Goal: Task Accomplishment & Management: Complete application form

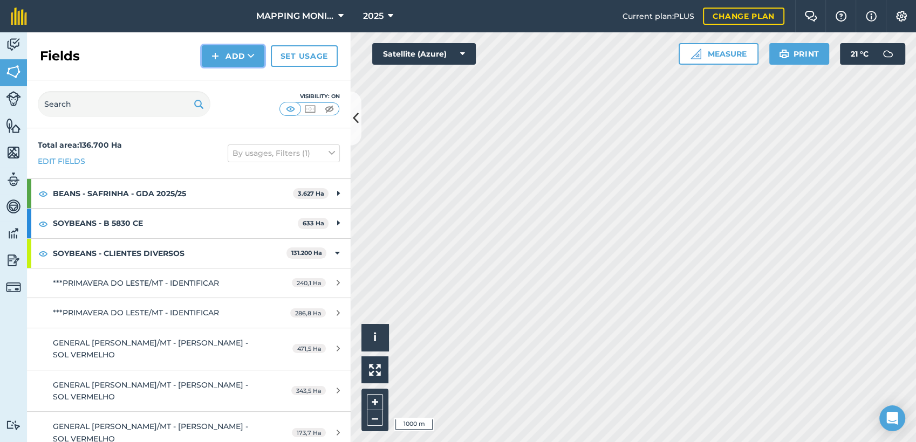
click at [245, 64] on button "Add" at bounding box center [233, 56] width 63 height 22
click at [248, 71] on link "Draw" at bounding box center [232, 81] width 59 height 24
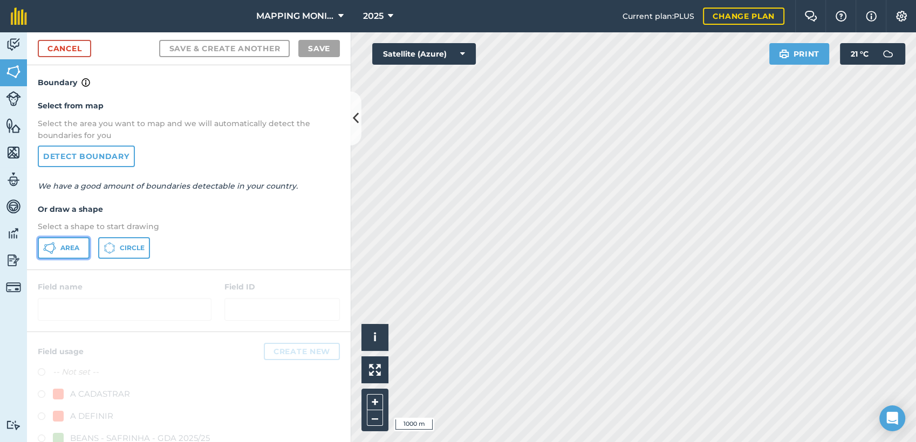
drag, startPoint x: 68, startPoint y: 249, endPoint x: 331, endPoint y: 231, distance: 263.9
click at [68, 249] on span "Area" at bounding box center [69, 248] width 19 height 9
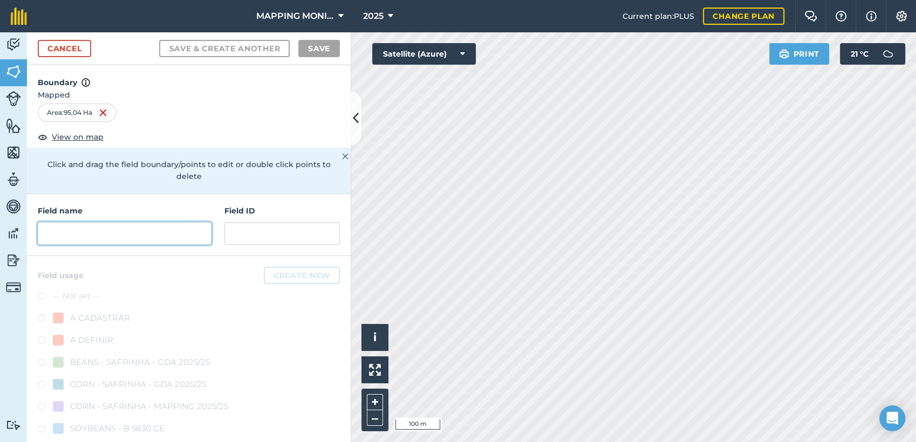
click at [151, 241] on input "text" at bounding box center [125, 233] width 174 height 23
click at [121, 239] on input "text" at bounding box center [125, 233] width 174 height 23
paste input "P"
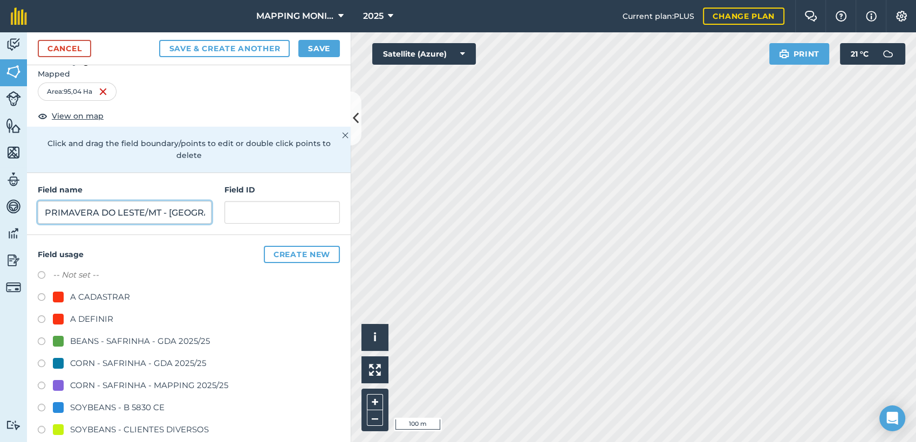
scroll to position [180, 0]
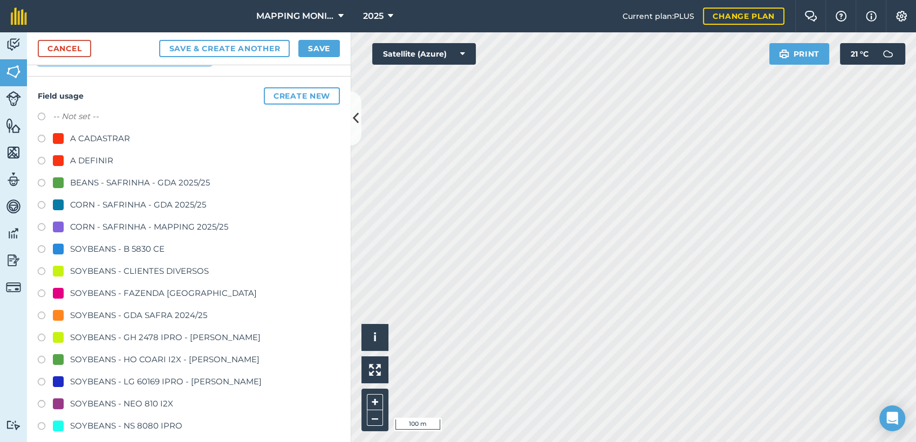
type input "PRIMAVERA DO LESTE/MT - [GEOGRAPHIC_DATA] - [GEOGRAPHIC_DATA]"
click at [110, 271] on div "SOYBEANS - CLIENTES DIVERSOS" at bounding box center [139, 271] width 139 height 13
radio input "true"
click at [319, 44] on button "Save" at bounding box center [319, 48] width 42 height 17
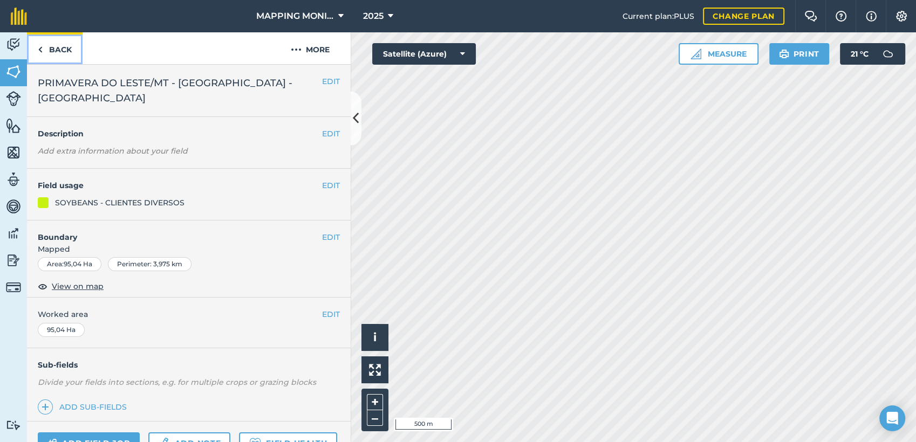
click at [57, 51] on link "Back" at bounding box center [55, 48] width 56 height 32
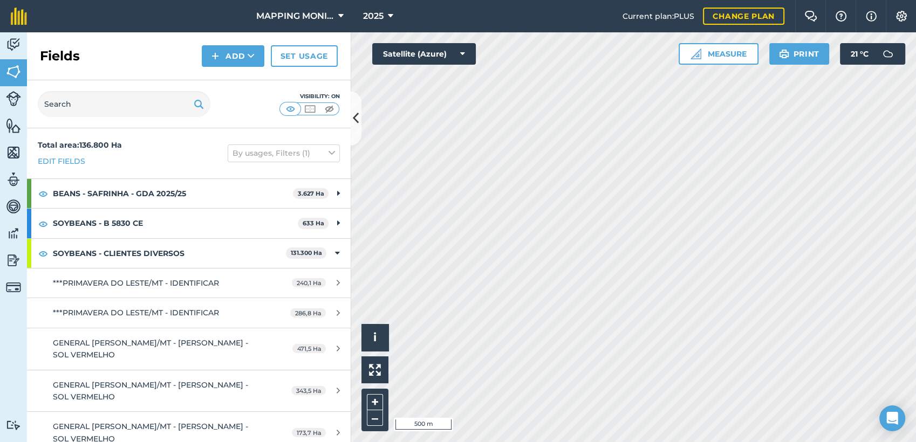
click at [257, 67] on div "Fields Add Set usage" at bounding box center [189, 56] width 324 height 48
click at [250, 59] on icon at bounding box center [251, 56] width 7 height 11
click at [229, 80] on link "Draw" at bounding box center [232, 81] width 59 height 24
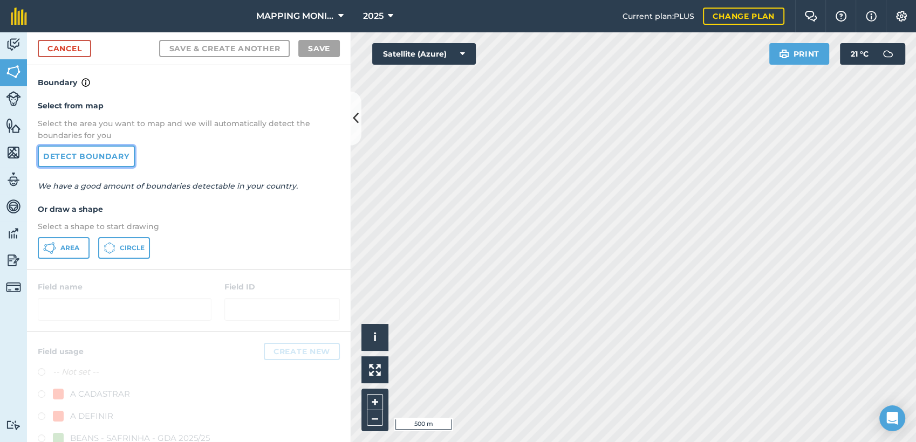
click at [75, 157] on link "Detect boundary" at bounding box center [86, 157] width 97 height 22
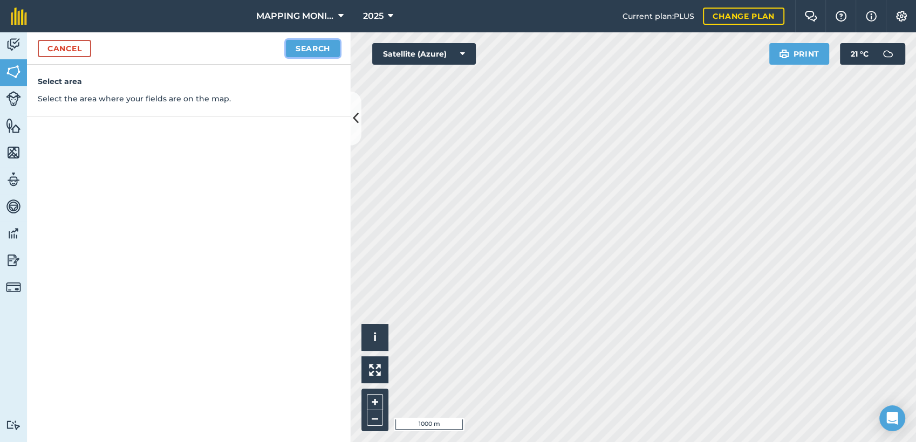
click at [309, 49] on button "Search" at bounding box center [313, 48] width 54 height 17
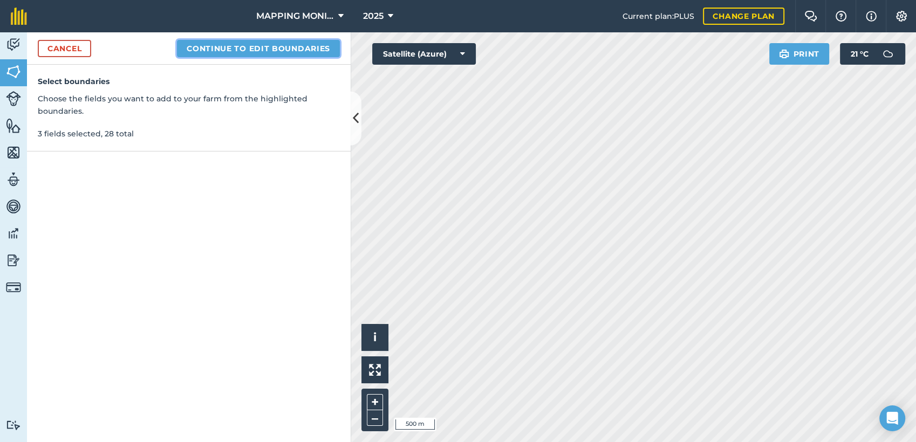
click at [228, 47] on button "Continue to edit boundaries" at bounding box center [258, 48] width 163 height 17
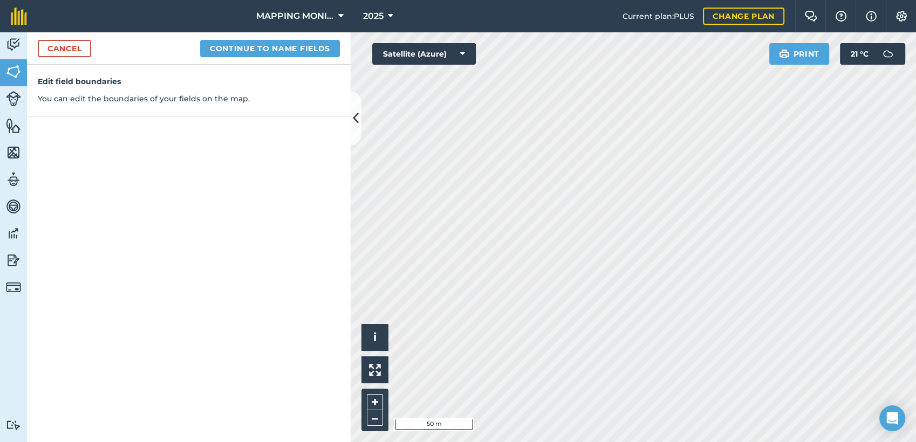
click at [364, 442] on html "MAPPING MONITORAMENTO AGRICOLA 2025 Current plan : PLUS Change plan Farm Chat H…" at bounding box center [458, 221] width 916 height 442
click at [509, 442] on html "MAPPING MONITORAMENTO AGRICOLA 2025 Current plan : PLUS Change plan Farm Chat H…" at bounding box center [458, 221] width 916 height 442
click at [258, 54] on button "Continue to name fields" at bounding box center [270, 48] width 140 height 17
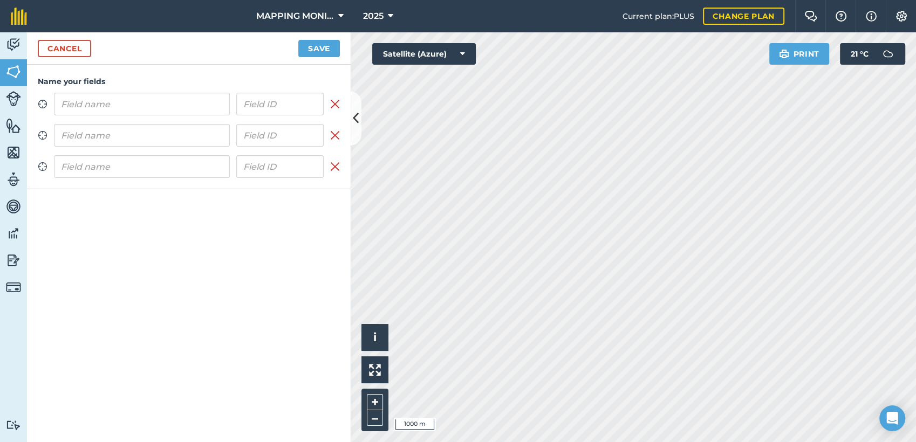
click at [84, 113] on input "text" at bounding box center [142, 104] width 176 height 23
type input "PRIMAVERA DO LESTE/MT - [GEOGRAPHIC_DATA] - [GEOGRAPHIC_DATA]"
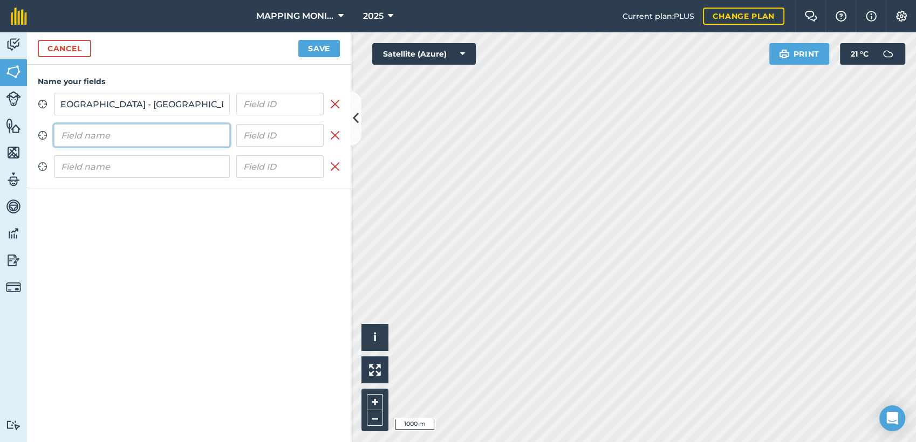
scroll to position [0, 0]
click at [88, 132] on input "text" at bounding box center [142, 135] width 176 height 23
paste input "PRIMAVERA DO LESTE/MT - [GEOGRAPHIC_DATA] - [GEOGRAPHIC_DATA]"
type input "PRIMAVERA DO LESTE/MT - [GEOGRAPHIC_DATA] - [GEOGRAPHIC_DATA]"
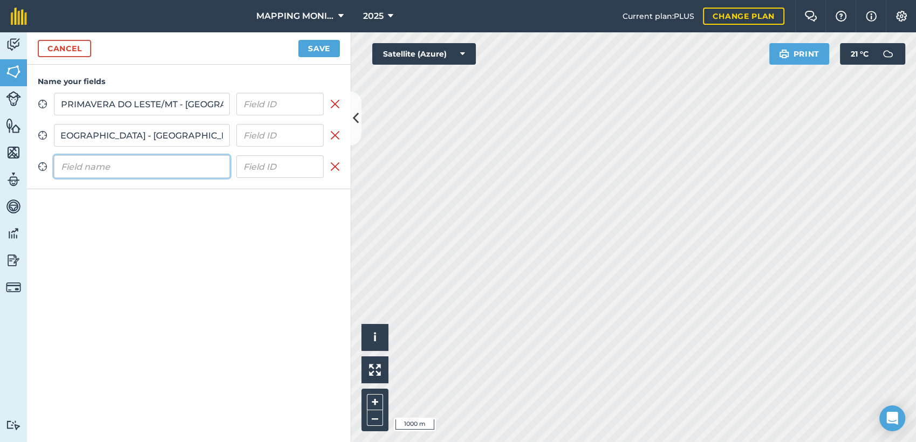
click at [94, 158] on input "text" at bounding box center [142, 166] width 176 height 23
paste input "PRIMAVERA DO LESTE/MT - [GEOGRAPHIC_DATA] - [GEOGRAPHIC_DATA]"
type input "PRIMAVERA DO LESTE/MT - [GEOGRAPHIC_DATA] - [GEOGRAPHIC_DATA]"
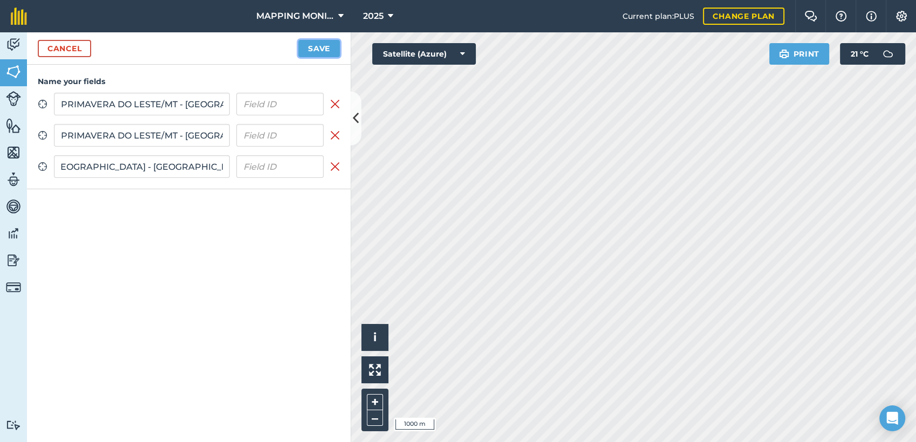
click at [302, 42] on button "Save" at bounding box center [319, 48] width 42 height 17
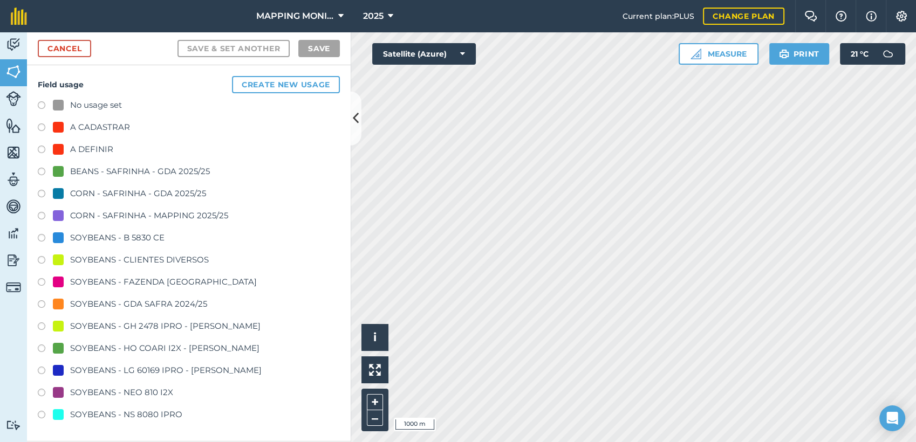
click at [185, 255] on div "SOYBEANS - CLIENTES DIVERSOS" at bounding box center [139, 260] width 139 height 13
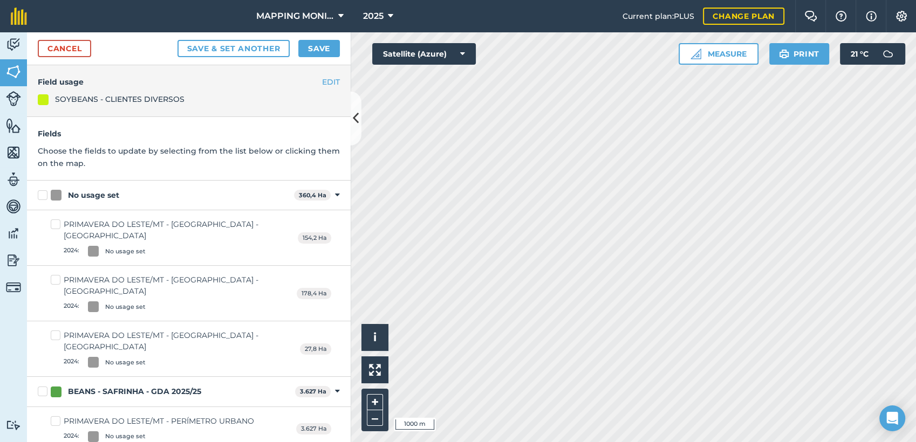
click at [103, 188] on div "No usage set 360,4 Ha Toggle showing No usage set fields" at bounding box center [189, 196] width 324 height 30
click at [53, 190] on div at bounding box center [56, 195] width 11 height 11
click at [45, 190] on input "No usage set" at bounding box center [41, 193] width 7 height 7
checkbox input "true"
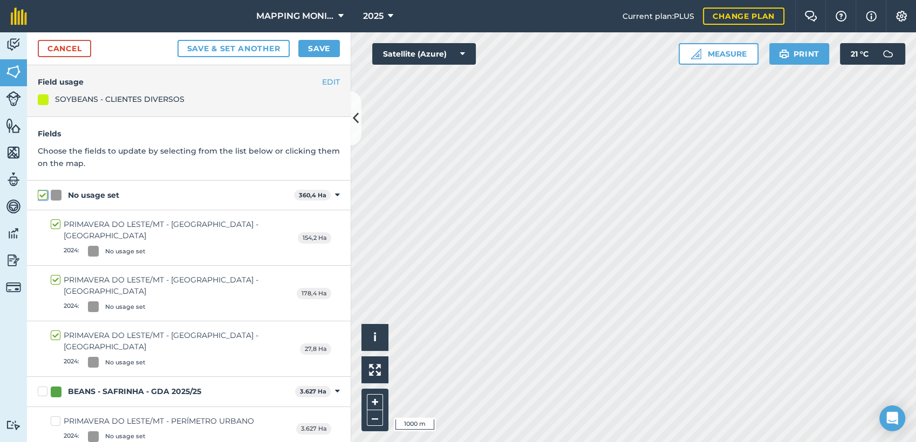
checkbox input "true"
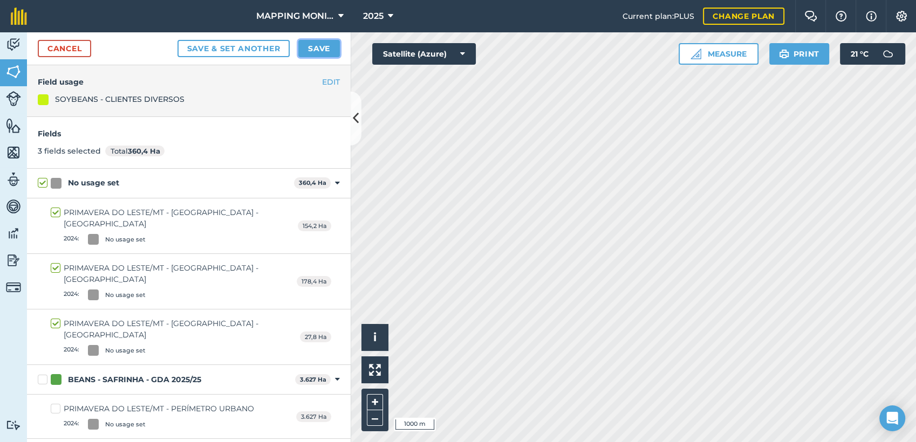
click at [313, 46] on button "Save" at bounding box center [319, 48] width 42 height 17
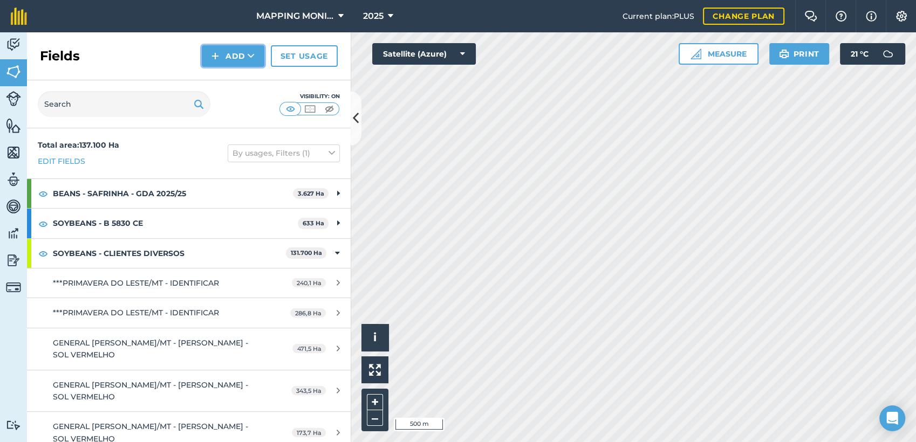
click at [240, 54] on button "Add" at bounding box center [233, 56] width 63 height 22
click at [241, 79] on link "Draw" at bounding box center [232, 81] width 59 height 24
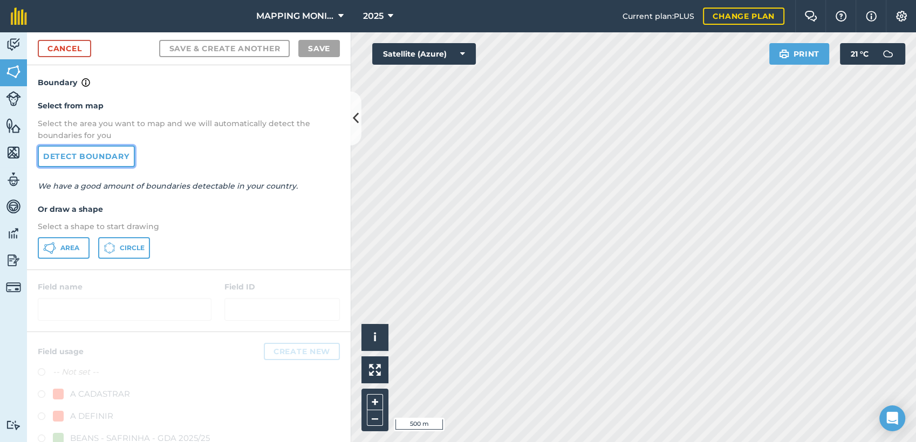
click at [71, 160] on link "Detect boundary" at bounding box center [86, 157] width 97 height 22
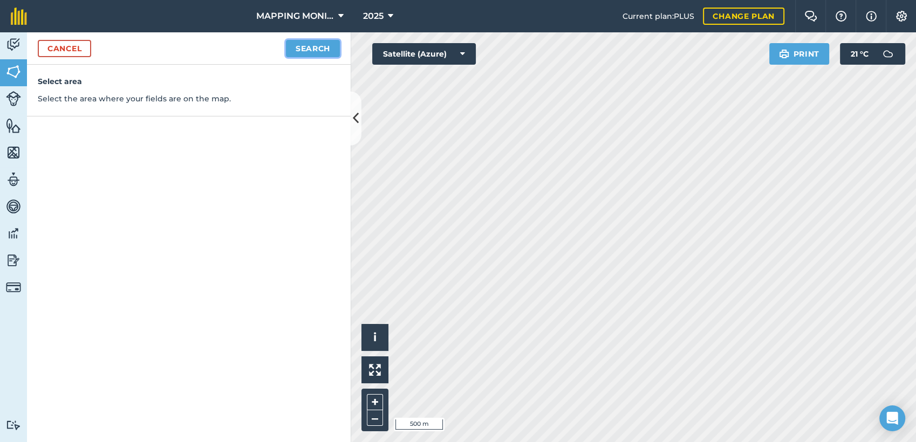
click at [324, 54] on button "Search" at bounding box center [313, 48] width 54 height 17
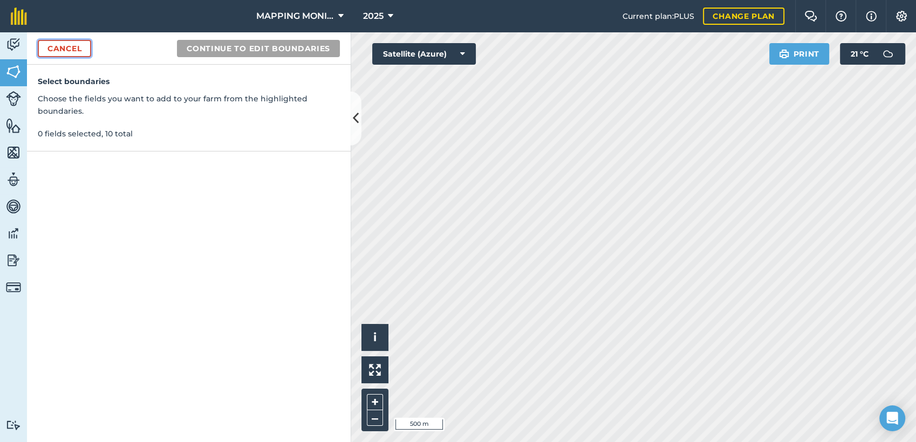
click at [56, 49] on link "Cancel" at bounding box center [64, 48] width 53 height 17
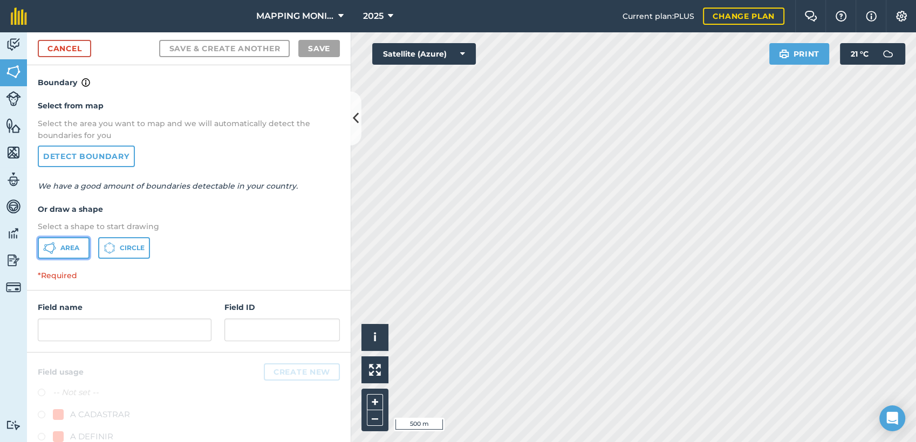
click at [50, 244] on icon at bounding box center [49, 248] width 13 height 13
click at [312, 102] on div "Activity Fields Livestock Features Maps Team Vehicles Data Reporting Billing Tu…" at bounding box center [458, 237] width 916 height 410
click at [339, 114] on div "Activity Fields Livestock Features Maps Team Vehicles Data Reporting Billing Tu…" at bounding box center [458, 237] width 916 height 410
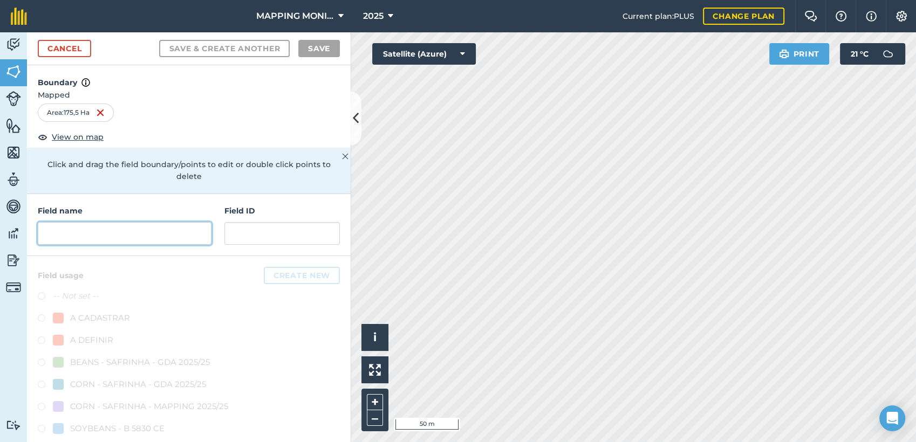
click at [160, 240] on input "text" at bounding box center [125, 233] width 174 height 23
paste input "PRIMAVERA DO LESTE/MT - [GEOGRAPHIC_DATA] - [GEOGRAPHIC_DATA]"
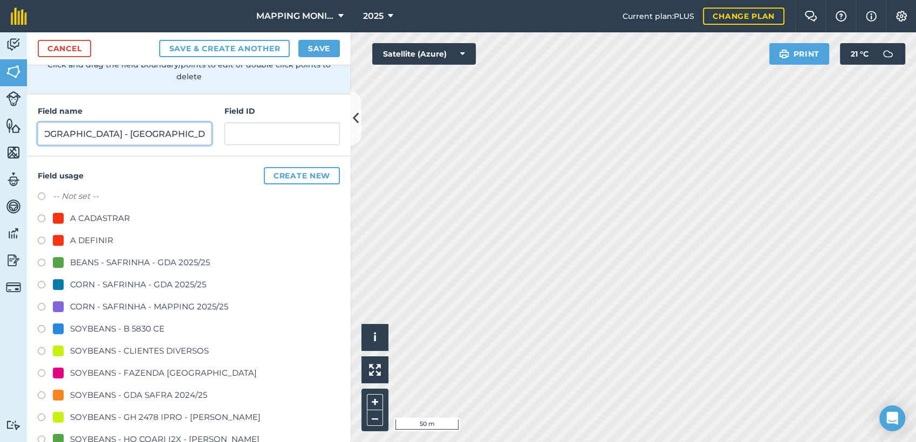
scroll to position [120, 0]
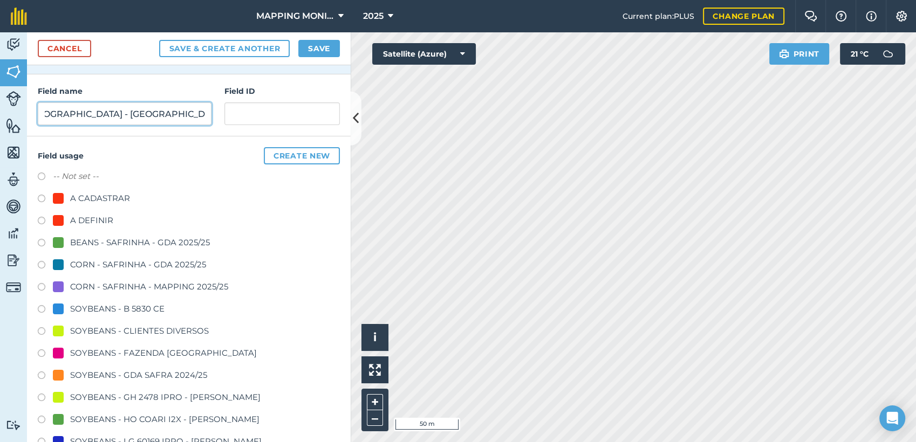
type input "PRIMAVERA DO LESTE/MT - [GEOGRAPHIC_DATA] - [GEOGRAPHIC_DATA]"
click at [152, 328] on div "SOYBEANS - CLIENTES DIVERSOS" at bounding box center [139, 331] width 139 height 13
radio input "true"
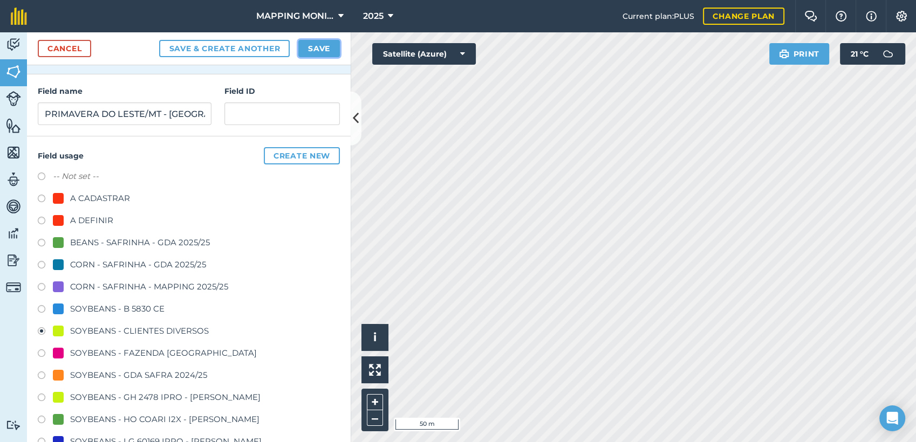
click at [325, 49] on button "Save" at bounding box center [319, 48] width 42 height 17
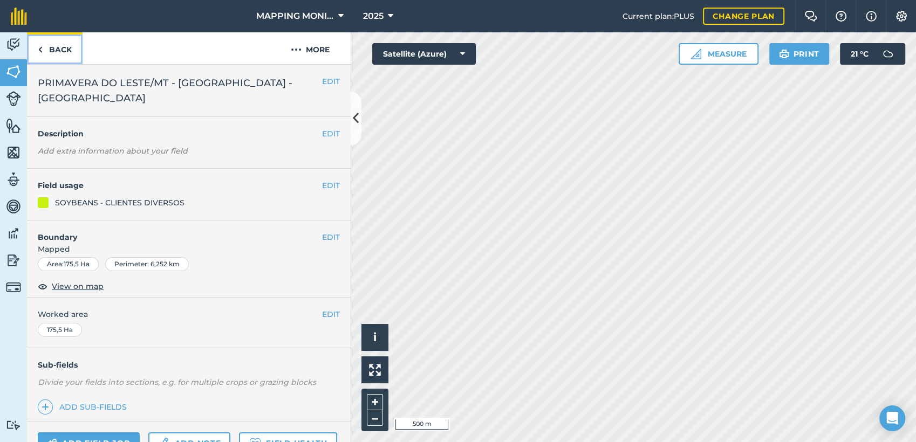
click at [56, 53] on link "Back" at bounding box center [55, 48] width 56 height 32
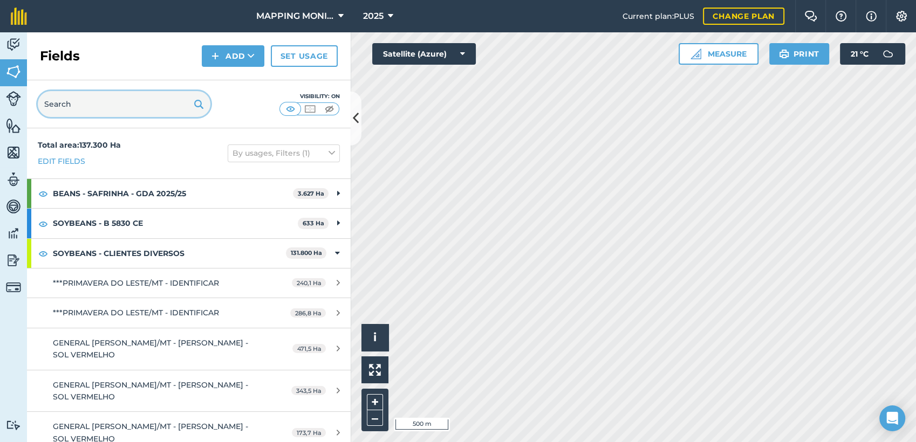
click at [77, 106] on input "text" at bounding box center [124, 104] width 173 height 26
paste input "PRIMAVERA DO LESTE/MT - [GEOGRAPHIC_DATA] - [GEOGRAPHIC_DATA]"
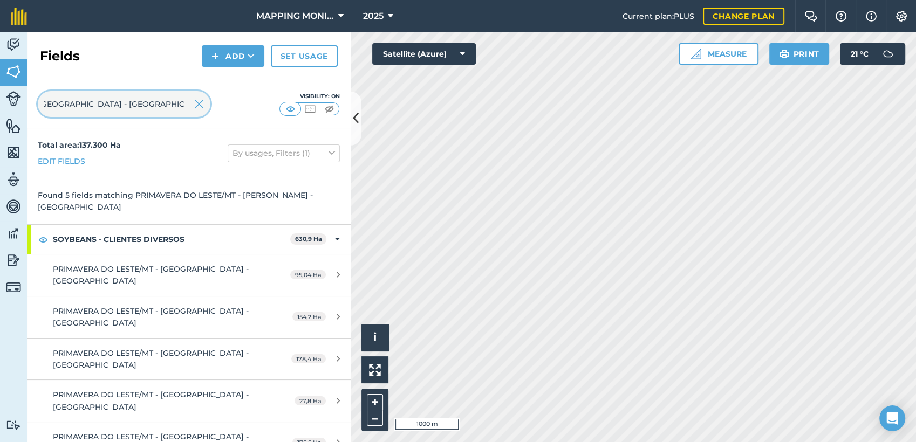
type input "PRIMAVERA DO LESTE/MT - [GEOGRAPHIC_DATA] - [GEOGRAPHIC_DATA]"
click at [195, 106] on img at bounding box center [199, 104] width 10 height 13
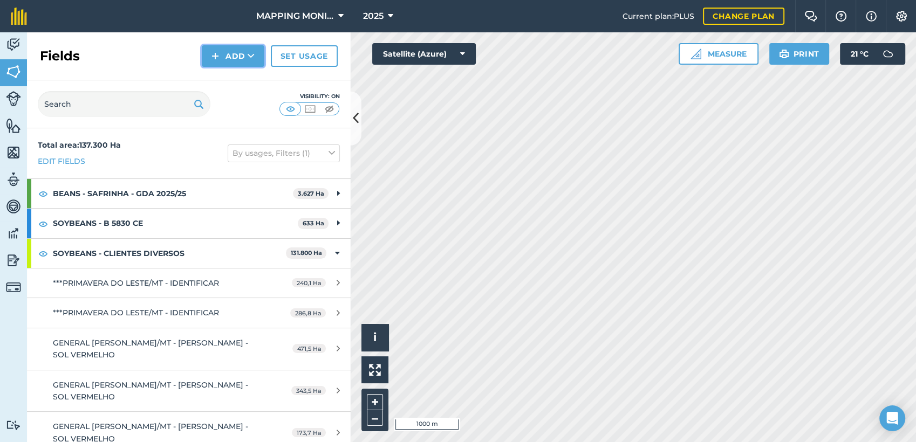
click at [219, 56] on img at bounding box center [215, 56] width 8 height 13
click at [231, 73] on link "Draw" at bounding box center [232, 81] width 59 height 24
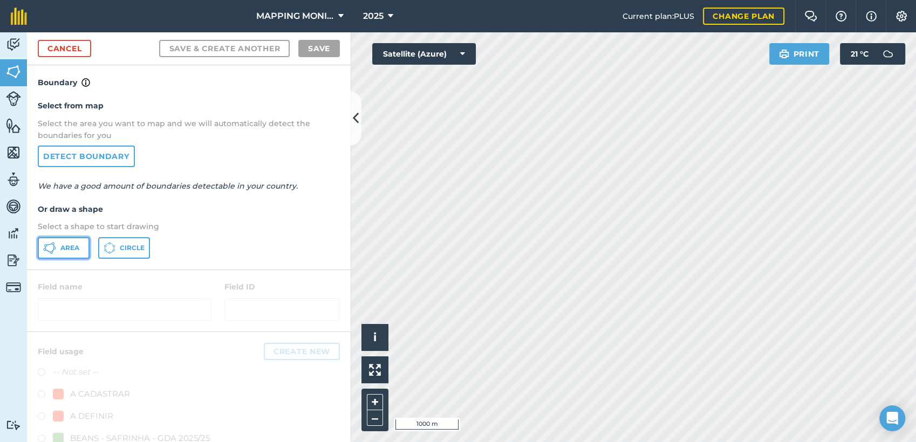
click at [77, 246] on span "Area" at bounding box center [69, 248] width 19 height 9
click at [315, 112] on div "Activity Fields Livestock Features Maps Team Vehicles Data Reporting Billing Tu…" at bounding box center [458, 237] width 916 height 410
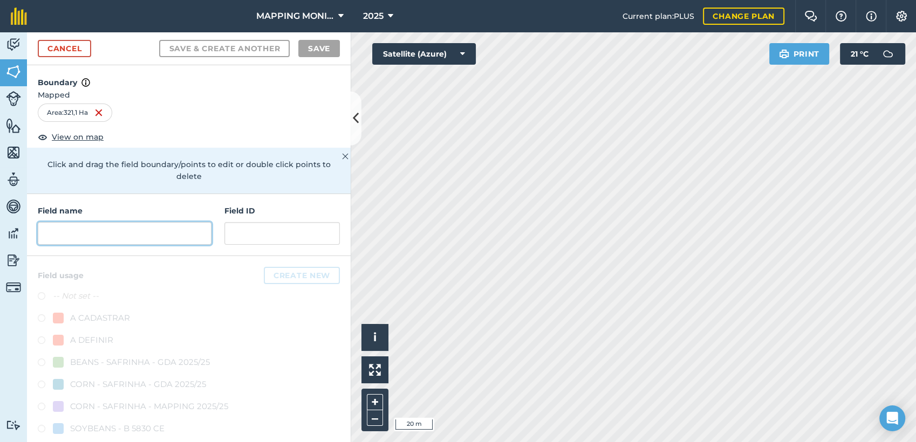
click at [89, 241] on input "text" at bounding box center [125, 233] width 174 height 23
paste input "PRIMAVERA DO LESTE/MT - [GEOGRAPHIC_DATA] - [GEOGRAPHIC_DATA]"
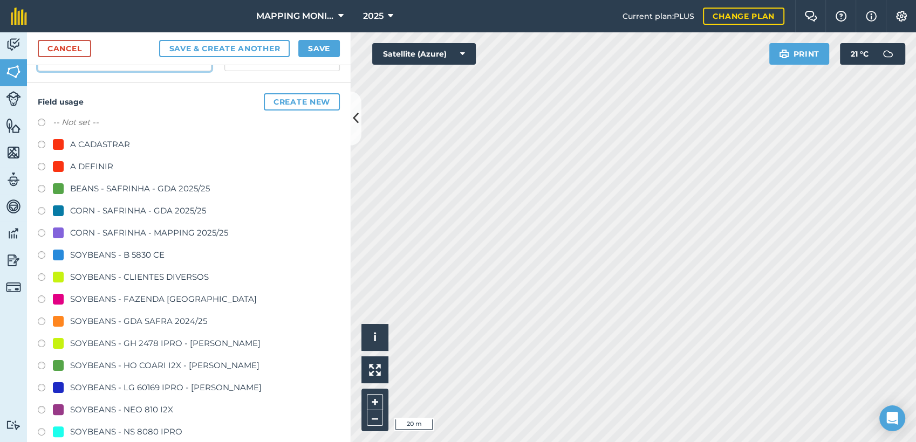
scroll to position [180, 0]
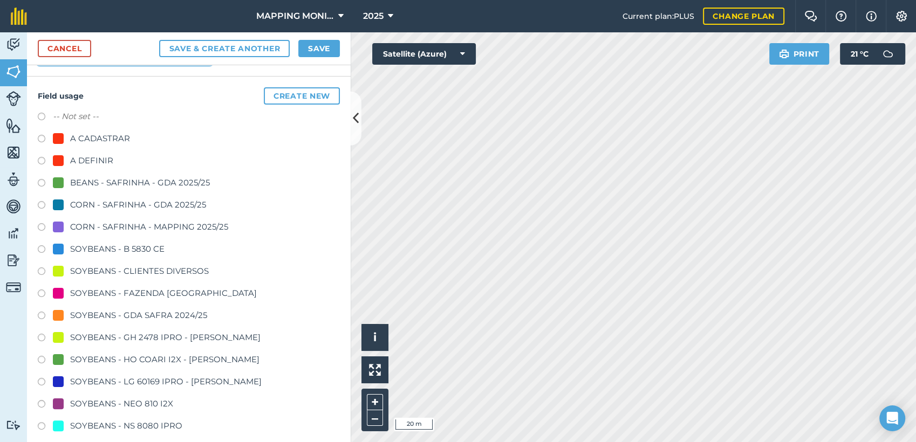
type input "PRIMAVERA DO LESTE/MT - [GEOGRAPHIC_DATA] - [GEOGRAPHIC_DATA]"
click at [139, 272] on div "SOYBEANS - CLIENTES DIVERSOS" at bounding box center [139, 271] width 139 height 13
radio input "true"
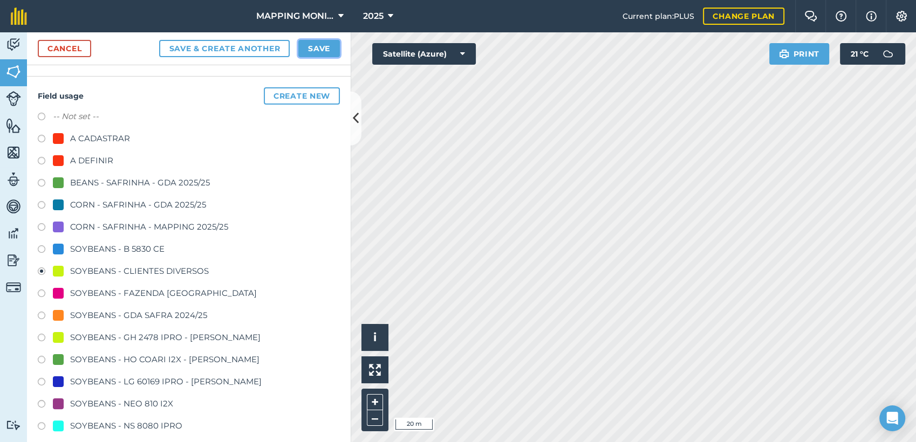
click at [324, 40] on button "Save" at bounding box center [319, 48] width 42 height 17
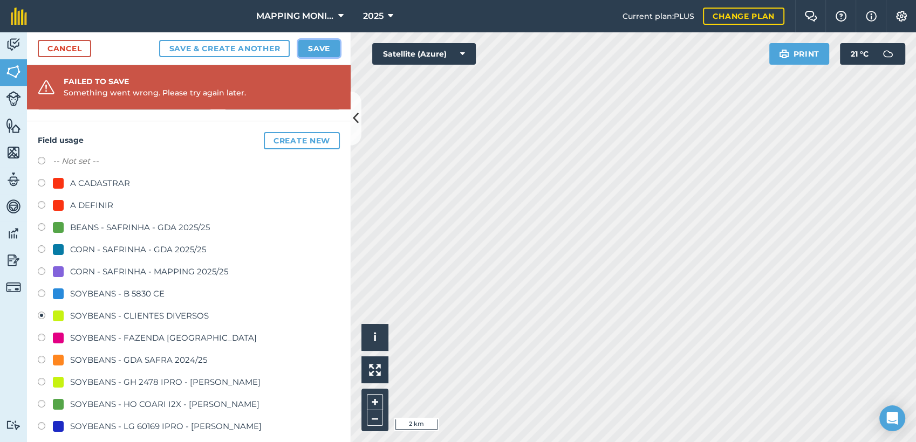
click at [323, 44] on button "Save" at bounding box center [319, 48] width 42 height 17
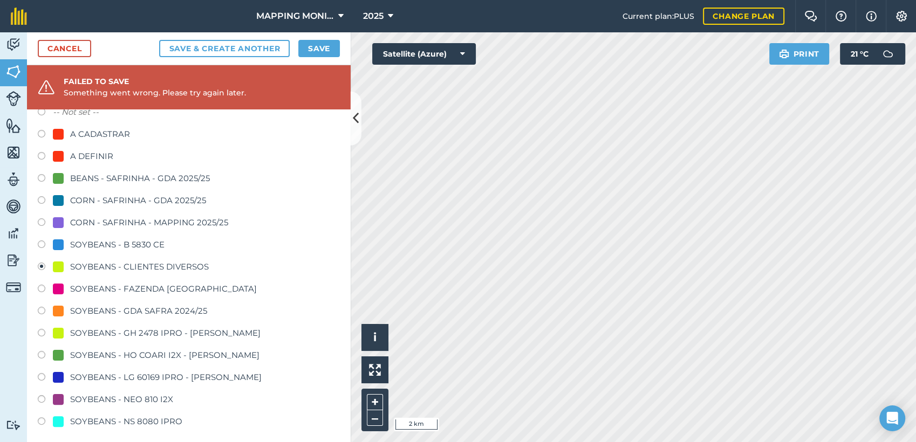
scroll to position [234, 0]
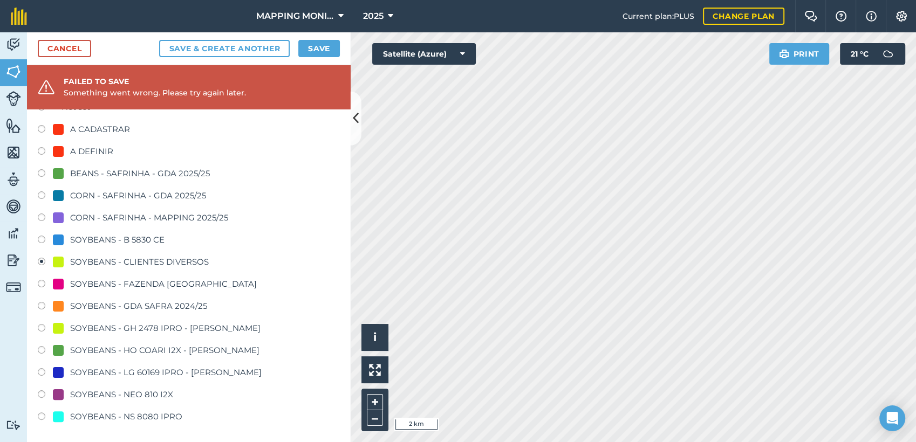
click at [65, 241] on div "SOYBEANS - B 5830 CE" at bounding box center [109, 240] width 112 height 13
radio input "true"
click at [320, 49] on button "Save" at bounding box center [319, 48] width 42 height 17
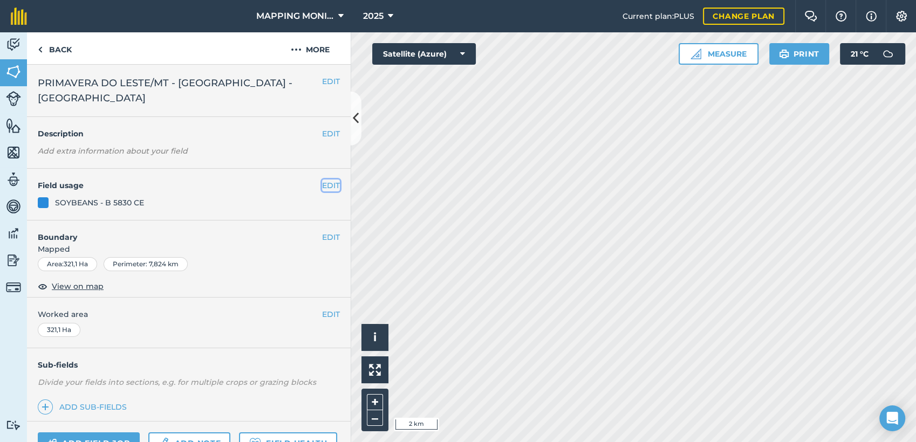
click at [322, 185] on button "EDIT" at bounding box center [331, 186] width 18 height 12
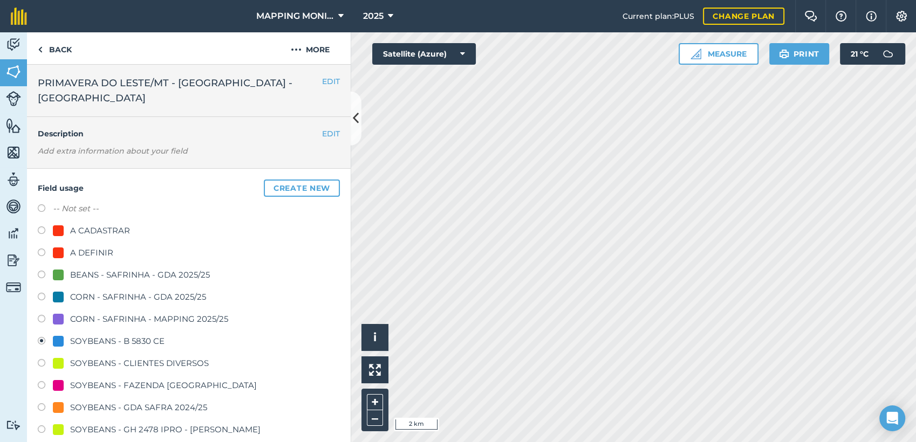
click at [115, 365] on div "SOYBEANS - CLIENTES DIVERSOS" at bounding box center [139, 363] width 139 height 13
radio input "true"
radio input "false"
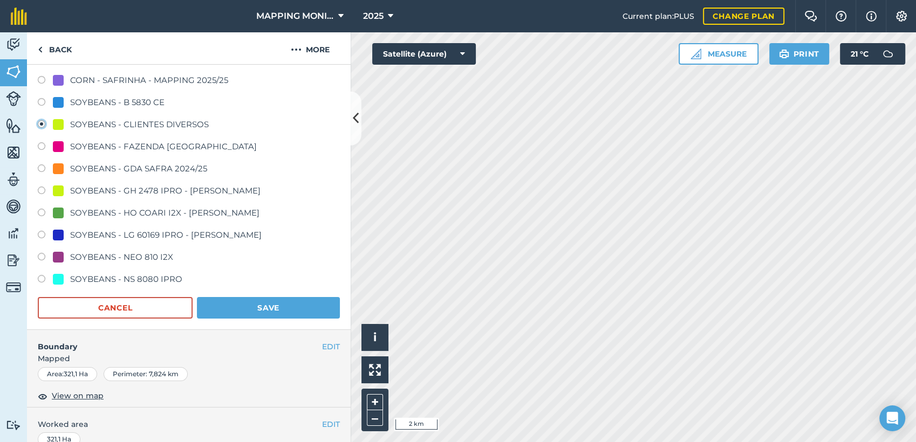
scroll to position [240, 0]
click at [270, 303] on button "Save" at bounding box center [268, 308] width 143 height 22
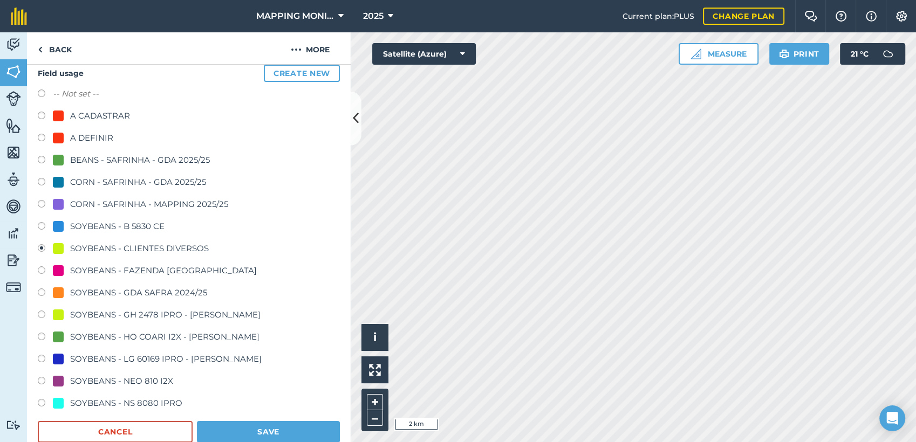
scroll to position [0, 0]
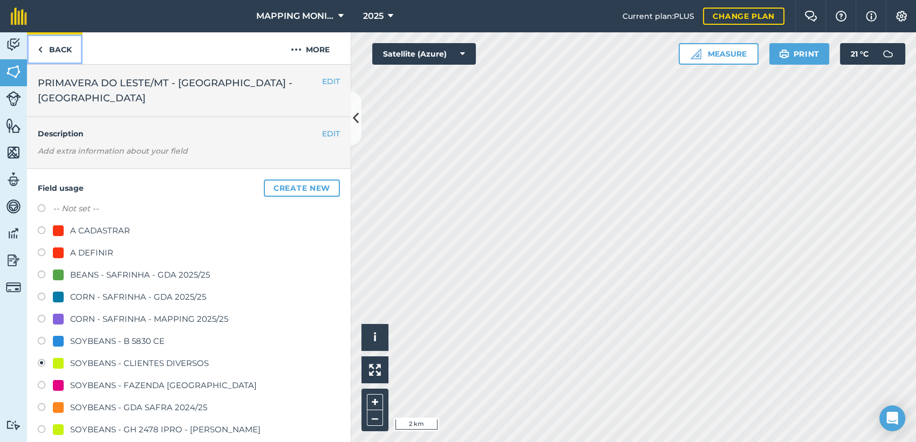
click at [60, 50] on link "Back" at bounding box center [55, 48] width 56 height 32
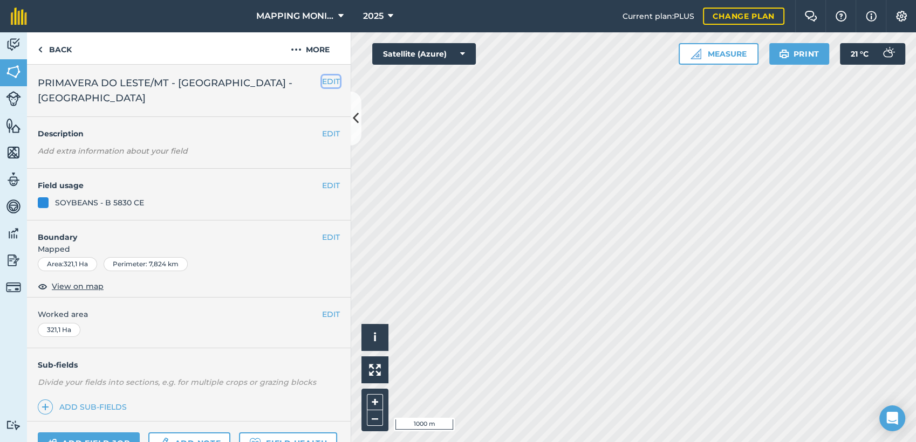
click at [322, 79] on button "EDIT" at bounding box center [331, 82] width 18 height 12
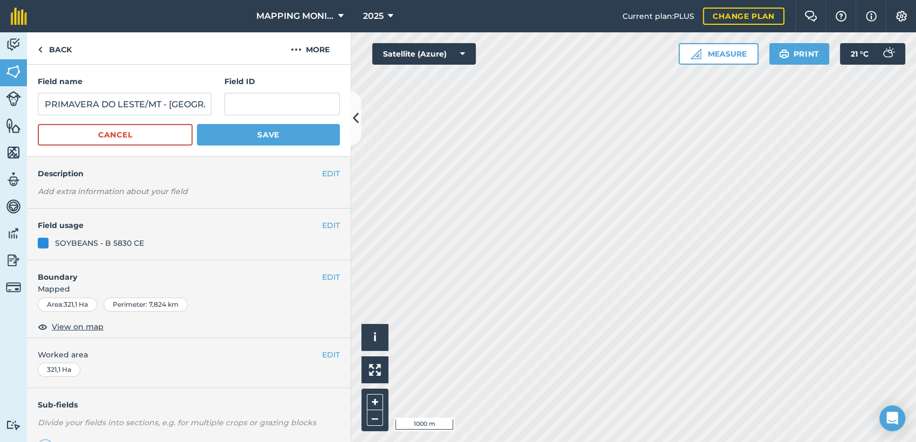
click at [121, 240] on div "SOYBEANS - B 5830 CE" at bounding box center [99, 243] width 89 height 12
click at [323, 220] on button "EDIT" at bounding box center [331, 226] width 18 height 12
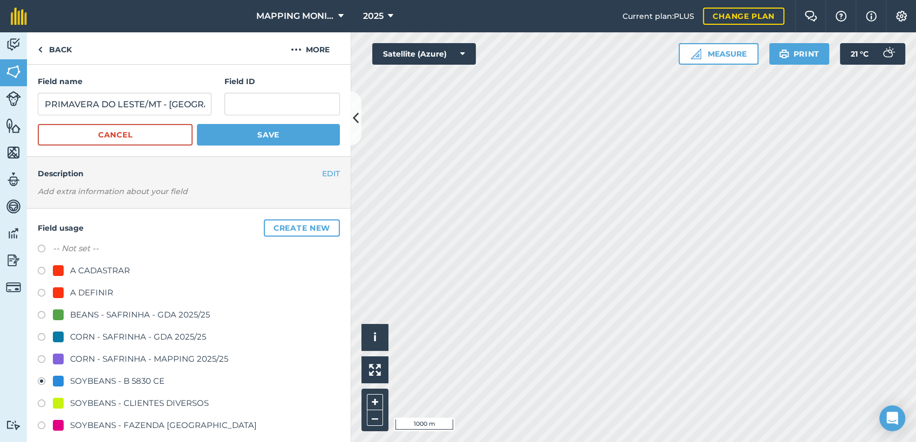
click at [144, 397] on div "SOYBEANS - CLIENTES DIVERSOS" at bounding box center [139, 403] width 139 height 13
radio input "true"
radio input "false"
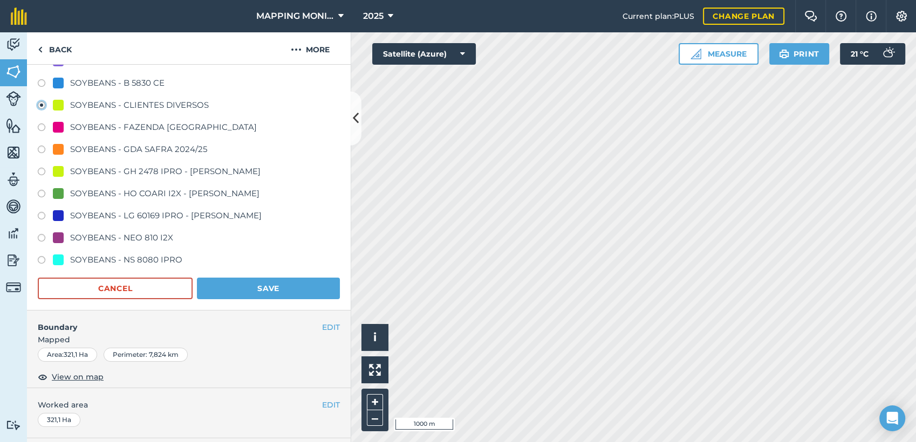
scroll to position [299, 0]
click at [285, 277] on button "Save" at bounding box center [268, 288] width 143 height 22
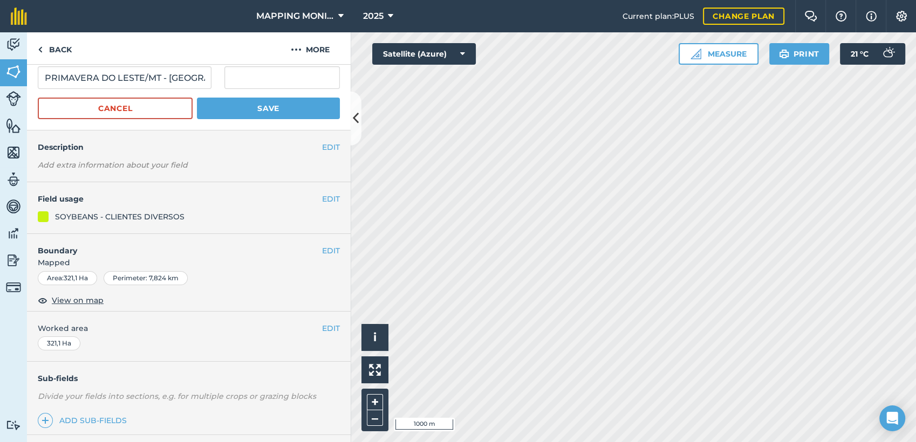
scroll to position [0, 0]
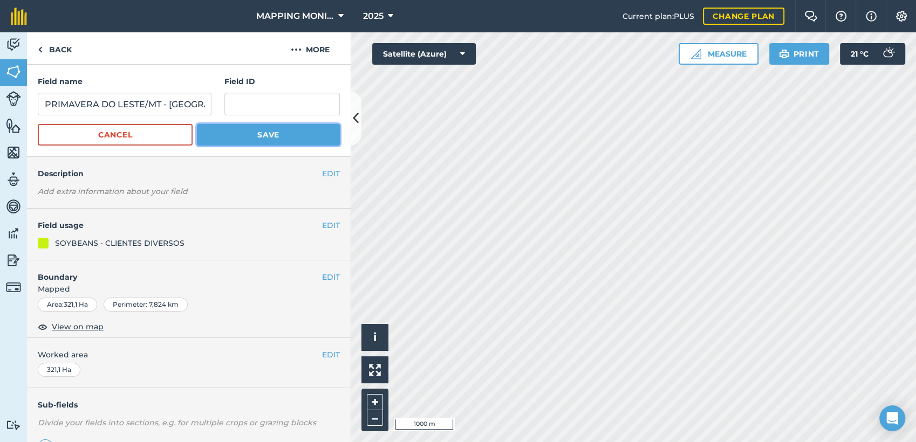
click at [279, 133] on button "Save" at bounding box center [268, 135] width 143 height 22
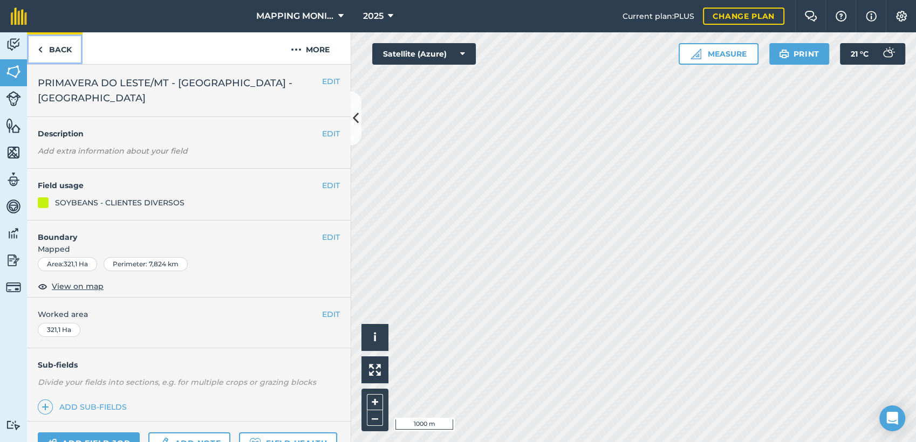
click at [64, 45] on link "Back" at bounding box center [55, 48] width 56 height 32
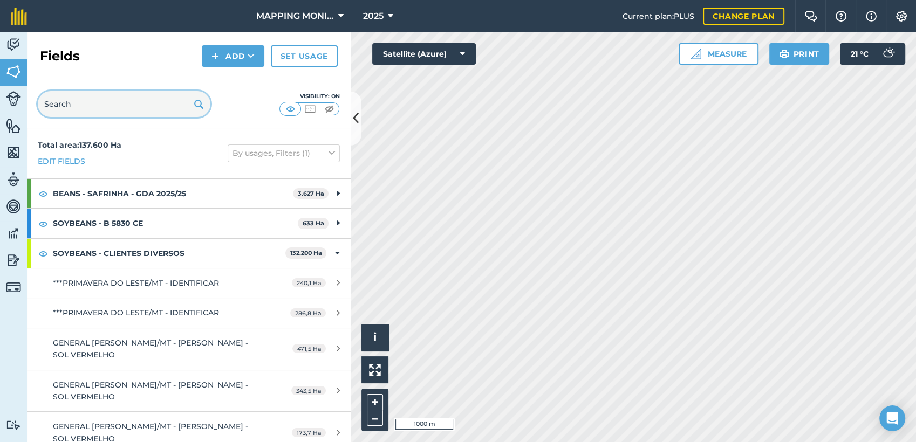
drag, startPoint x: 110, startPoint y: 111, endPoint x: 119, endPoint y: 94, distance: 18.6
click at [111, 107] on input "text" at bounding box center [124, 104] width 173 height 26
paste input "PRIMAVERA DO LESTE/MT - [GEOGRAPHIC_DATA] - [GEOGRAPHIC_DATA]"
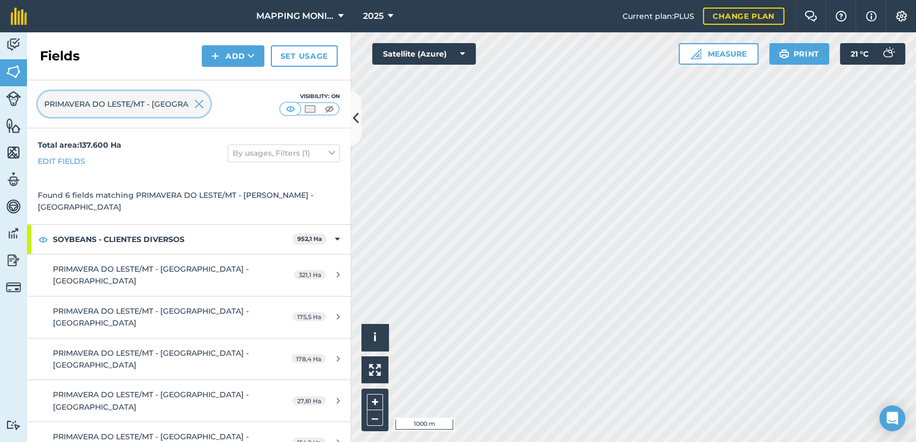
scroll to position [0, 113]
type input "PRIMAVERA DO LESTE/MT - [GEOGRAPHIC_DATA] - [GEOGRAPHIC_DATA]"
click at [201, 103] on img at bounding box center [199, 104] width 10 height 13
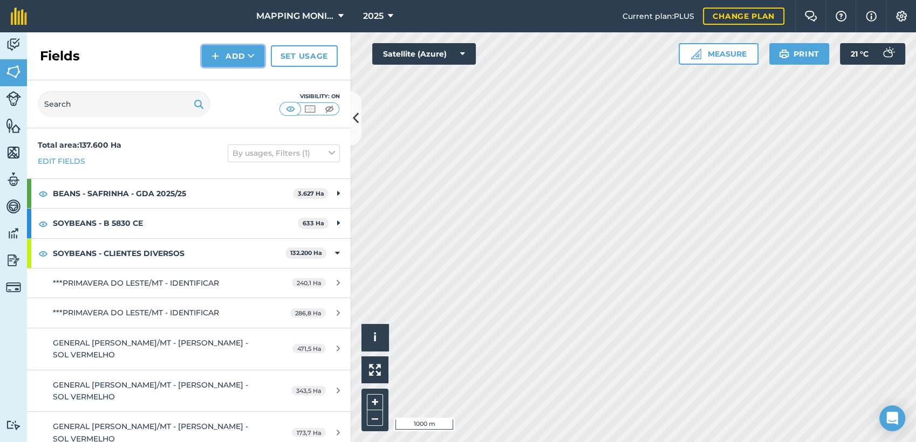
click at [242, 54] on button "Add" at bounding box center [233, 56] width 63 height 22
click at [237, 83] on link "Draw" at bounding box center [232, 81] width 59 height 24
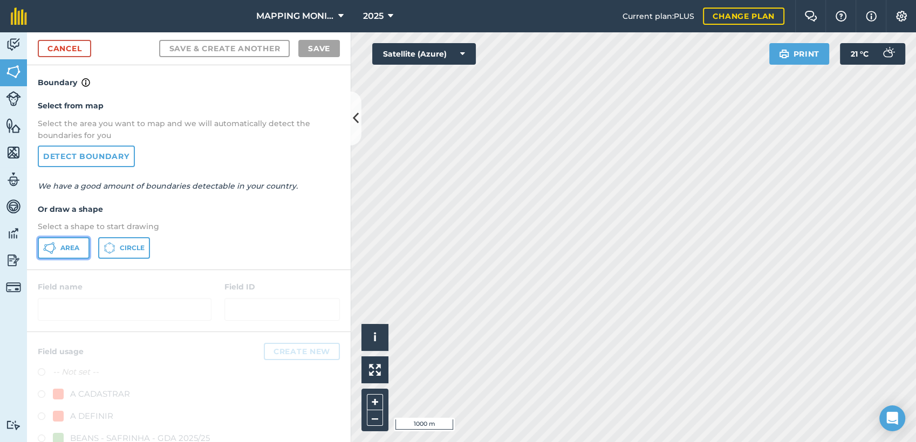
click at [77, 252] on button "Area" at bounding box center [64, 248] width 52 height 22
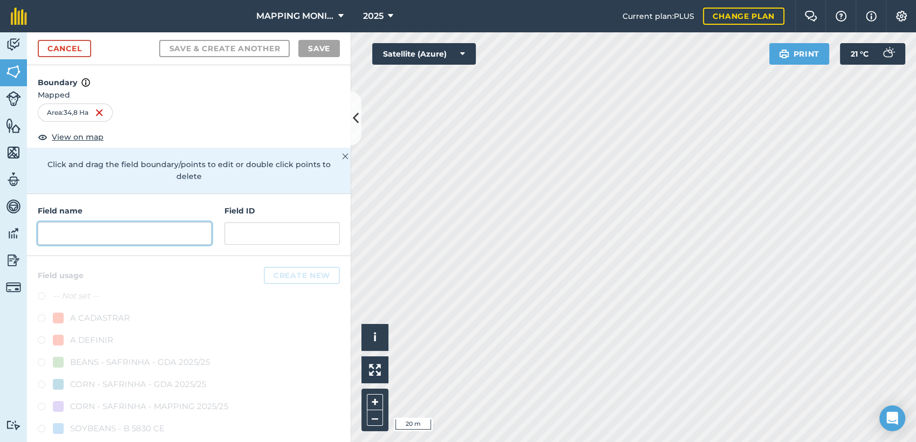
click at [128, 233] on input "text" at bounding box center [125, 233] width 174 height 23
paste input "PRIMAVERA DO LESTE/MT - [GEOGRAPHIC_DATA] - [GEOGRAPHIC_DATA]"
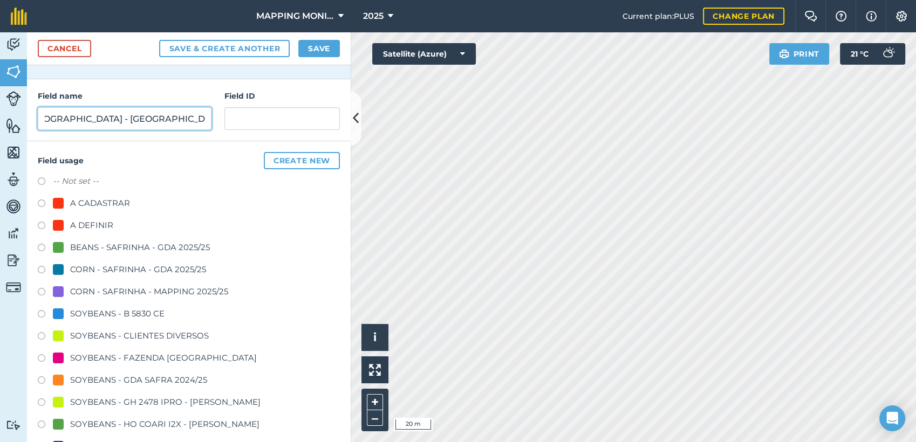
scroll to position [120, 0]
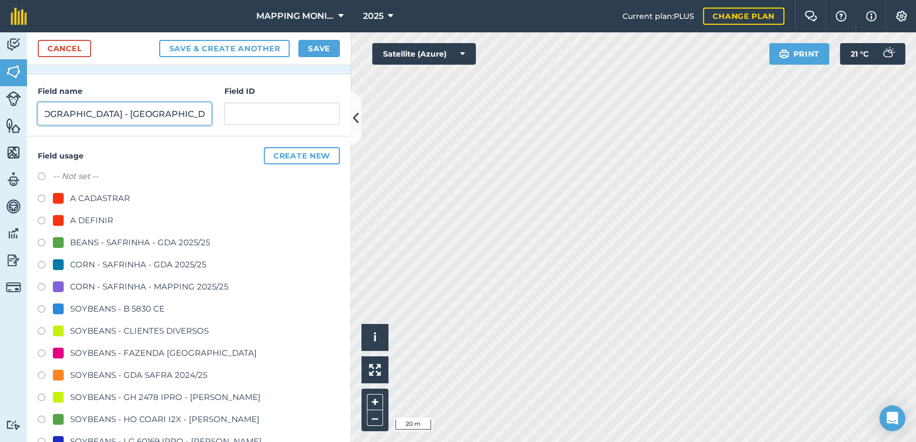
type input "PRIMAVERA DO LESTE/MT - [GEOGRAPHIC_DATA] - [GEOGRAPHIC_DATA]"
click at [138, 325] on div "SOYBEANS - CLIENTES DIVERSOS" at bounding box center [139, 331] width 139 height 13
radio input "true"
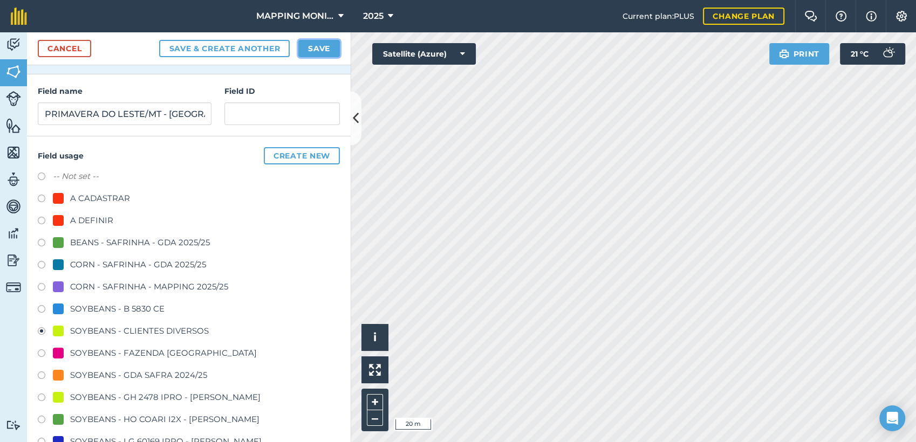
click at [321, 56] on button "Save" at bounding box center [319, 48] width 42 height 17
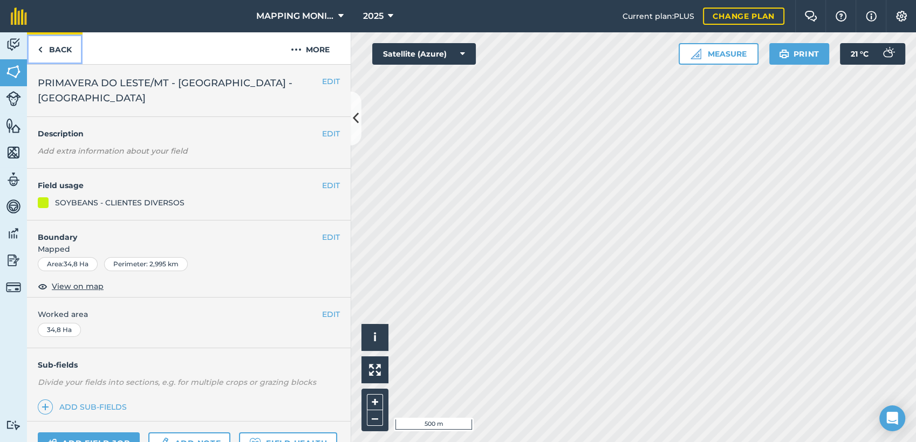
click at [64, 46] on link "Back" at bounding box center [55, 48] width 56 height 32
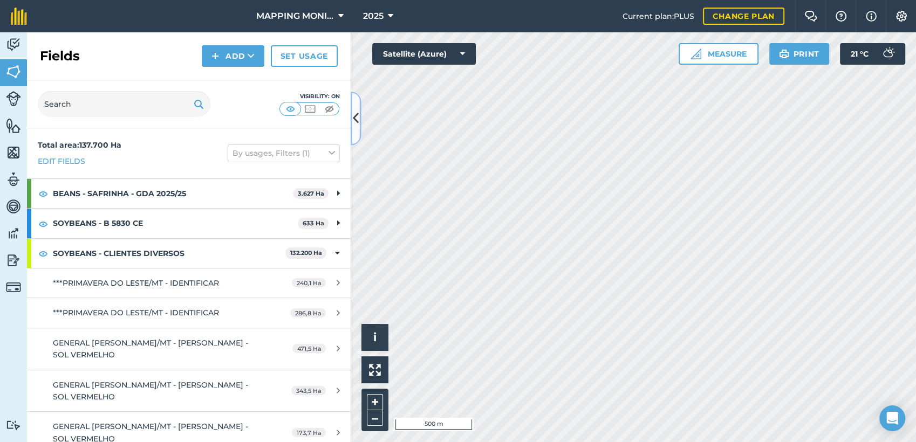
click at [355, 117] on icon at bounding box center [356, 118] width 6 height 19
click at [74, 107] on input "text" at bounding box center [124, 104] width 173 height 26
paste input "PRIMAVERA DO LESTE/MT - [GEOGRAPHIC_DATA] - [GEOGRAPHIC_DATA]"
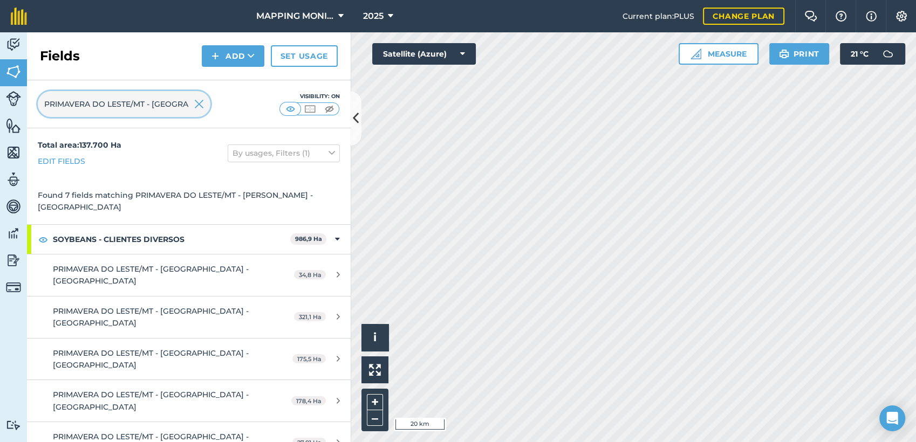
scroll to position [0, 113]
type input "PRIMAVERA DO LESTE/MT - [GEOGRAPHIC_DATA] - [GEOGRAPHIC_DATA]"
click at [196, 104] on img at bounding box center [199, 104] width 10 height 13
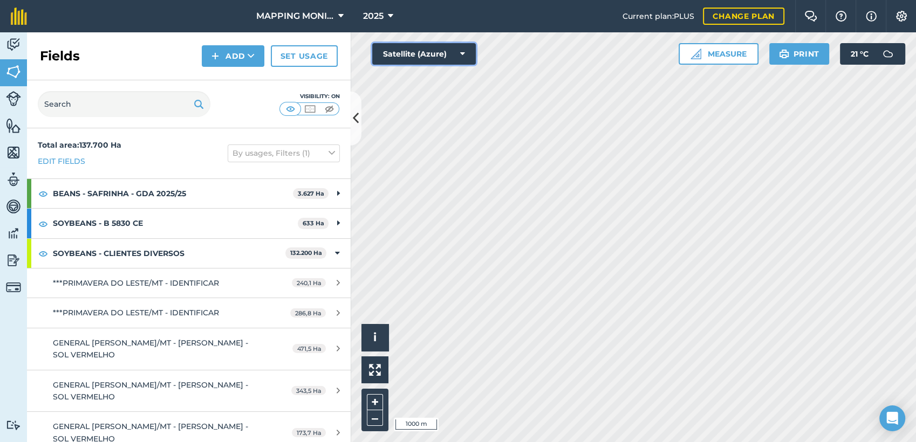
click at [462, 58] on icon at bounding box center [462, 54] width 5 height 11
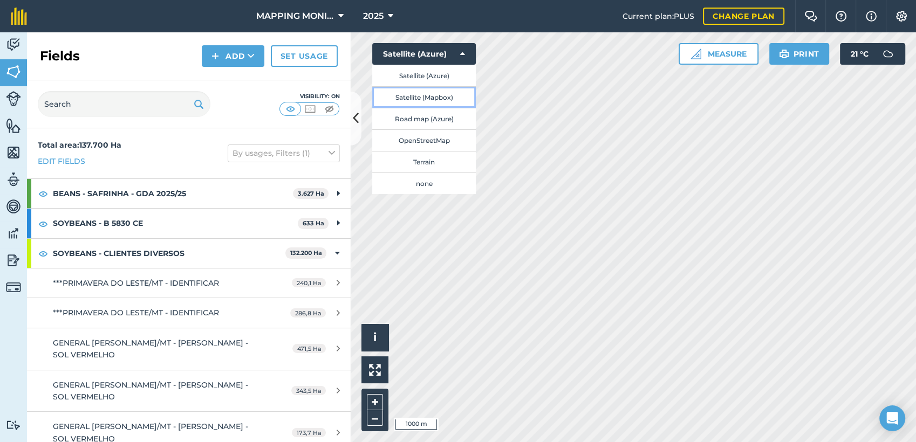
click at [450, 98] on button "Satellite (Mapbox)" at bounding box center [424, 97] width 104 height 22
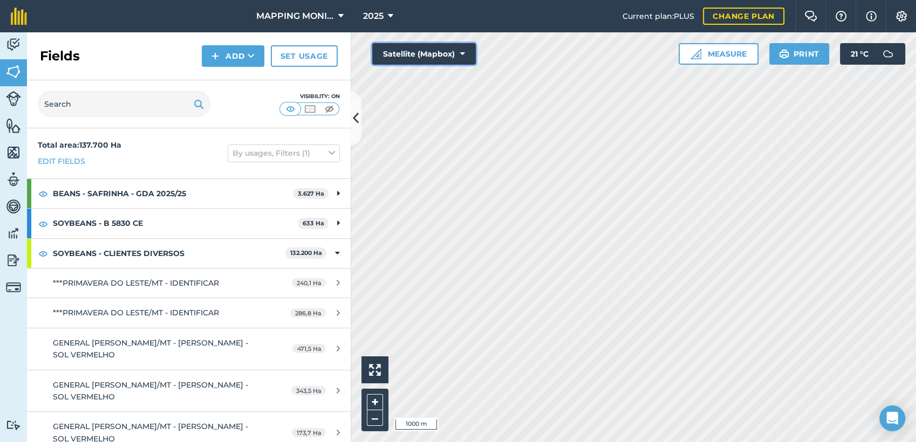
click at [459, 53] on button "Satellite (Mapbox)" at bounding box center [424, 54] width 104 height 22
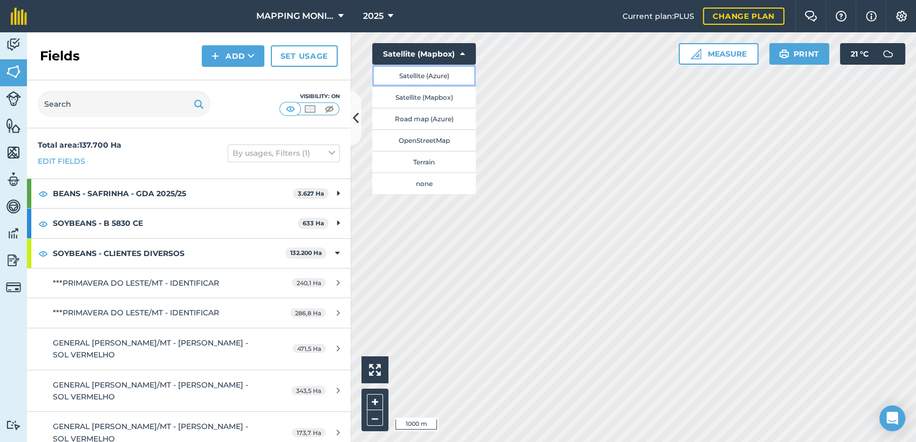
click at [453, 78] on button "Satellite (Azure)" at bounding box center [424, 76] width 104 height 22
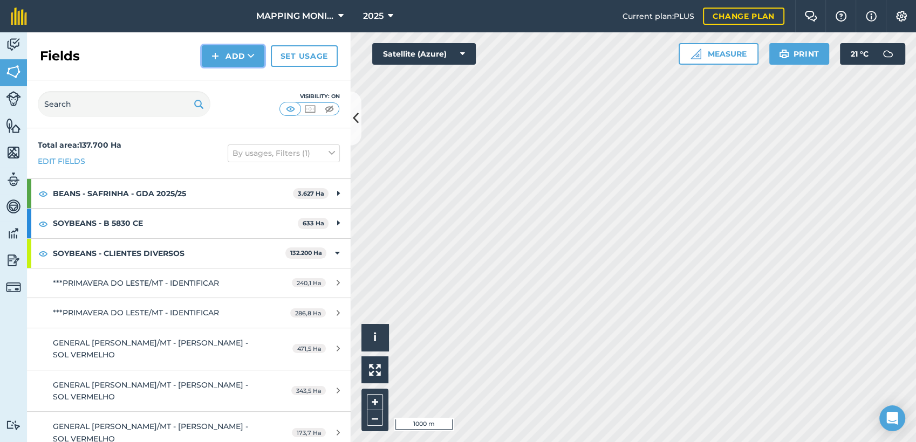
click at [249, 59] on icon at bounding box center [251, 56] width 7 height 11
click at [242, 76] on link "Draw" at bounding box center [232, 81] width 59 height 24
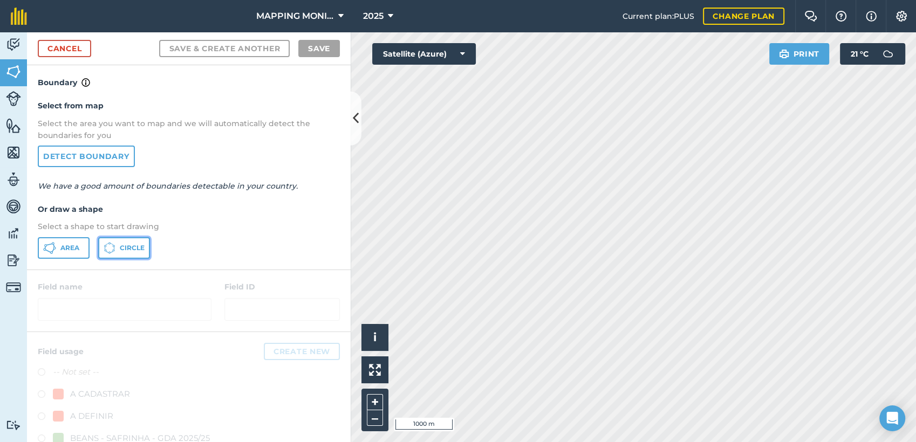
click at [111, 250] on icon at bounding box center [110, 248] width 12 height 12
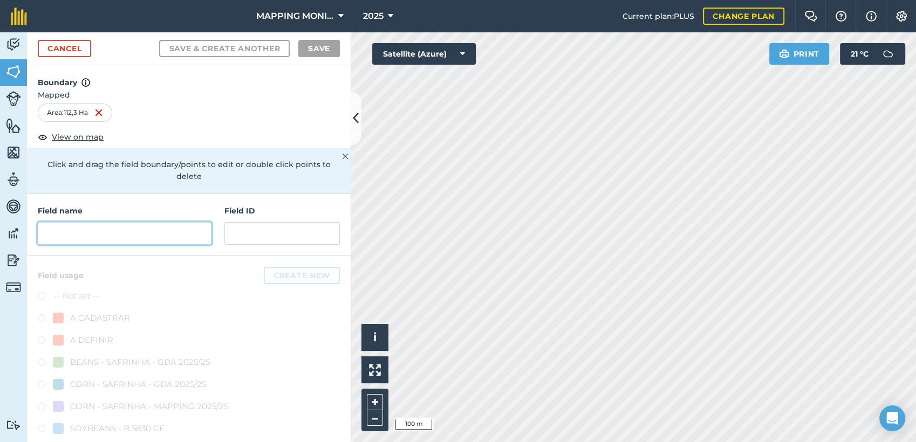
click at [74, 241] on input "text" at bounding box center [125, 233] width 174 height 23
paste input "PRIMAVERA DO LESTE/MT - [GEOGRAPHIC_DATA] - [GEOGRAPHIC_DATA]"
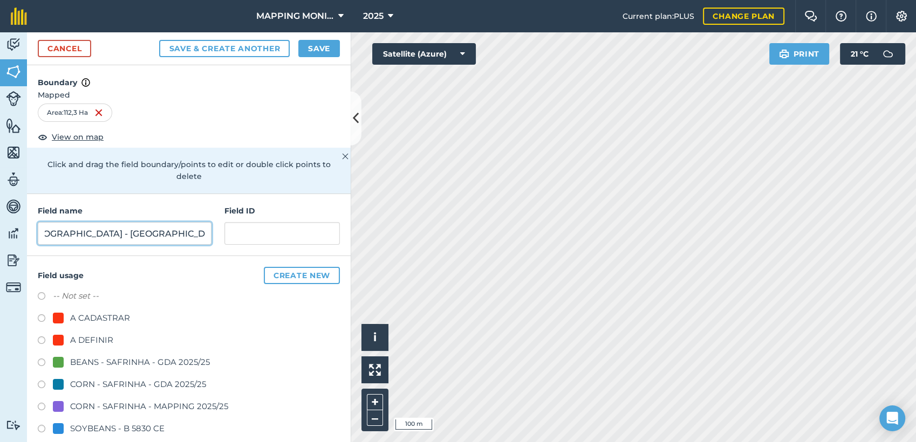
scroll to position [0, 141]
drag, startPoint x: 50, startPoint y: 236, endPoint x: 243, endPoint y: 250, distance: 194.2
click at [243, 250] on div "Field name PRIMAVERA DO LESTE/MT - [GEOGRAPHIC_DATA] - [GEOGRAPHIC_DATA] ID" at bounding box center [189, 225] width 324 height 62
click at [200, 230] on input "PRIMAVERA DO LESTE/MT - [PERSON_NAME] -" at bounding box center [125, 233] width 174 height 23
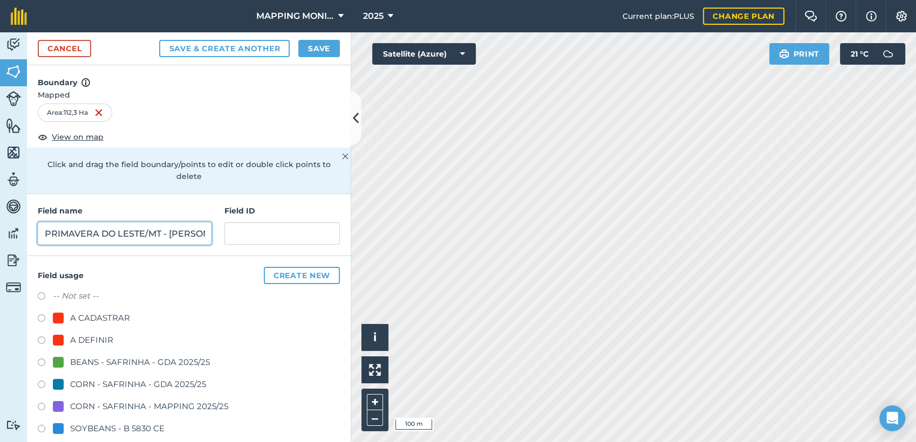
click at [174, 234] on input "PRIMAVERA DO LESTE/MT - [PERSON_NAME] -" at bounding box center [125, 233] width 174 height 23
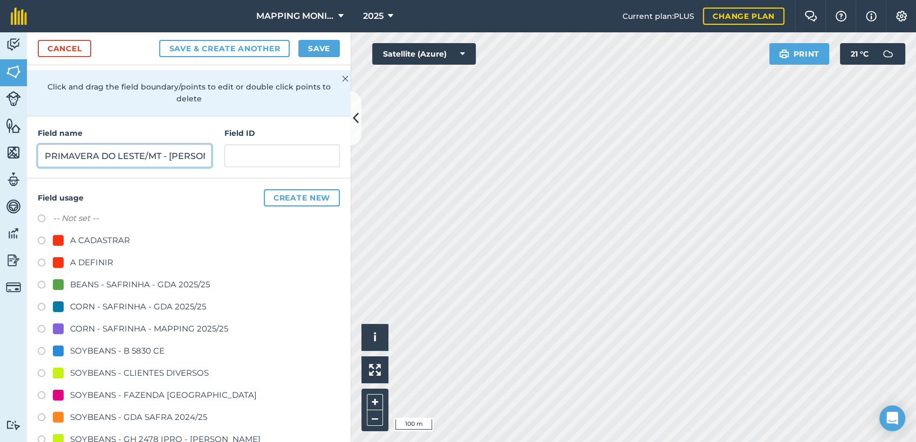
scroll to position [120, 0]
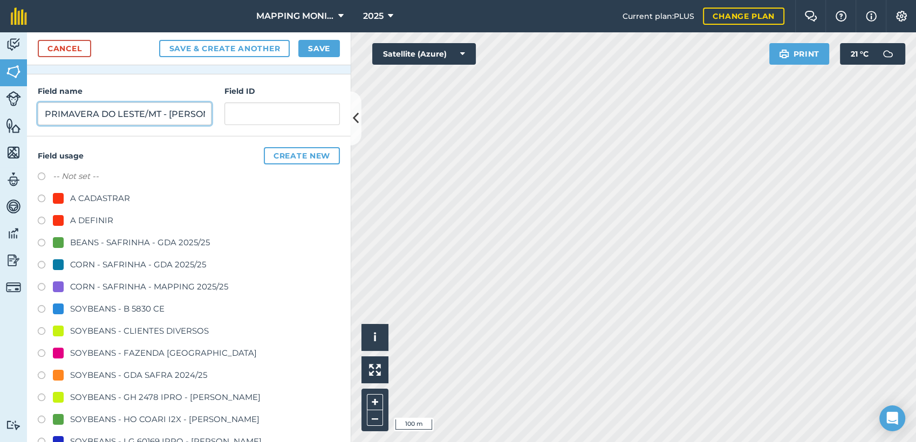
type input "PRIMAVERA DO LESTE/MT - [PERSON_NAME] - BURITI ALTO"
click at [186, 326] on div "SOYBEANS - CLIENTES DIVERSOS" at bounding box center [139, 331] width 139 height 13
radio input "true"
click at [312, 46] on button "Save" at bounding box center [319, 48] width 42 height 17
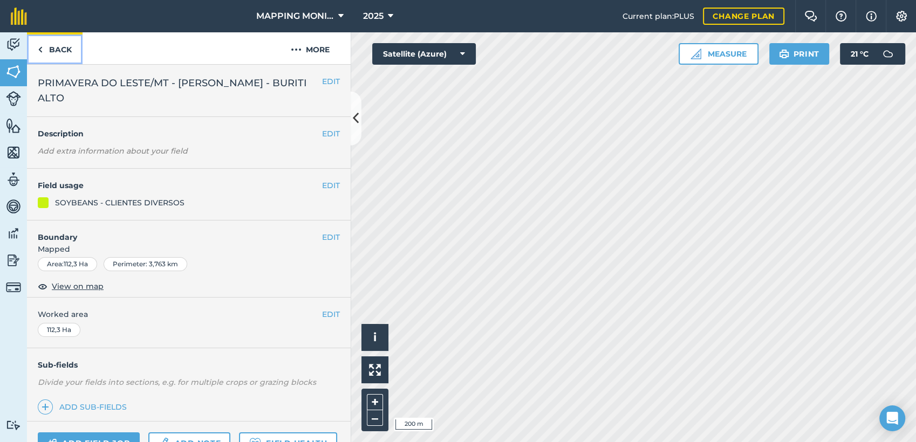
click at [64, 50] on link "Back" at bounding box center [55, 48] width 56 height 32
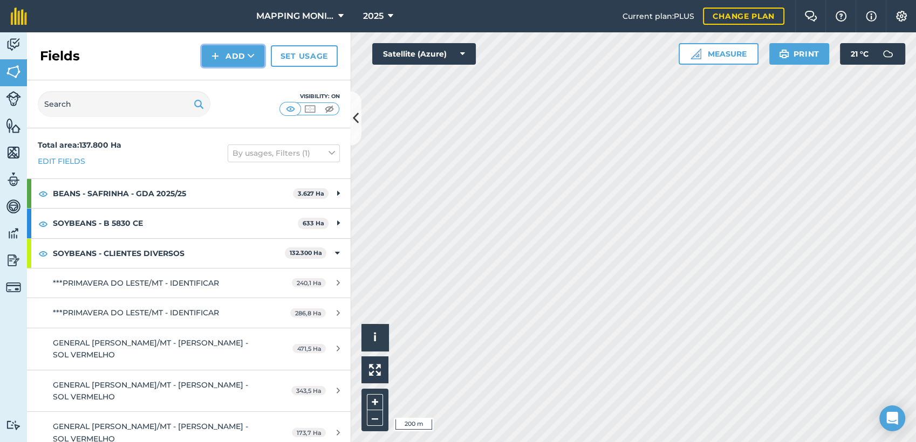
click at [229, 54] on button "Add" at bounding box center [233, 56] width 63 height 22
click at [246, 77] on link "Draw" at bounding box center [232, 81] width 59 height 24
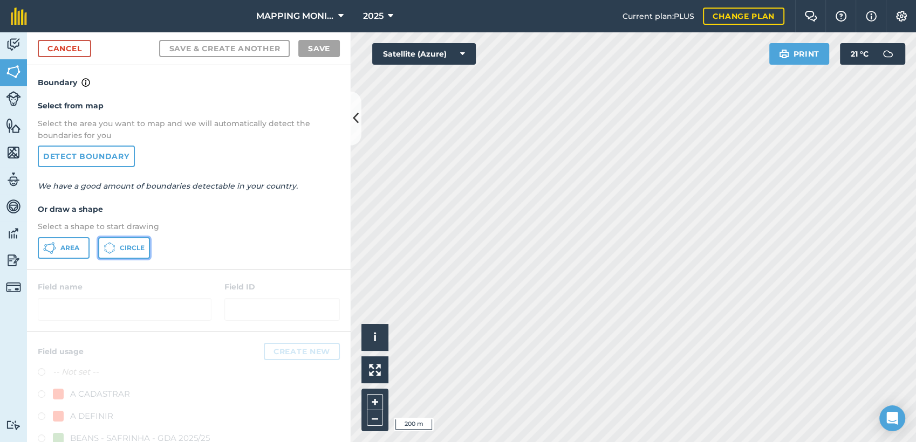
click at [132, 248] on span "Circle" at bounding box center [132, 248] width 25 height 9
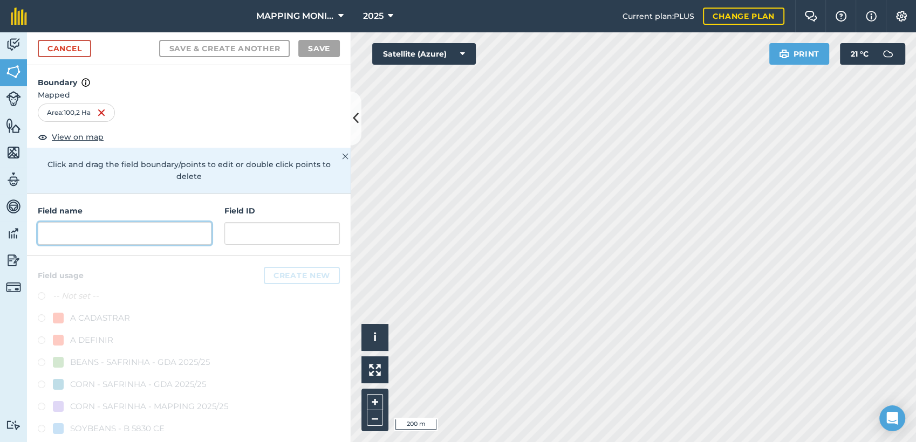
click at [162, 227] on input "text" at bounding box center [125, 233] width 174 height 23
paste input "PRIMAVERA DO LESTE/MT - [PERSON_NAME] - BURITI ALTO"
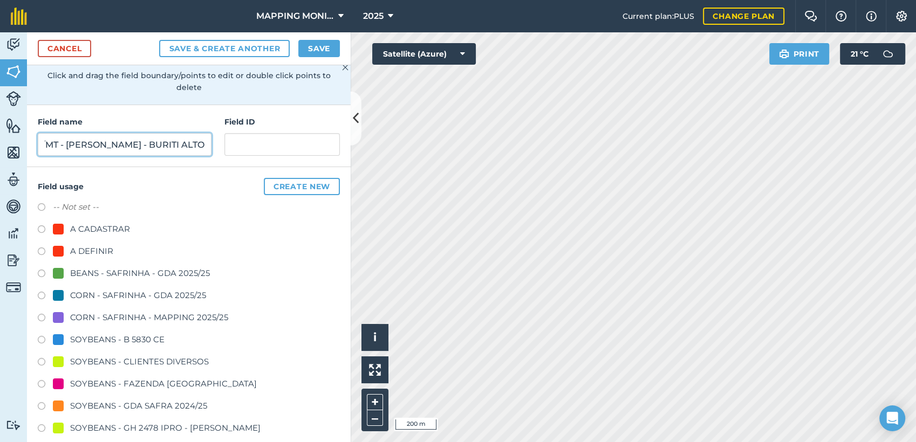
scroll to position [120, 0]
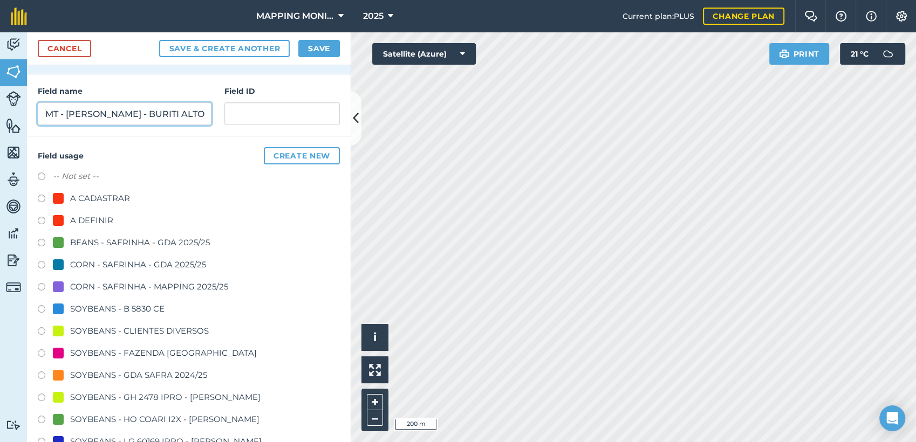
type input "PRIMAVERA DO LESTE/MT - [PERSON_NAME] - BURITI ALTO"
click at [141, 332] on div "SOYBEANS - CLIENTES DIVERSOS" at bounding box center [139, 331] width 139 height 13
radio input "true"
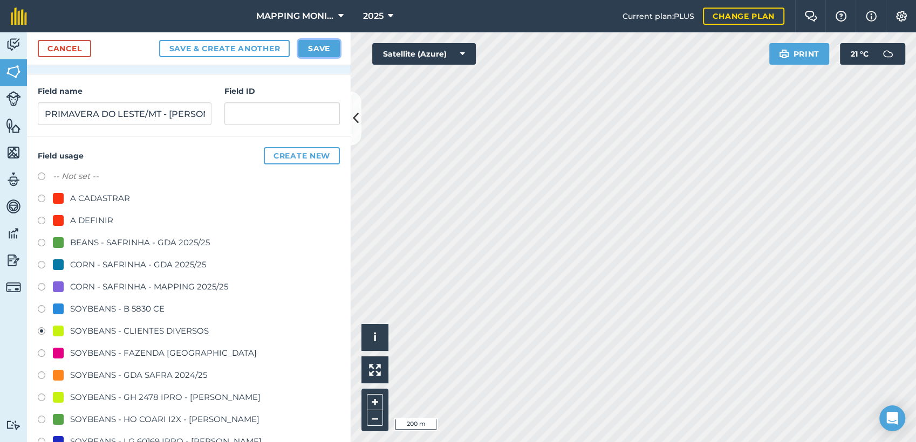
click at [330, 47] on button "Save" at bounding box center [319, 48] width 42 height 17
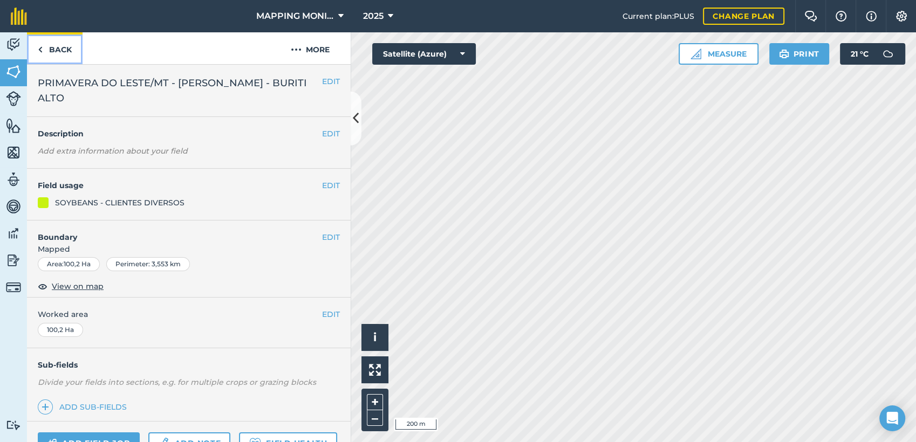
click at [72, 49] on link "Back" at bounding box center [55, 48] width 56 height 32
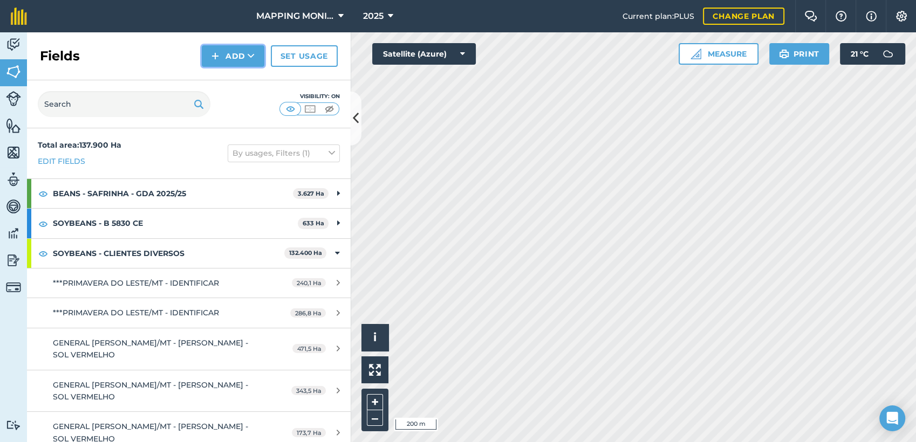
click at [215, 57] on img at bounding box center [215, 56] width 8 height 13
click at [248, 79] on link "Draw" at bounding box center [232, 81] width 59 height 24
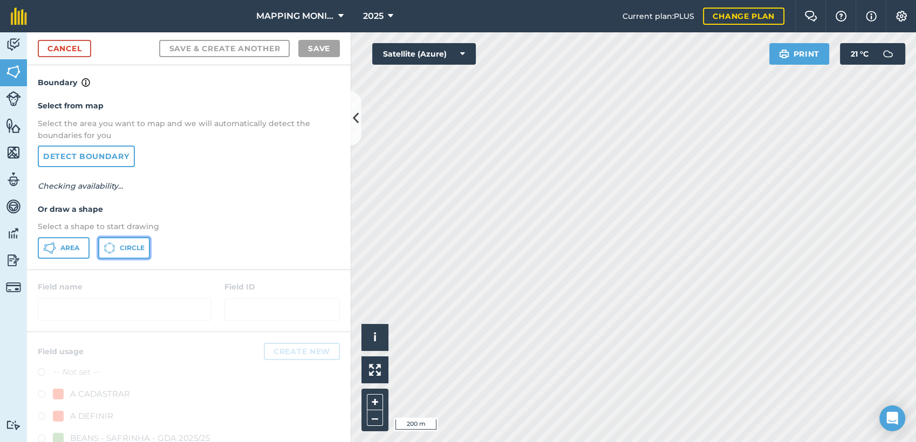
click at [136, 251] on span "Circle" at bounding box center [132, 248] width 25 height 9
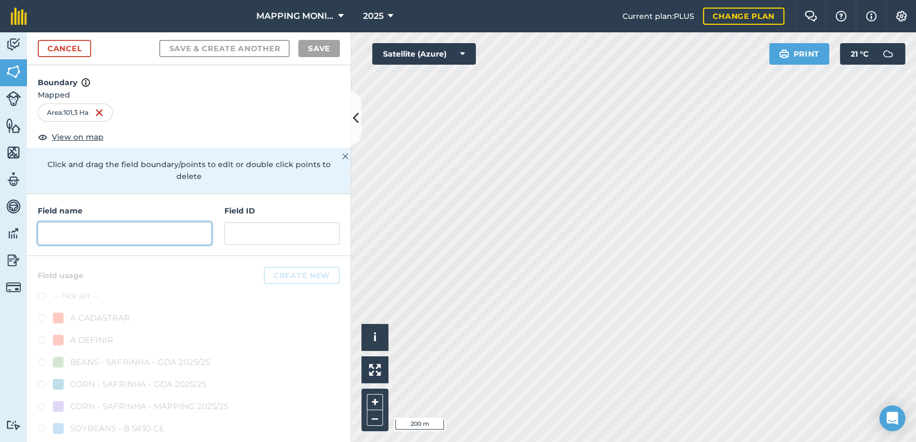
click at [129, 224] on input "text" at bounding box center [125, 233] width 174 height 23
paste input "PRIMAVERA DO LESTE/MT - [PERSON_NAME] - BURITI ALTO"
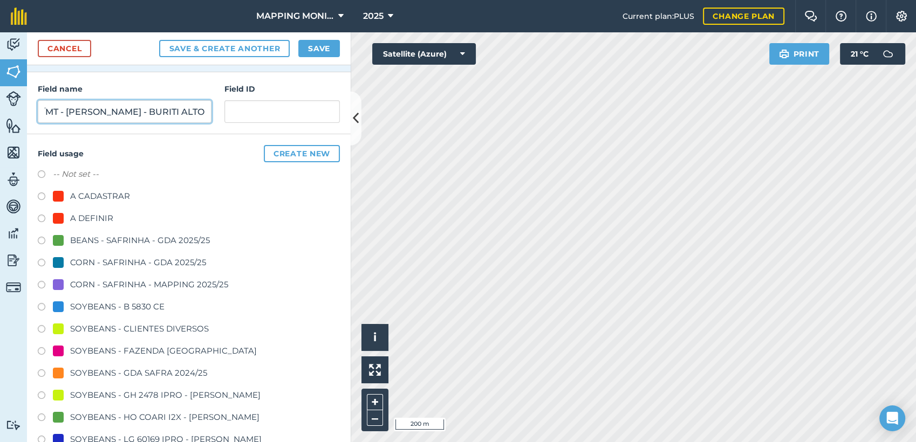
scroll to position [180, 0]
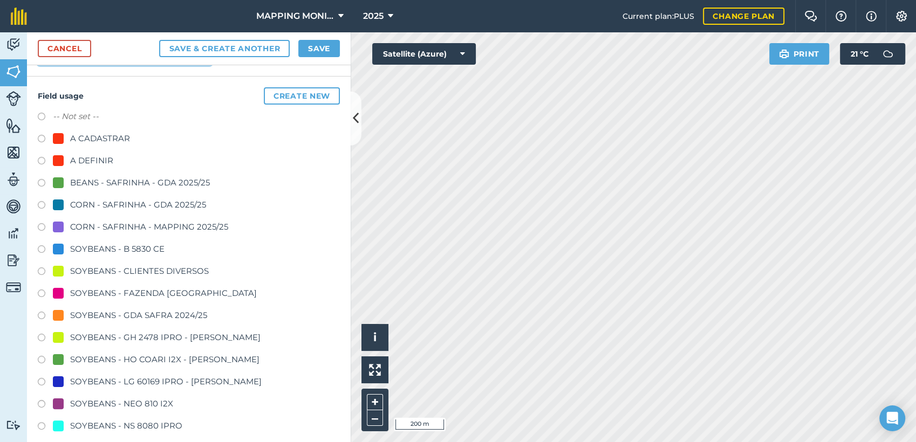
type input "PRIMAVERA DO LESTE/MT - [PERSON_NAME] - BURITI ALTO"
click at [145, 270] on div "SOYBEANS - CLIENTES DIVERSOS" at bounding box center [139, 271] width 139 height 13
radio input "true"
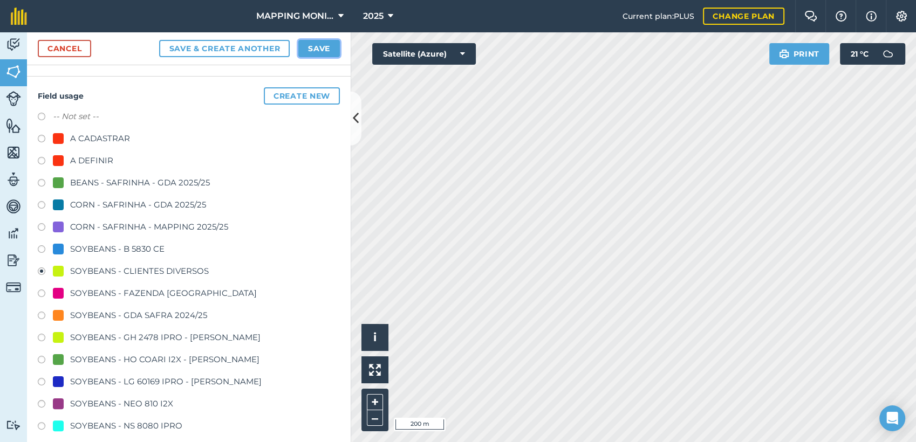
click at [312, 47] on button "Save" at bounding box center [319, 48] width 42 height 17
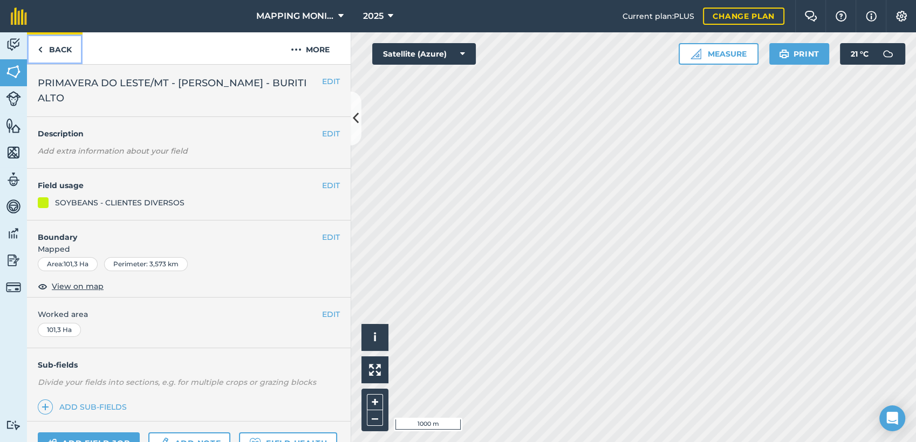
click at [72, 46] on link "Back" at bounding box center [55, 48] width 56 height 32
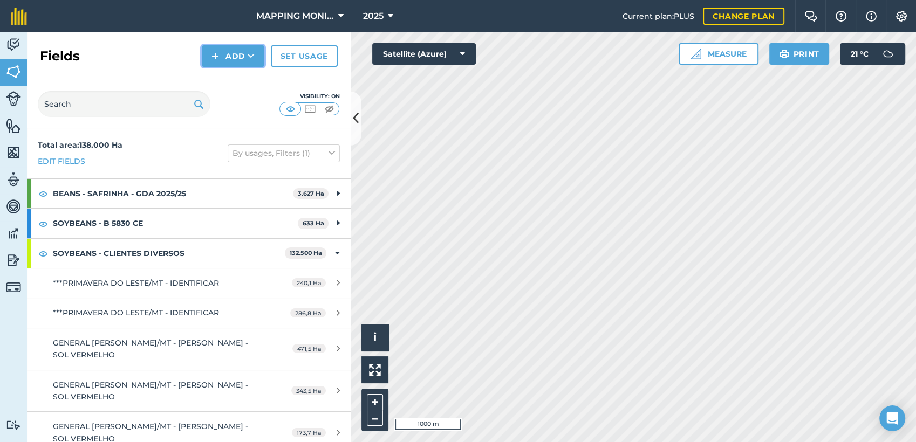
click at [245, 51] on button "Add" at bounding box center [233, 56] width 63 height 22
click at [248, 76] on link "Draw" at bounding box center [232, 81] width 59 height 24
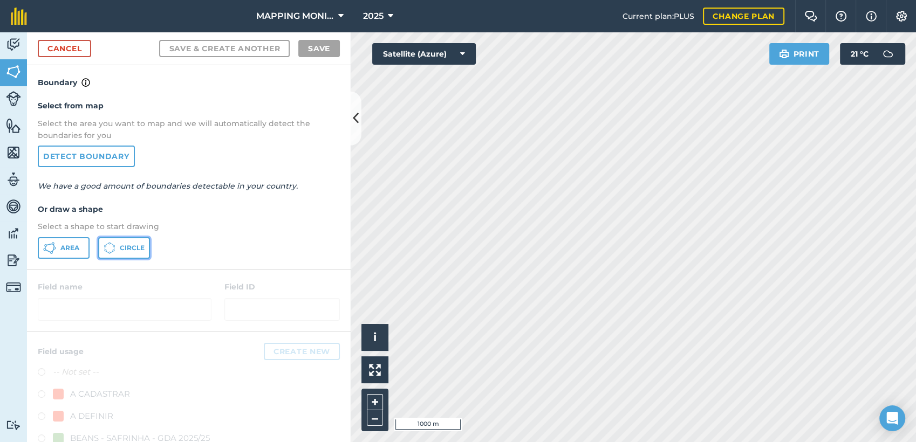
click at [117, 248] on button "Circle" at bounding box center [124, 248] width 52 height 22
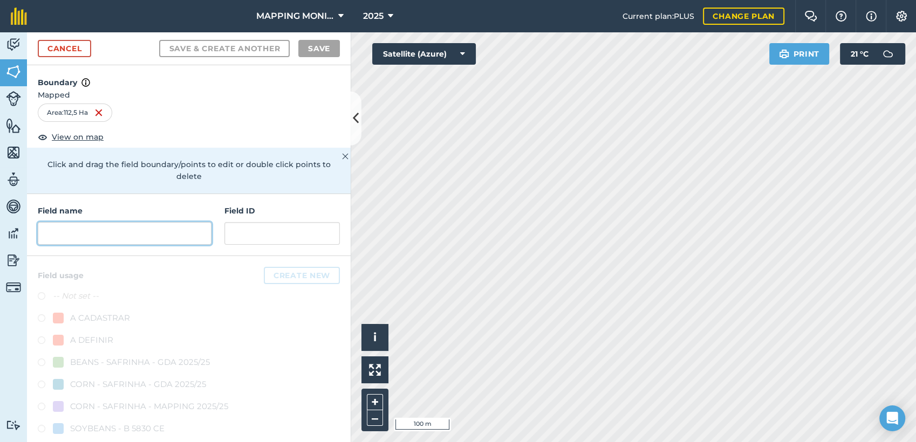
click at [161, 240] on input "text" at bounding box center [125, 233] width 174 height 23
paste input "PRIMAVERA DO LESTE/MT - [PERSON_NAME] - BURITI ALTO"
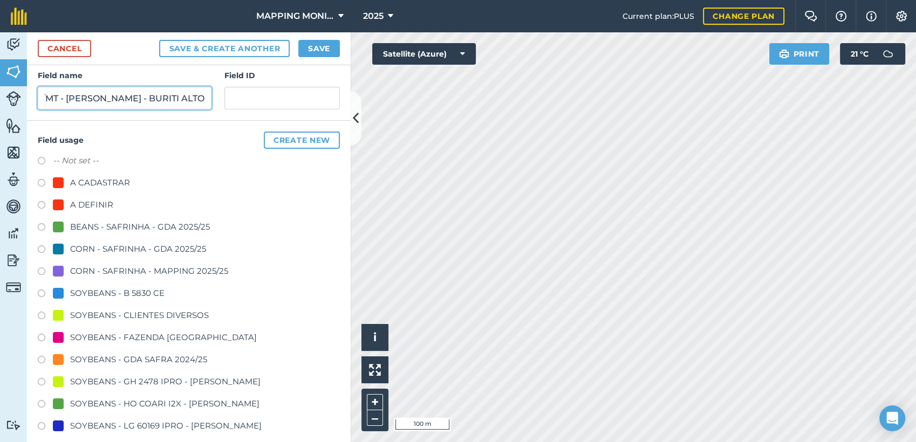
scroll to position [189, 0]
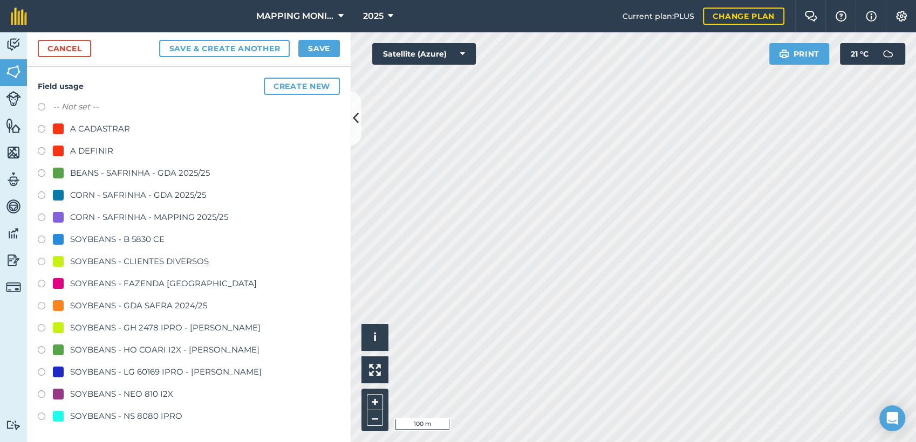
type input "PRIMAVERA DO LESTE/MT - [PERSON_NAME] - BURITI ALTO"
click at [171, 265] on div "SOYBEANS - CLIENTES DIVERSOS" at bounding box center [139, 261] width 139 height 13
radio input "true"
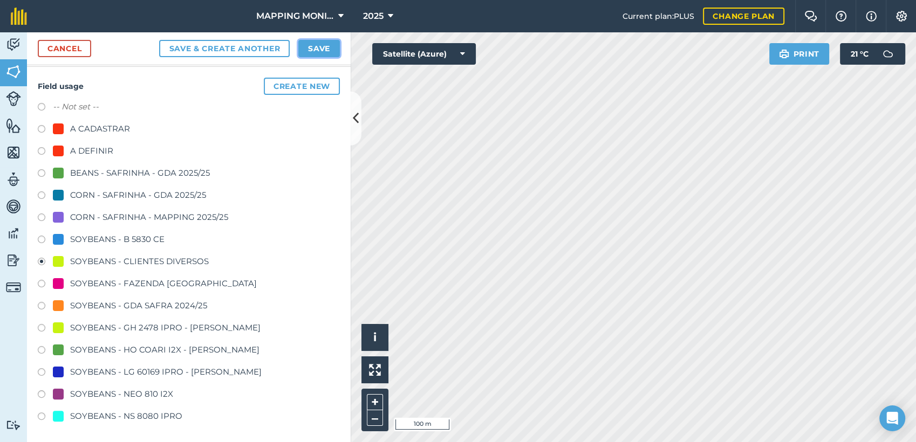
click at [319, 49] on button "Save" at bounding box center [319, 48] width 42 height 17
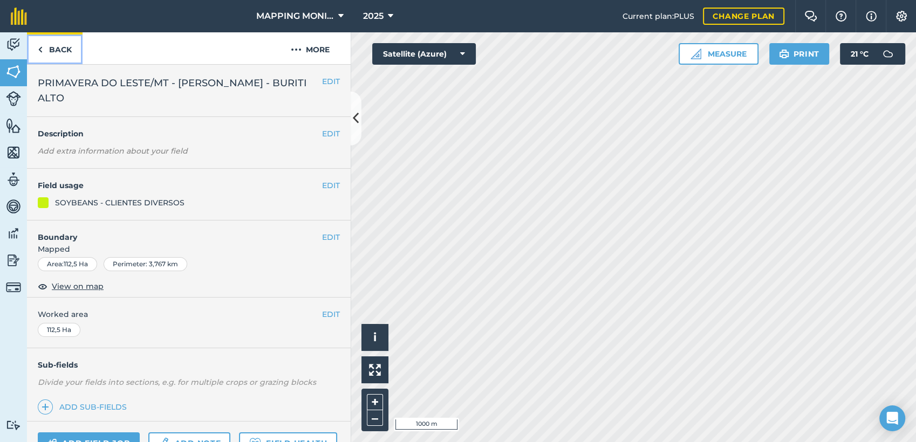
click at [67, 42] on link "Back" at bounding box center [55, 48] width 56 height 32
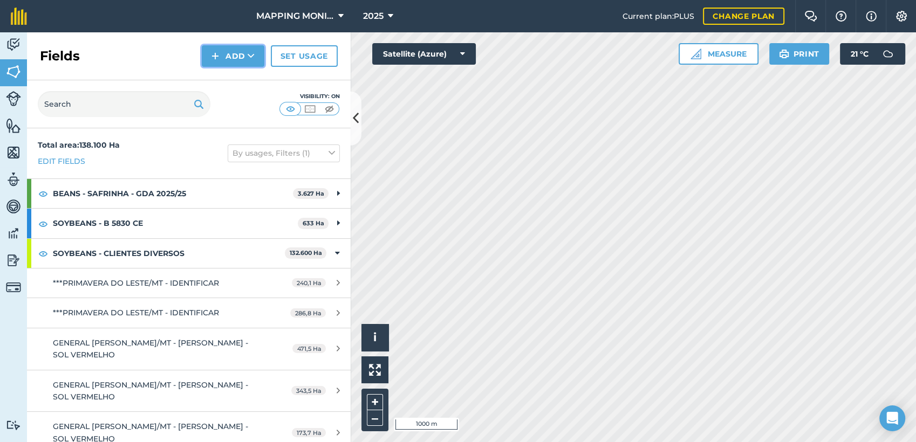
click at [206, 59] on button "Add" at bounding box center [233, 56] width 63 height 22
click at [230, 79] on link "Draw" at bounding box center [232, 81] width 59 height 24
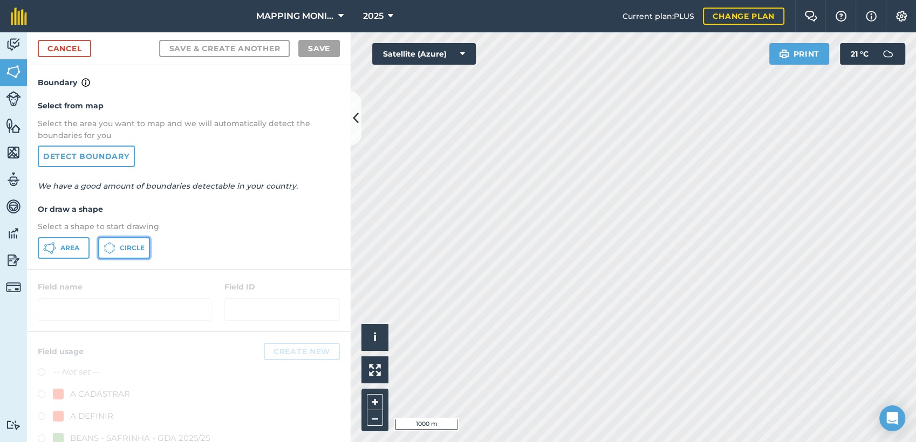
click at [134, 253] on button "Circle" at bounding box center [124, 248] width 52 height 22
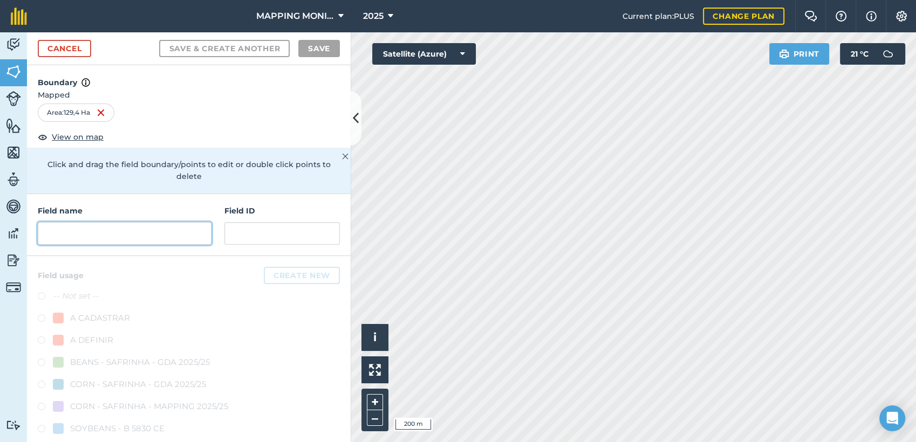
click at [172, 235] on input "text" at bounding box center [125, 233] width 174 height 23
paste input "PRIMAVERA DO LESTE/MT - [PERSON_NAME] - BURITI ALTO"
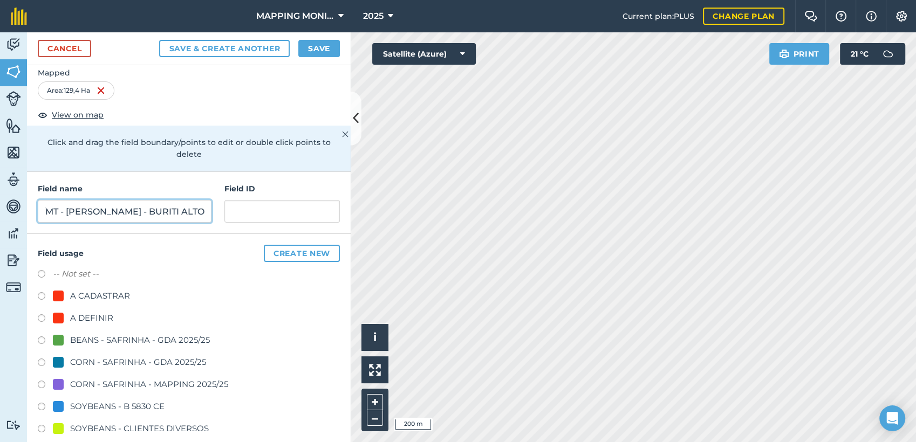
scroll to position [120, 0]
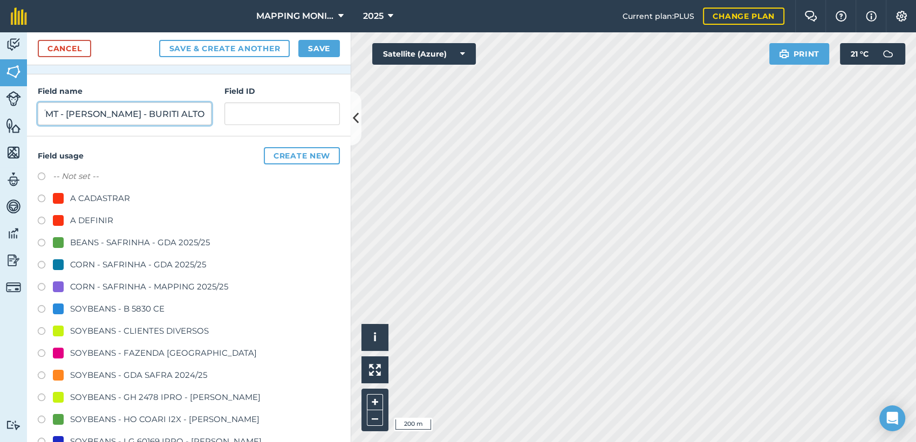
type input "PRIMAVERA DO LESTE/MT - [PERSON_NAME] - BURITI ALTO"
click at [165, 332] on div "SOYBEANS - CLIENTES DIVERSOS" at bounding box center [139, 331] width 139 height 13
radio input "true"
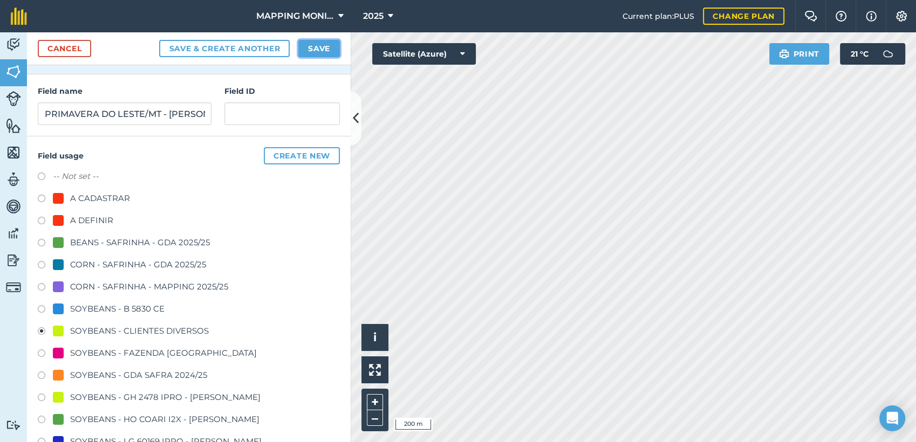
click at [321, 50] on button "Save" at bounding box center [319, 48] width 42 height 17
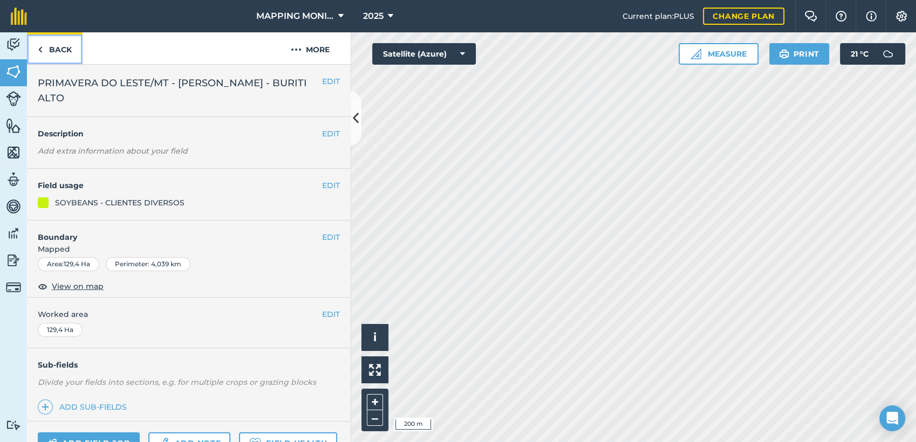
click at [59, 52] on link "Back" at bounding box center [55, 48] width 56 height 32
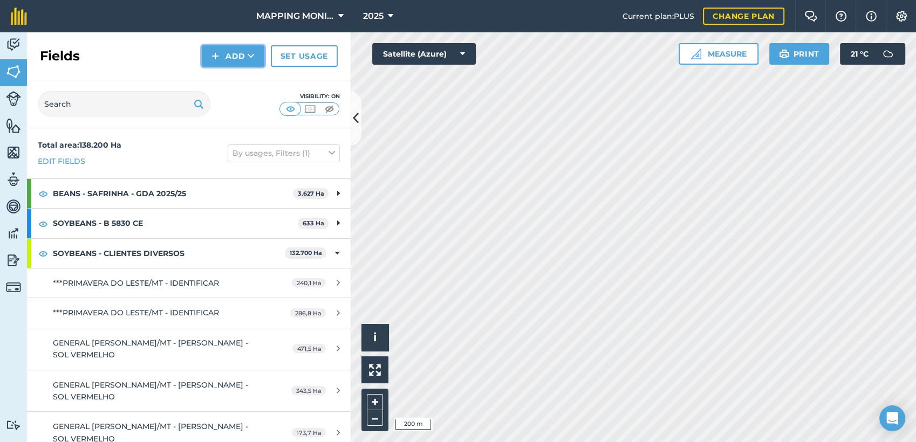
click at [238, 49] on button "Add" at bounding box center [233, 56] width 63 height 22
click at [247, 73] on link "Draw" at bounding box center [232, 81] width 59 height 24
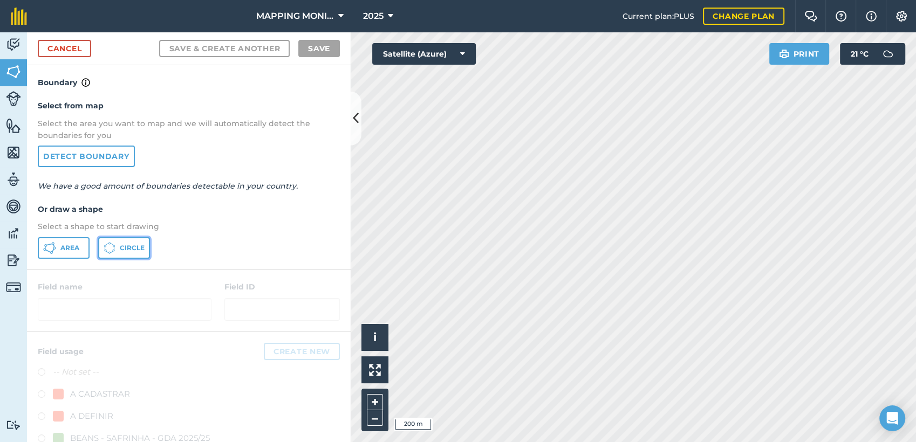
click at [124, 241] on button "Circle" at bounding box center [124, 248] width 52 height 22
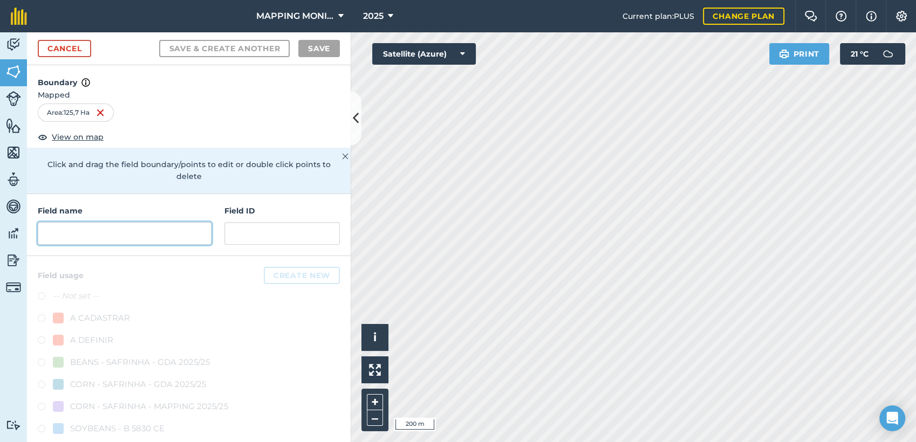
click at [159, 227] on input "text" at bounding box center [125, 233] width 174 height 23
paste input "PRIMAVERA DO LESTE/MT - [PERSON_NAME] - BURITI ALTO"
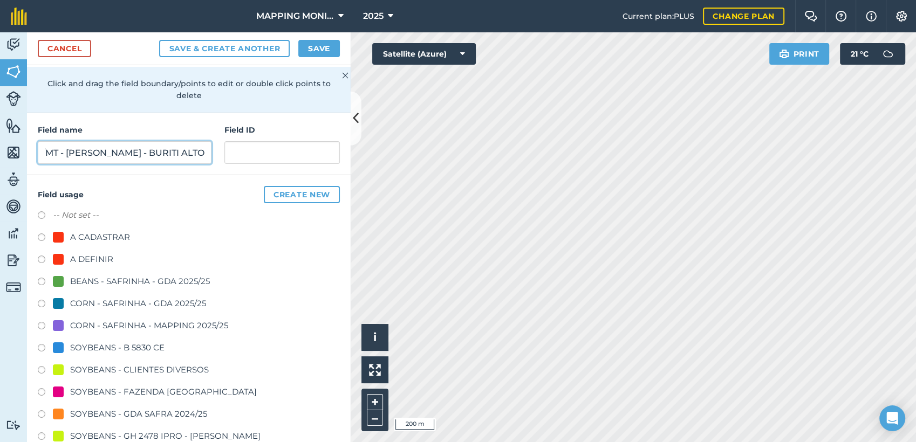
scroll to position [120, 0]
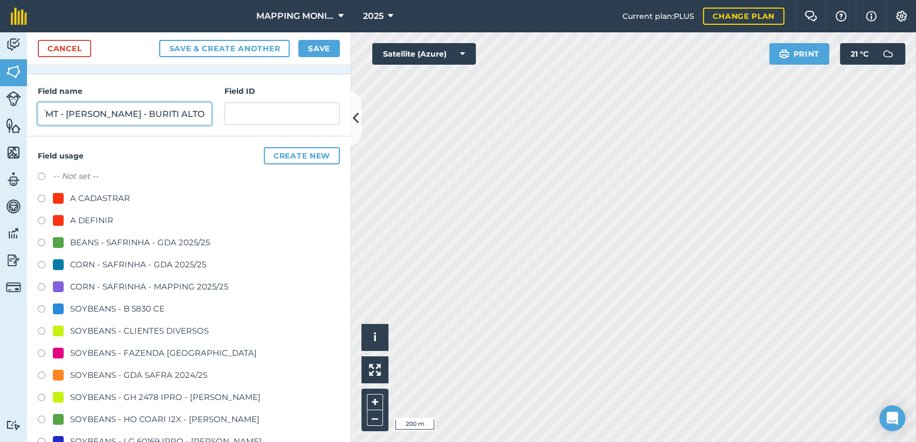
type input "PRIMAVERA DO LESTE/MT - [PERSON_NAME] - BURITI ALTO"
click at [189, 330] on div "SOYBEANS - CLIENTES DIVERSOS" at bounding box center [139, 331] width 139 height 13
radio input "true"
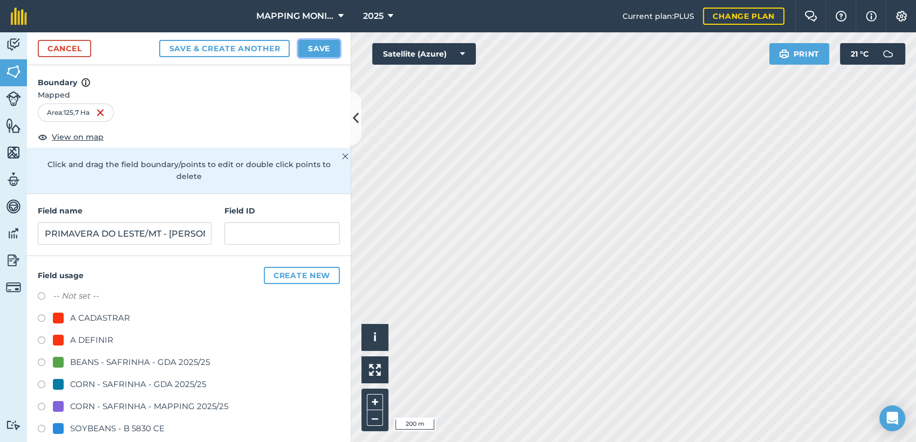
click at [328, 44] on button "Save" at bounding box center [319, 48] width 42 height 17
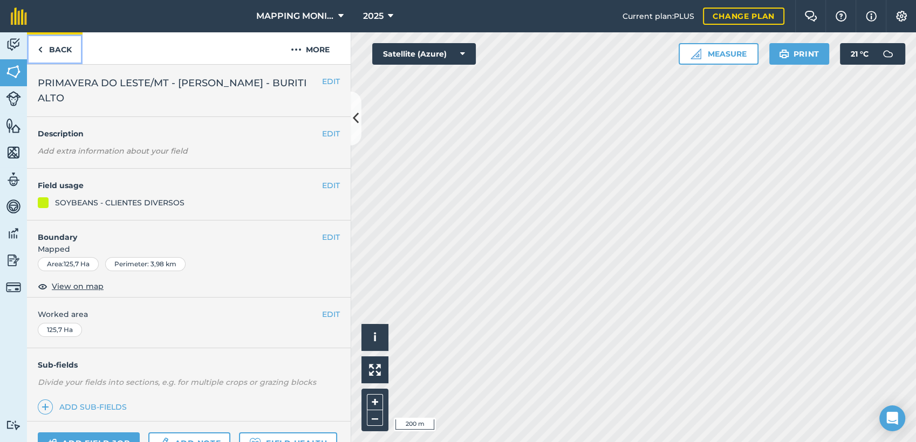
click at [63, 42] on link "Back" at bounding box center [55, 48] width 56 height 32
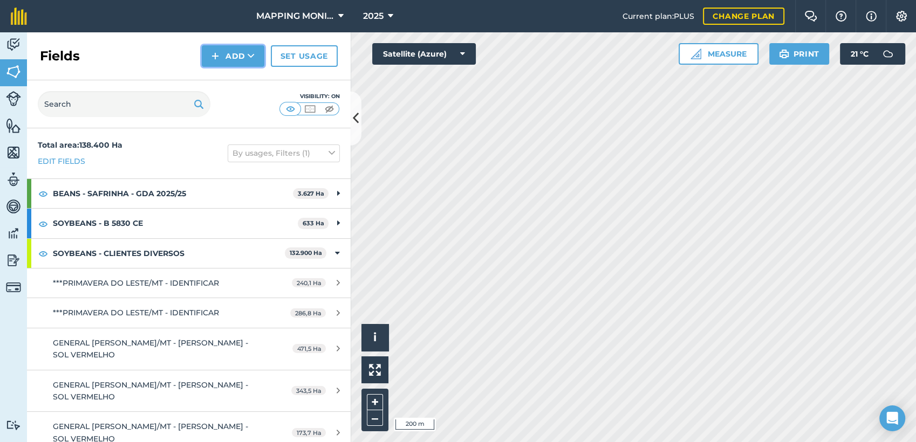
click at [251, 51] on icon at bounding box center [251, 56] width 7 height 11
click at [250, 74] on link "Draw" at bounding box center [232, 81] width 59 height 24
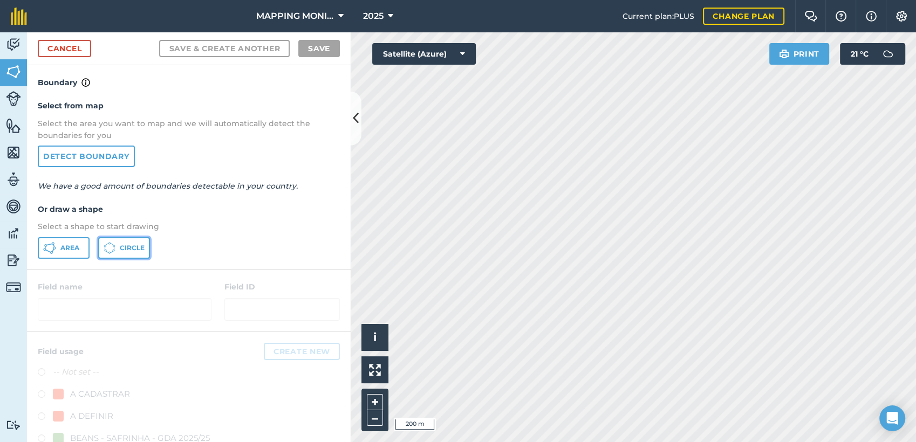
click at [130, 254] on button "Circle" at bounding box center [124, 248] width 52 height 22
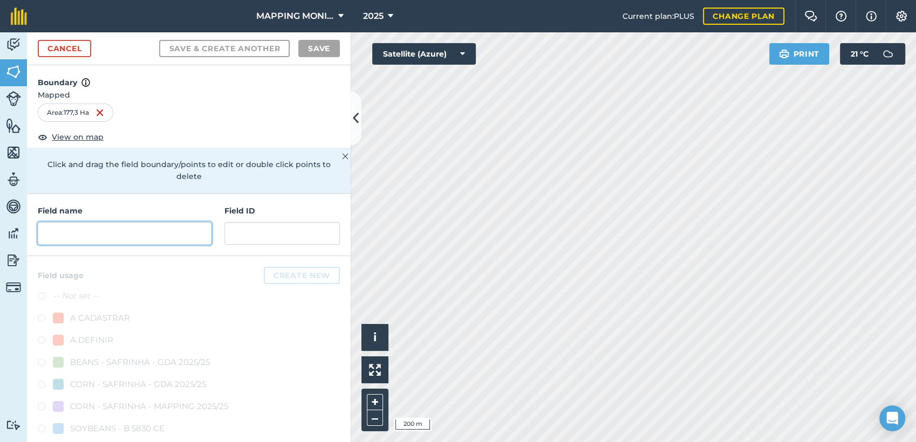
click at [124, 236] on input "text" at bounding box center [125, 233] width 174 height 23
paste input "PRIMAVERA DO LESTE/MT - [PERSON_NAME] - BURITI ALTO"
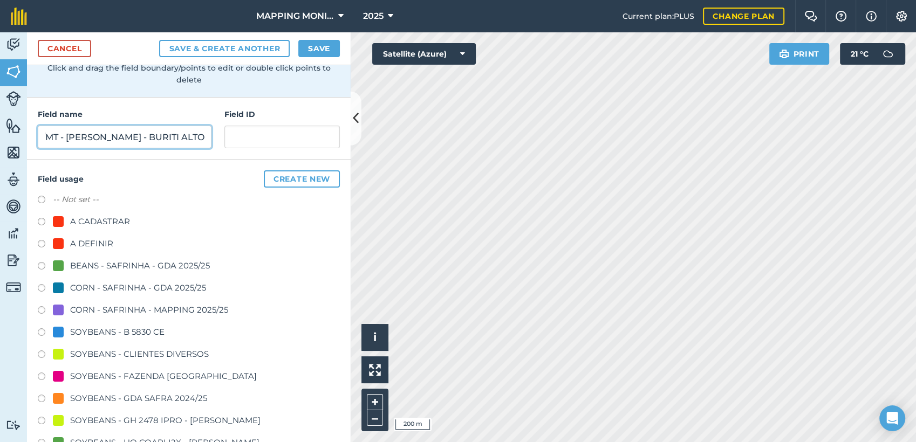
scroll to position [120, 0]
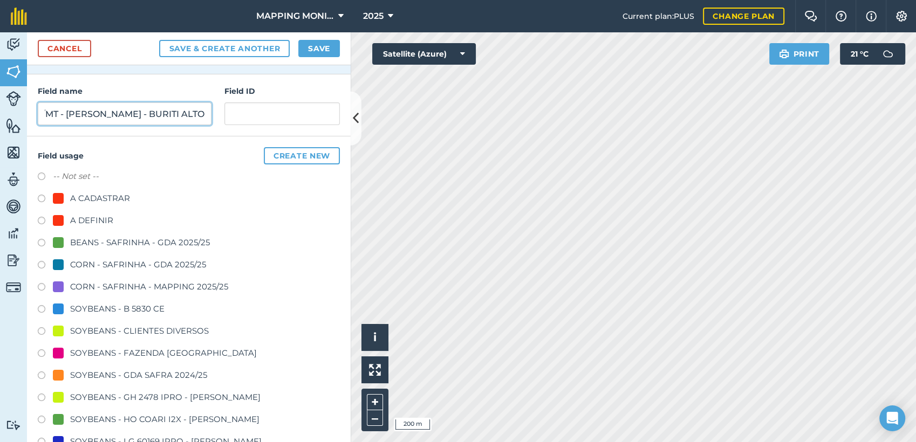
type input "PRIMAVERA DO LESTE/MT - [PERSON_NAME] - BURITI ALTO"
click at [125, 332] on div "SOYBEANS - CLIENTES DIVERSOS" at bounding box center [139, 331] width 139 height 13
radio input "true"
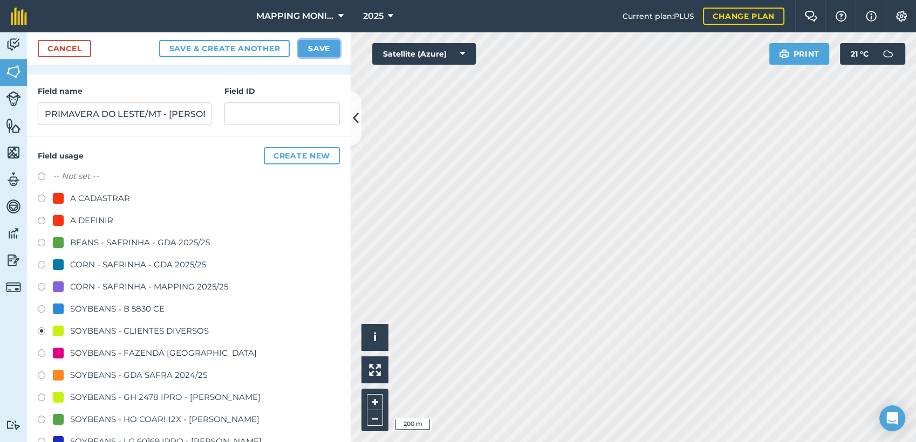
click at [311, 51] on button "Save" at bounding box center [319, 48] width 42 height 17
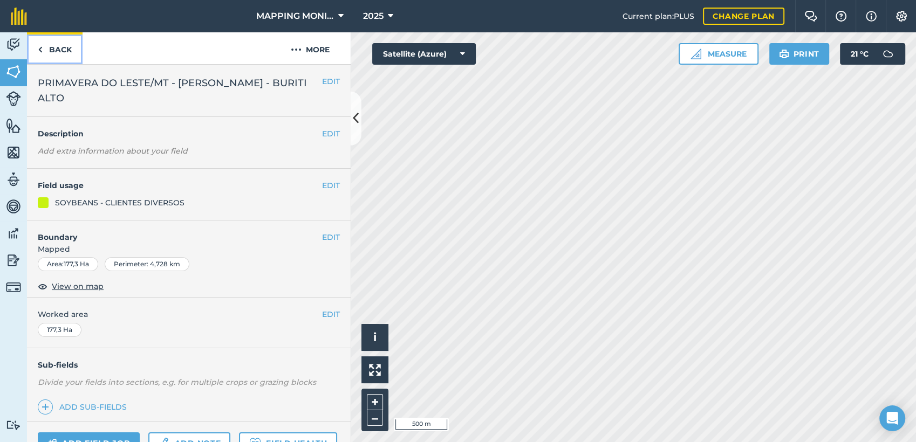
click at [69, 45] on link "Back" at bounding box center [55, 48] width 56 height 32
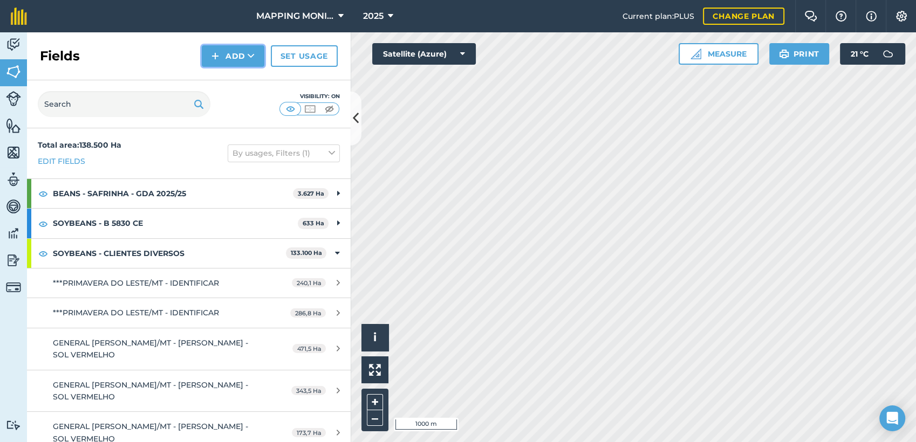
click at [247, 53] on button "Add" at bounding box center [233, 56] width 63 height 22
click at [229, 80] on link "Draw" at bounding box center [232, 81] width 59 height 24
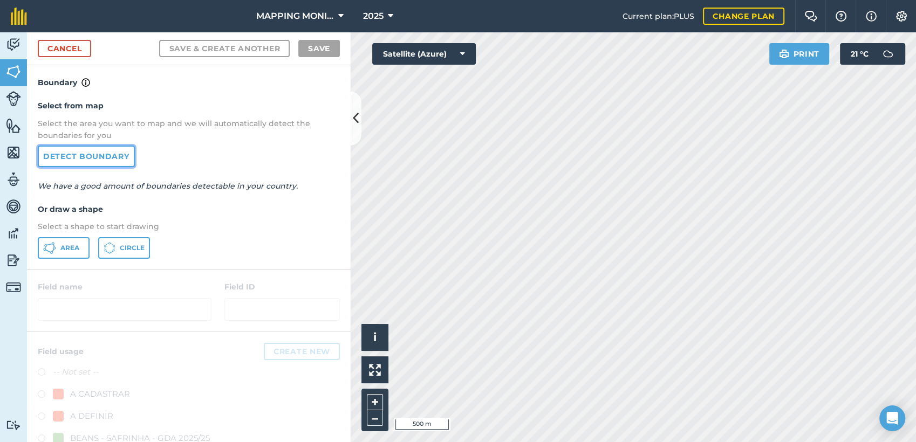
click at [83, 152] on link "Detect boundary" at bounding box center [86, 157] width 97 height 22
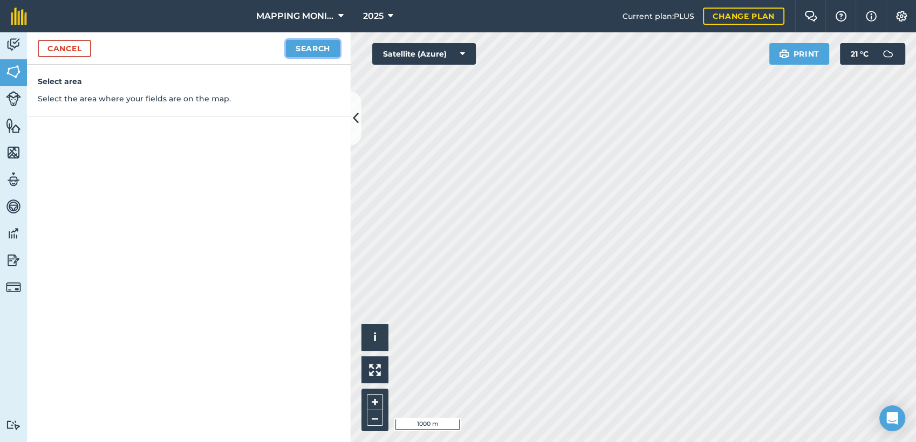
click at [319, 49] on button "Search" at bounding box center [313, 48] width 54 height 17
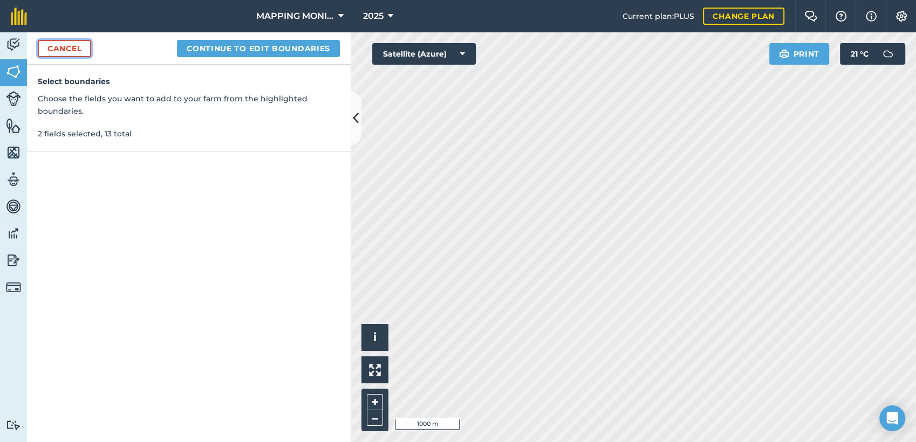
click at [50, 50] on link "Cancel" at bounding box center [64, 48] width 53 height 17
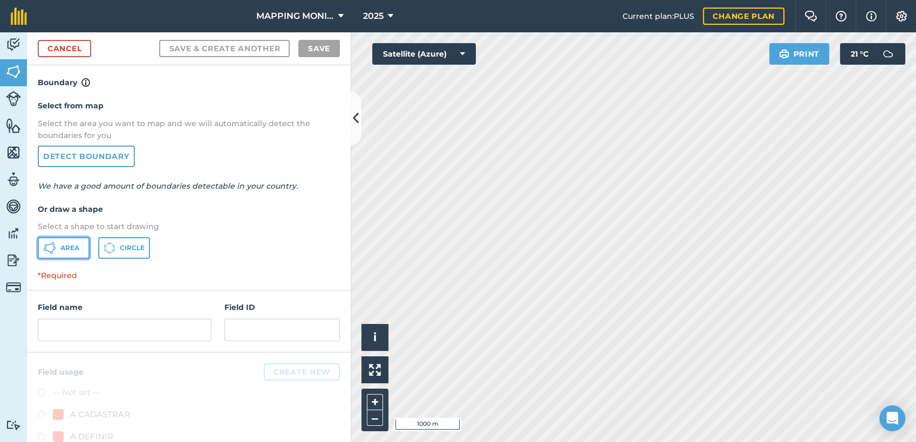
click at [72, 257] on button "Area" at bounding box center [64, 248] width 52 height 22
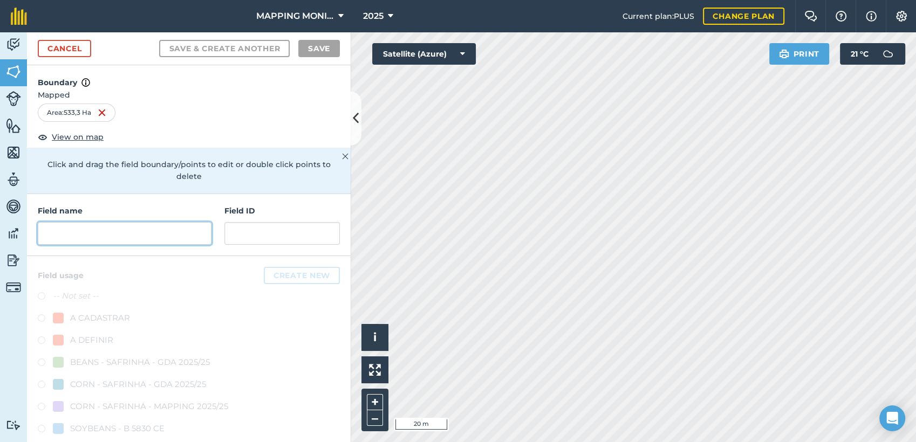
click at [185, 232] on input "text" at bounding box center [125, 233] width 174 height 23
paste input "PRIMAVERA DO LESTE/MT - [PERSON_NAME] - BURITI ALTO"
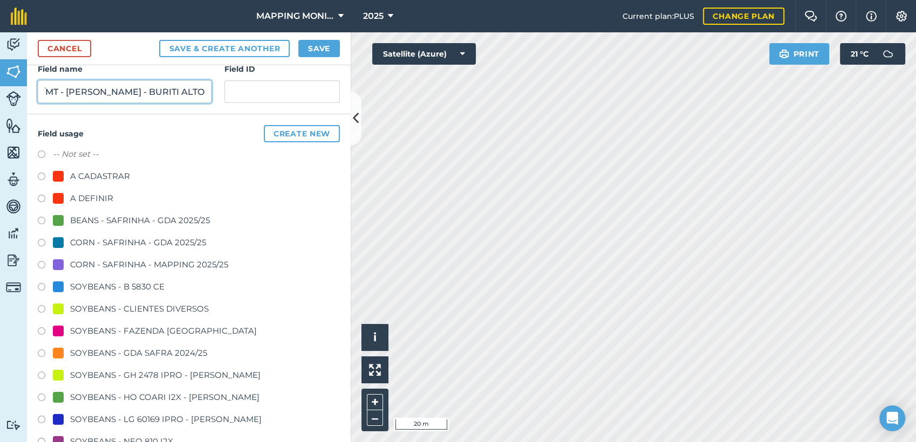
scroll to position [180, 0]
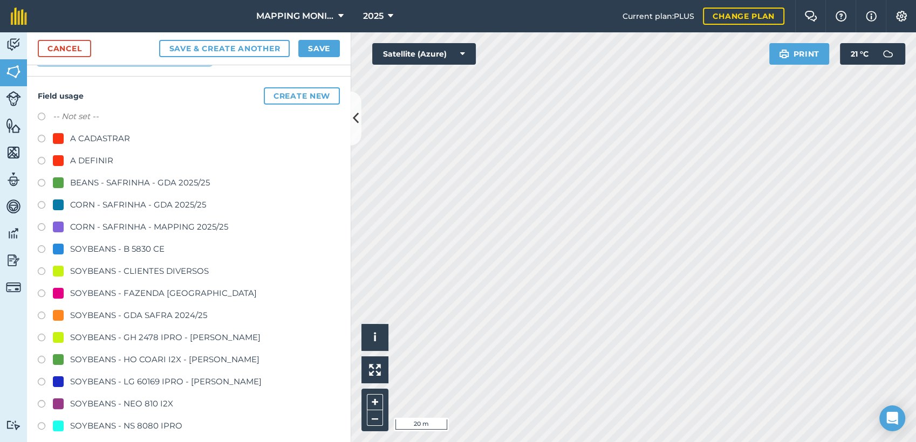
type input "PRIMAVERA DO LESTE/MT - [PERSON_NAME] - BURITI ALTO"
click at [161, 269] on div "SOYBEANS - CLIENTES DIVERSOS" at bounding box center [139, 271] width 139 height 13
radio input "true"
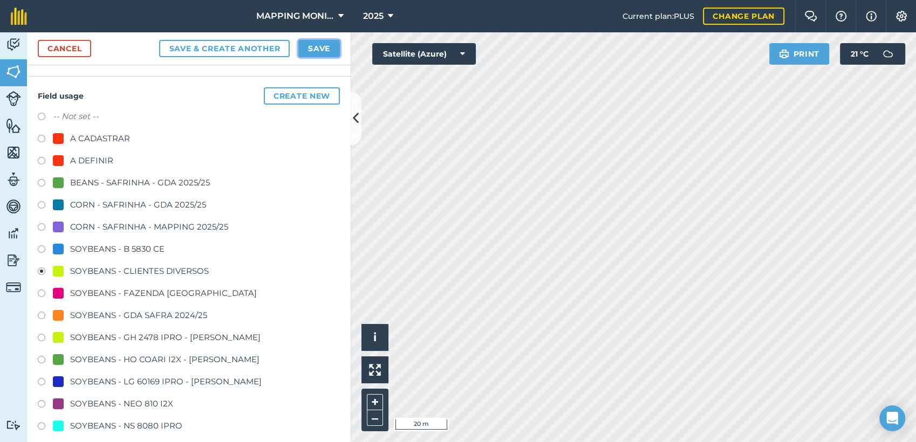
click at [316, 46] on button "Save" at bounding box center [319, 48] width 42 height 17
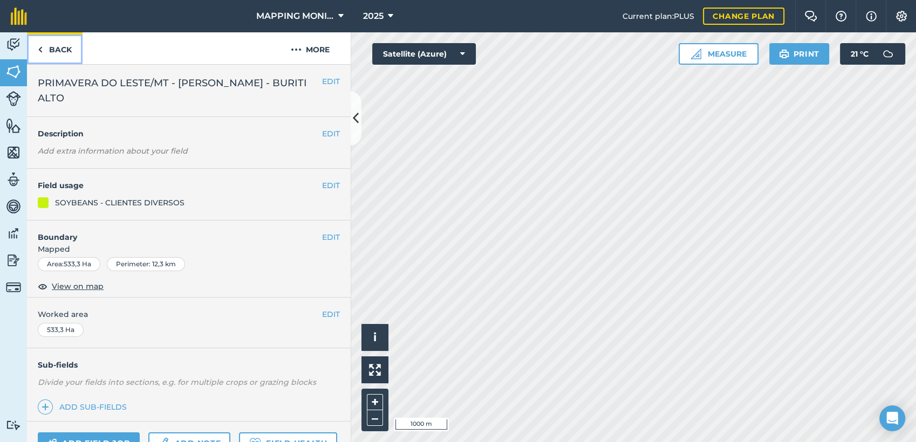
click at [59, 52] on link "Back" at bounding box center [55, 48] width 56 height 32
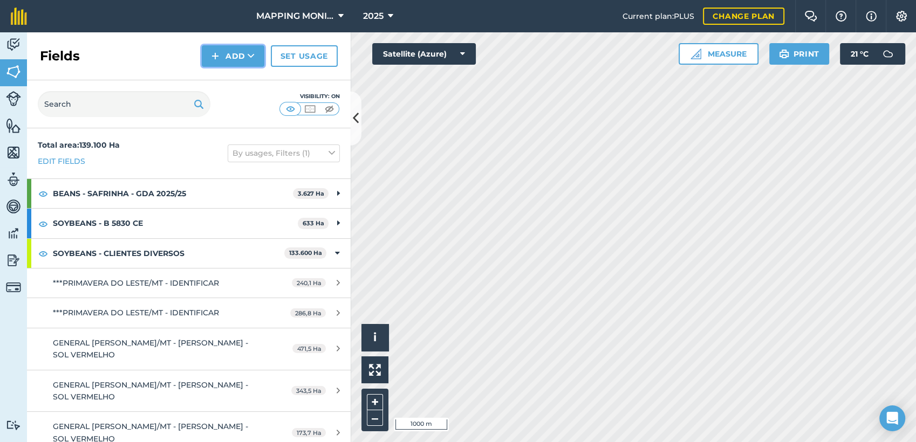
click at [252, 57] on icon at bounding box center [251, 56] width 7 height 11
click at [227, 88] on link "Draw" at bounding box center [232, 81] width 59 height 24
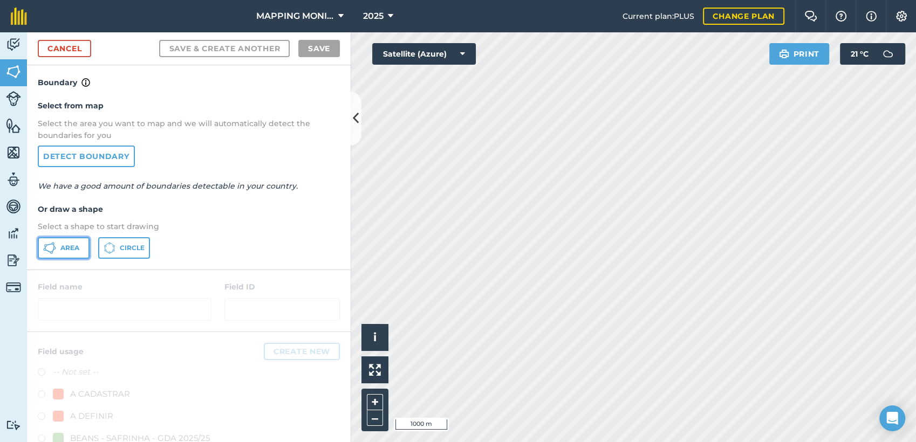
click at [72, 246] on span "Area" at bounding box center [69, 248] width 19 height 9
click at [362, 334] on div "Click to start drawing i © 2025 TomTom, Microsoft 20 m + –" at bounding box center [633, 237] width 565 height 410
click at [568, 442] on html "MAPPING MONITORAMENTO AGRICOLA 2025 Current plan : PLUS Change plan Farm Chat H…" at bounding box center [458, 221] width 916 height 442
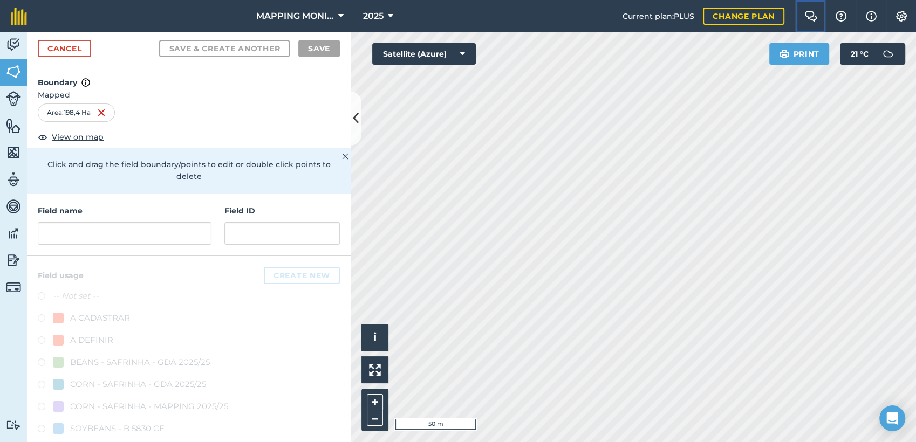
click at [760, 140] on div "MAPPING MONITORAMENTO AGRICOLA 2025 Current plan : PLUS Change plan Farm Chat H…" at bounding box center [458, 221] width 916 height 442
click at [67, 233] on input "text" at bounding box center [125, 233] width 174 height 23
paste input "PRIMAVERA DO LESTE/MT - [PERSON_NAME] - BURITI ALTO"
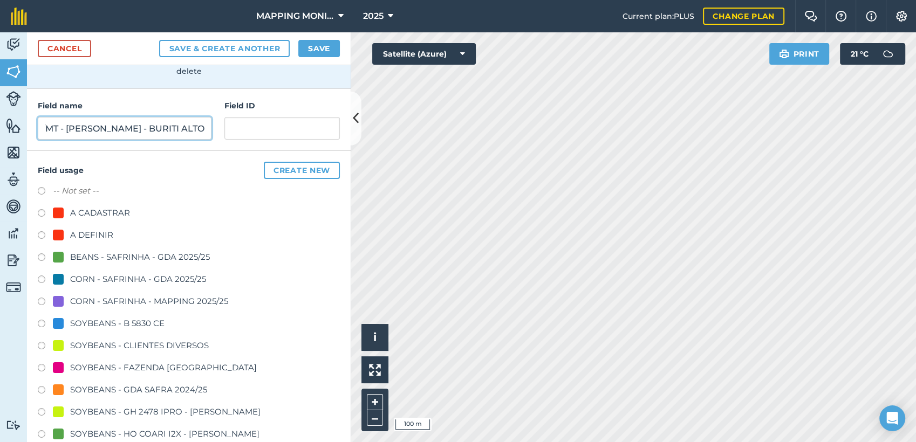
scroll to position [120, 0]
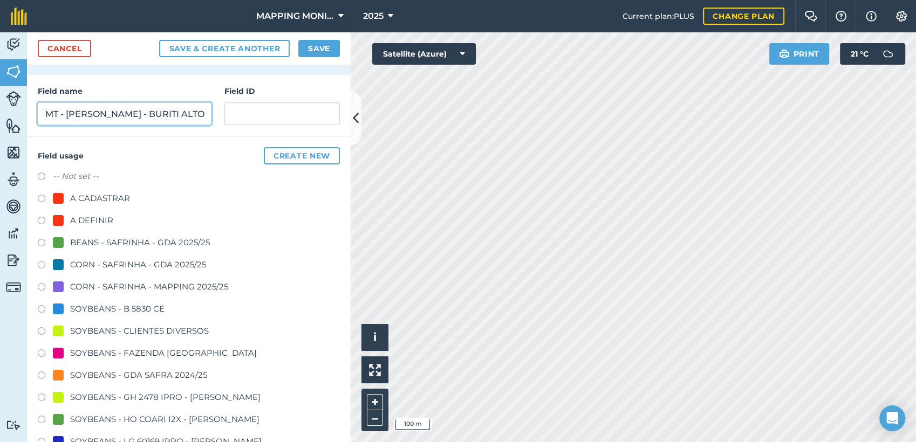
type input "PRIMAVERA DO LESTE/MT - [PERSON_NAME] - BURITI ALTO"
click at [147, 334] on div "SOYBEANS - CLIENTES DIVERSOS" at bounding box center [139, 331] width 139 height 13
radio input "true"
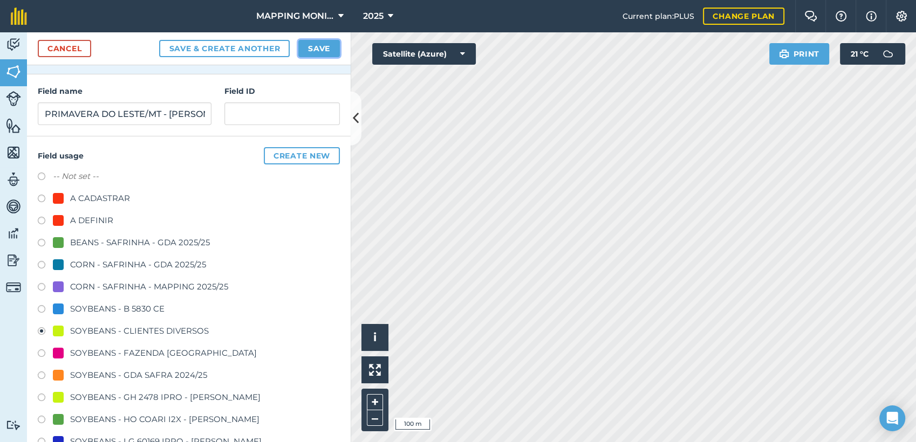
click at [312, 51] on button "Save" at bounding box center [319, 48] width 42 height 17
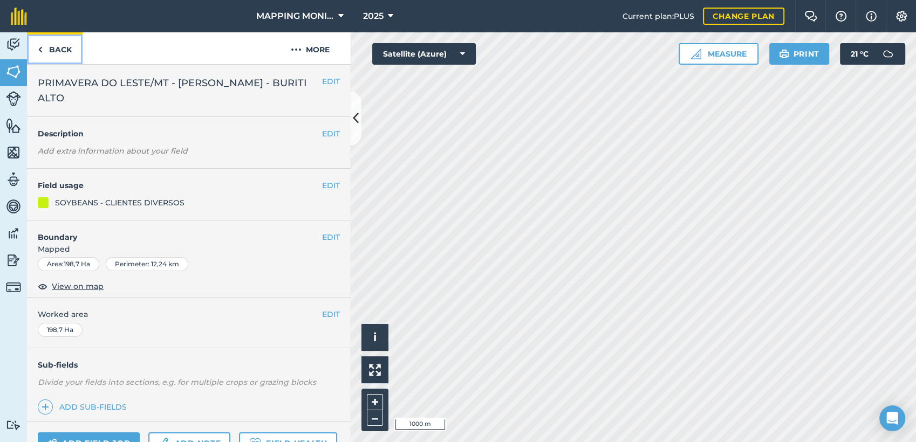
click at [65, 42] on link "Back" at bounding box center [55, 48] width 56 height 32
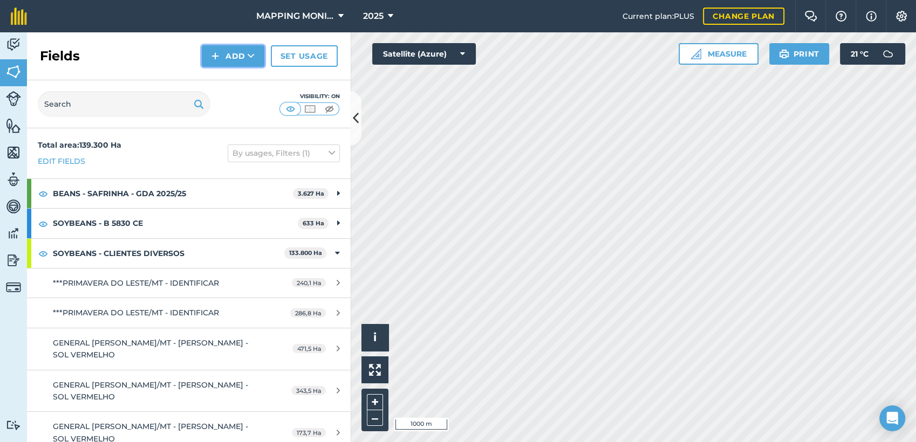
click at [223, 57] on button "Add" at bounding box center [233, 56] width 63 height 22
click at [234, 78] on link "Draw" at bounding box center [232, 81] width 59 height 24
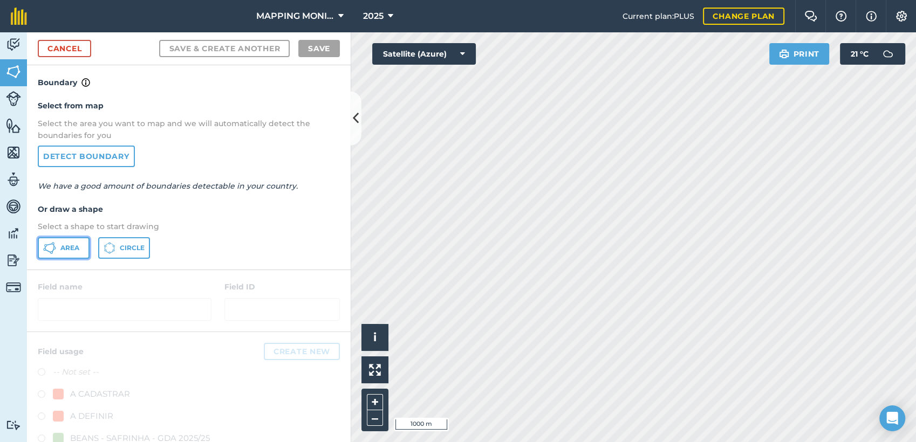
click at [77, 248] on span "Area" at bounding box center [69, 248] width 19 height 9
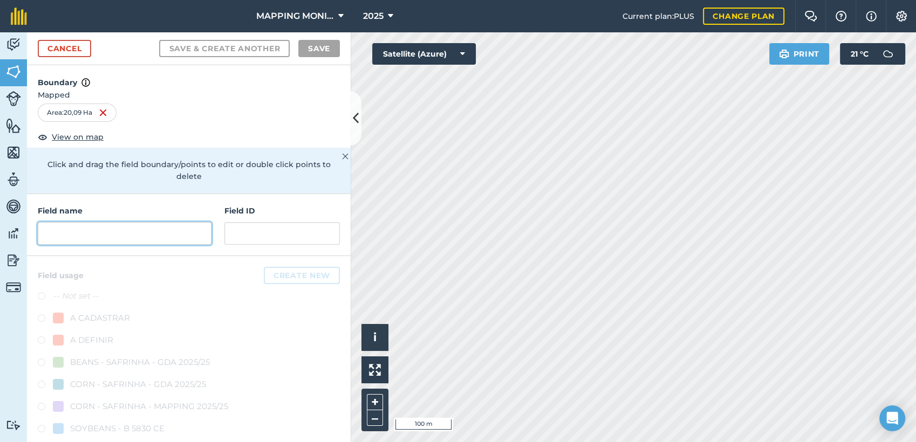
click at [50, 230] on input "text" at bounding box center [125, 233] width 174 height 23
paste input "PRIMAVERA DO LESTE/MT - [PERSON_NAME] - BURITI ALTO"
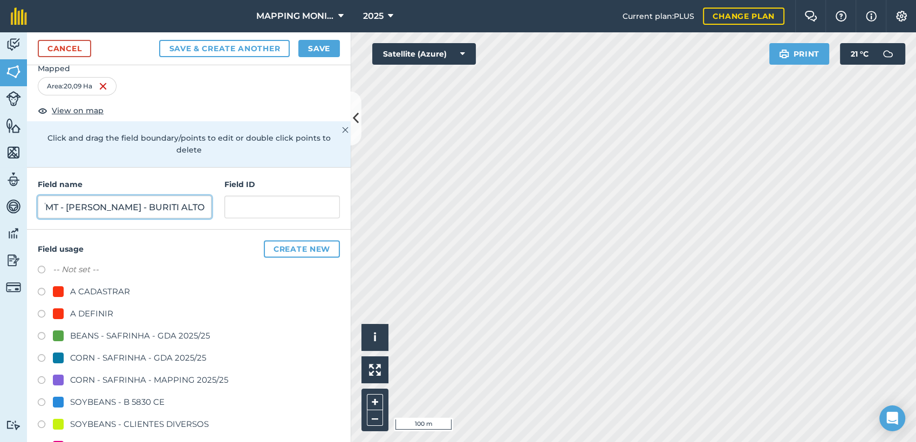
scroll to position [120, 0]
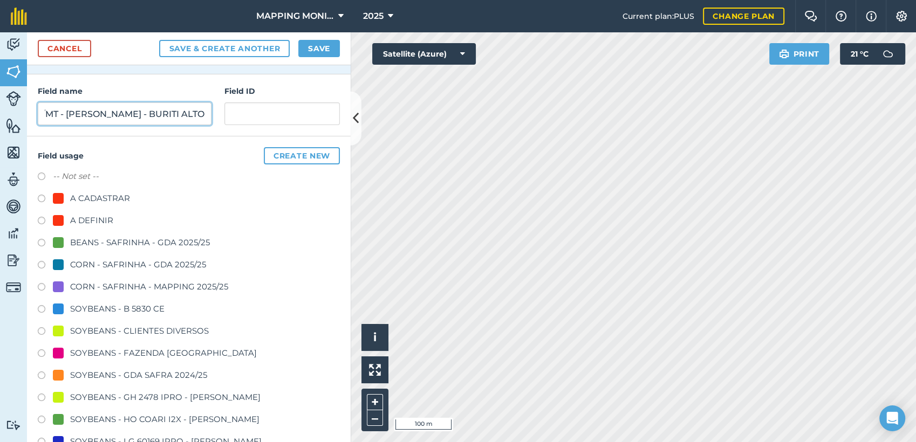
type input "PRIMAVERA DO LESTE/MT - [PERSON_NAME] - BURITI ALTO"
click at [153, 328] on div "SOYBEANS - CLIENTES DIVERSOS" at bounding box center [139, 331] width 139 height 13
radio input "true"
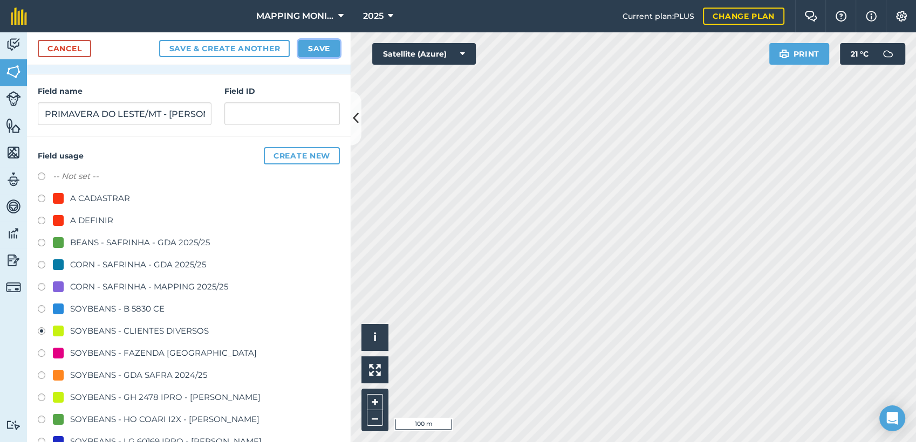
click at [337, 52] on button "Save" at bounding box center [319, 48] width 42 height 17
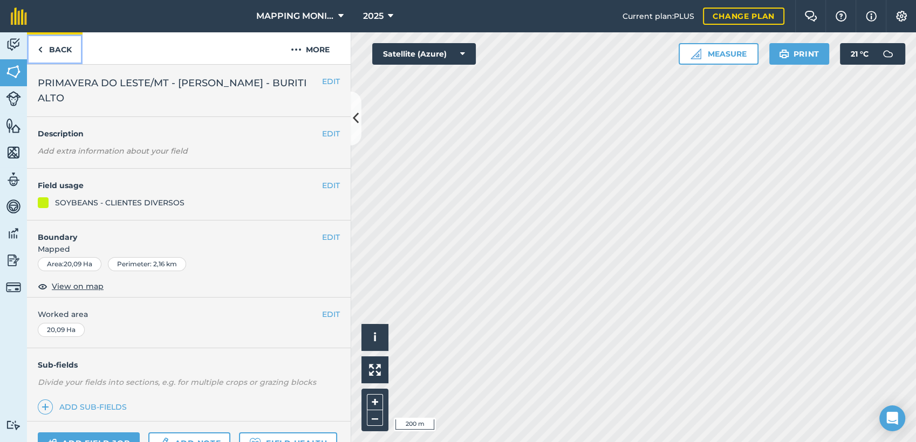
click at [66, 47] on link "Back" at bounding box center [55, 48] width 56 height 32
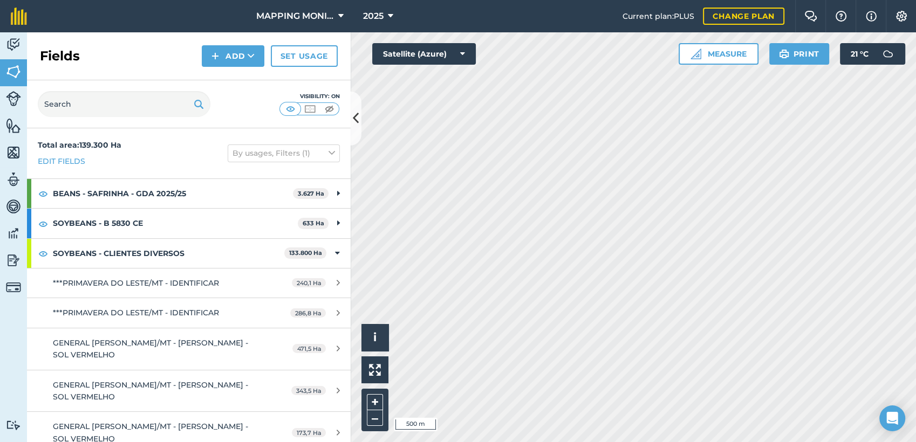
click at [770, 47] on div "Click to start drawing i © 2025 TomTom, Microsoft 500 m + – Satellite (Azure) M…" at bounding box center [633, 237] width 565 height 410
click at [255, 56] on icon at bounding box center [251, 56] width 7 height 11
click at [247, 84] on link "Draw" at bounding box center [232, 81] width 59 height 24
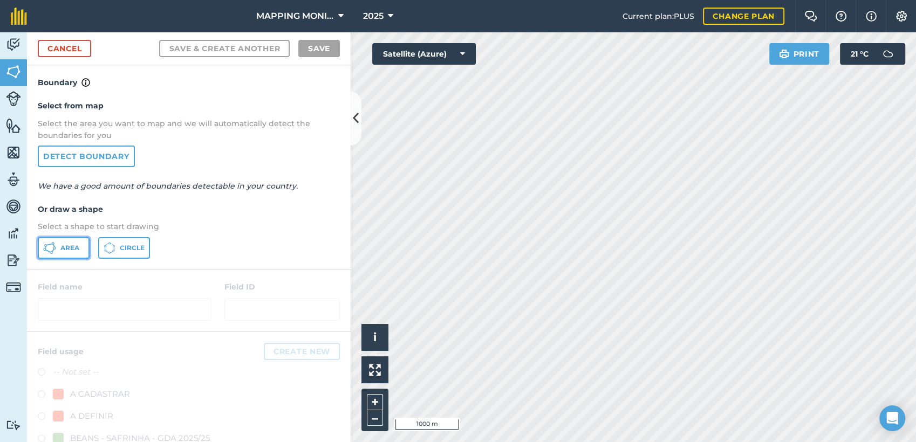
drag, startPoint x: 69, startPoint y: 250, endPoint x: 332, endPoint y: 298, distance: 267.1
click at [69, 250] on span "Area" at bounding box center [69, 248] width 19 height 9
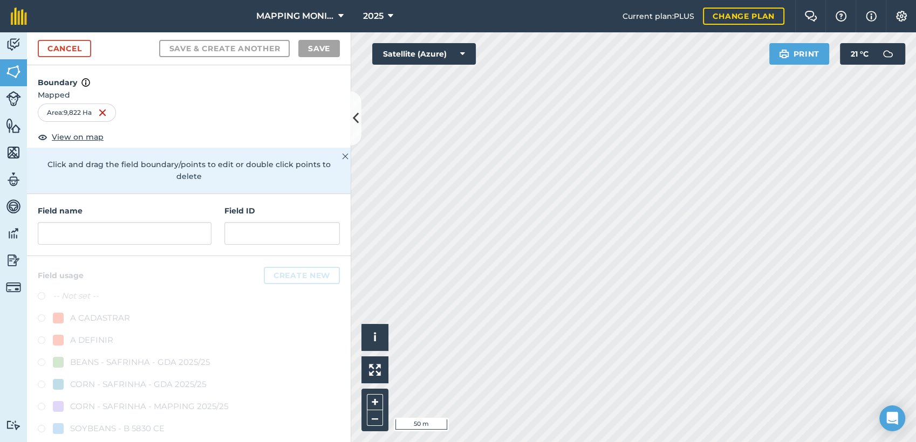
drag, startPoint x: 126, startPoint y: 205, endPoint x: 142, endPoint y: 223, distance: 24.8
click at [127, 206] on h4 "Field name" at bounding box center [125, 211] width 174 height 12
click at [143, 234] on input "text" at bounding box center [125, 233] width 174 height 23
paste input "PRIMAVERA DO LESTE/MT - [PERSON_NAME] - BURITI ALTO"
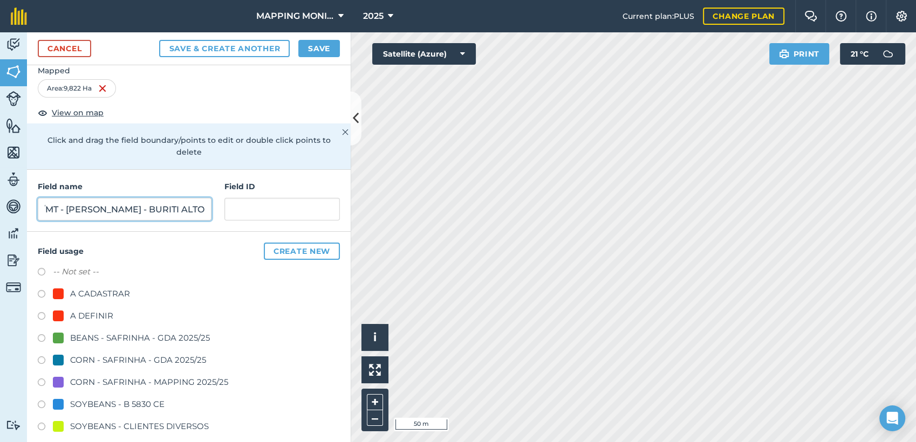
scroll to position [120, 0]
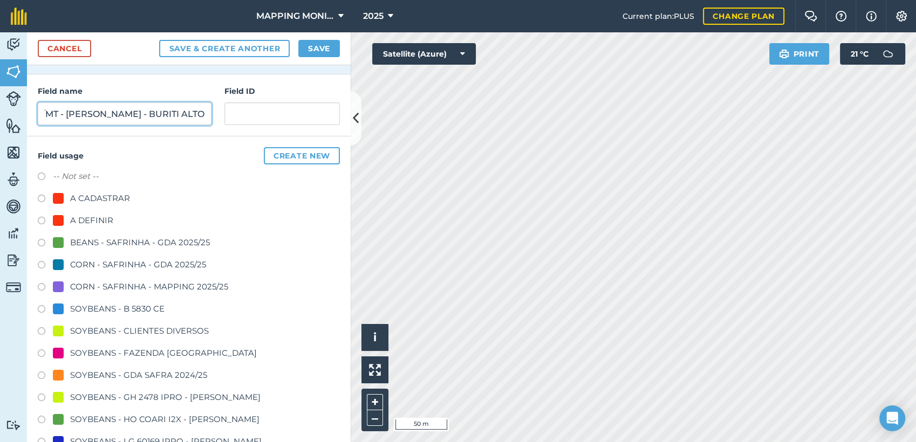
type input "PRIMAVERA DO LESTE/MT - [PERSON_NAME] - BURITI ALTO"
drag, startPoint x: 166, startPoint y: 329, endPoint x: 173, endPoint y: 278, distance: 51.2
click at [167, 329] on div "SOYBEANS - CLIENTES DIVERSOS" at bounding box center [139, 331] width 139 height 13
radio input "true"
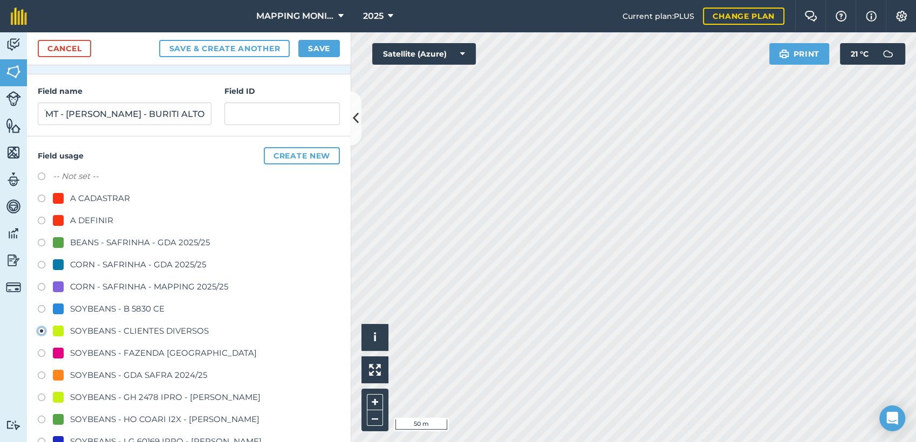
scroll to position [0, 0]
click at [316, 54] on button "Save" at bounding box center [319, 48] width 42 height 17
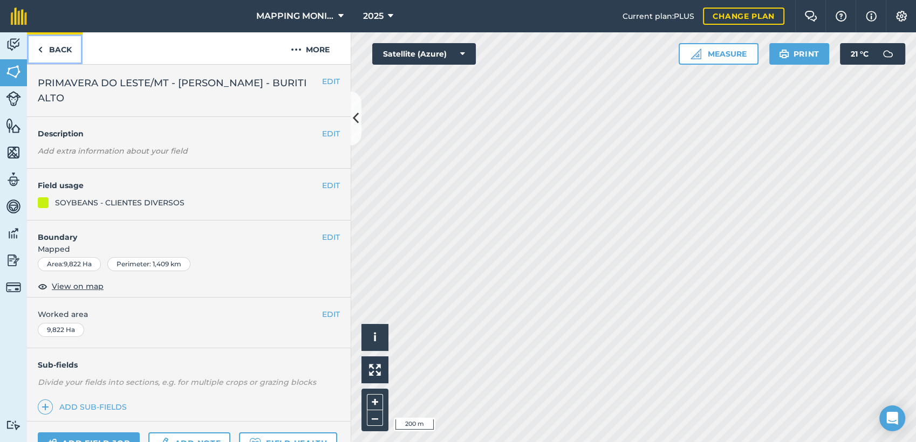
click at [68, 54] on link "Back" at bounding box center [55, 48] width 56 height 32
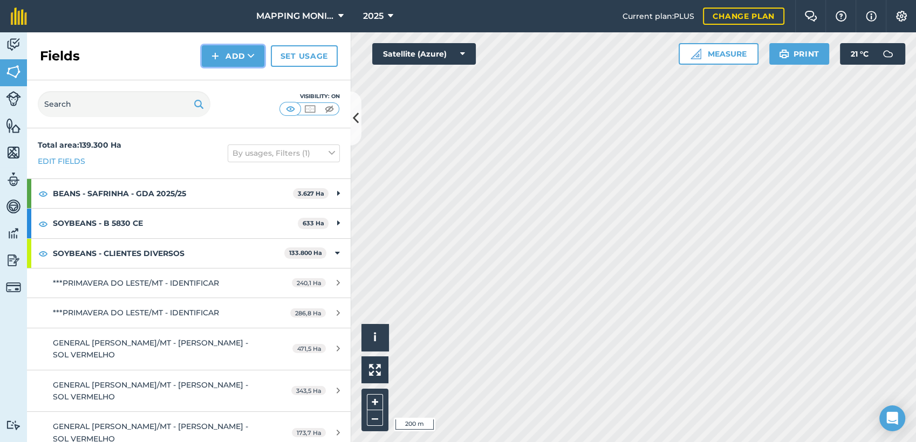
click at [258, 62] on button "Add" at bounding box center [233, 56] width 63 height 22
click at [246, 84] on link "Draw" at bounding box center [232, 81] width 59 height 24
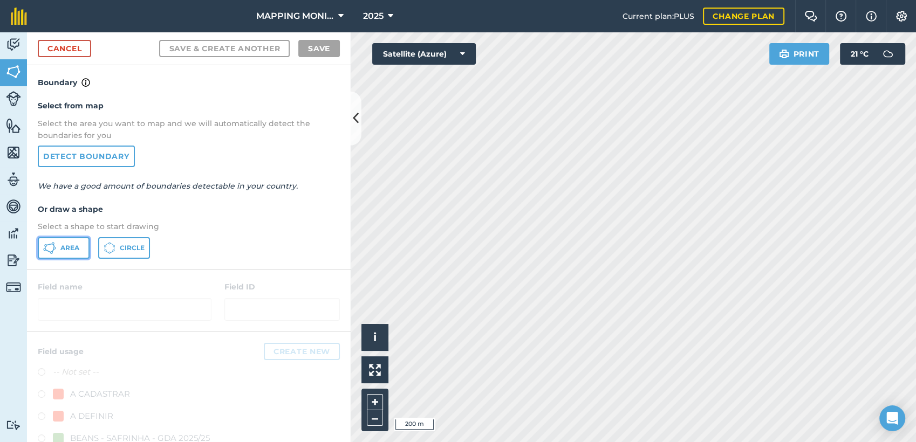
click at [65, 252] on button "Area" at bounding box center [64, 248] width 52 height 22
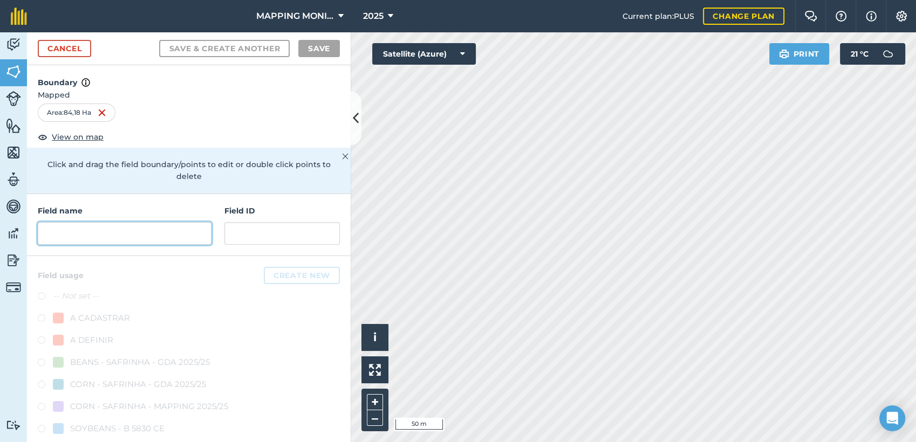
click at [141, 235] on input "text" at bounding box center [125, 233] width 174 height 23
paste input "PRIMAVERA DO LESTE/MT - [PERSON_NAME] - BURITI ALTO"
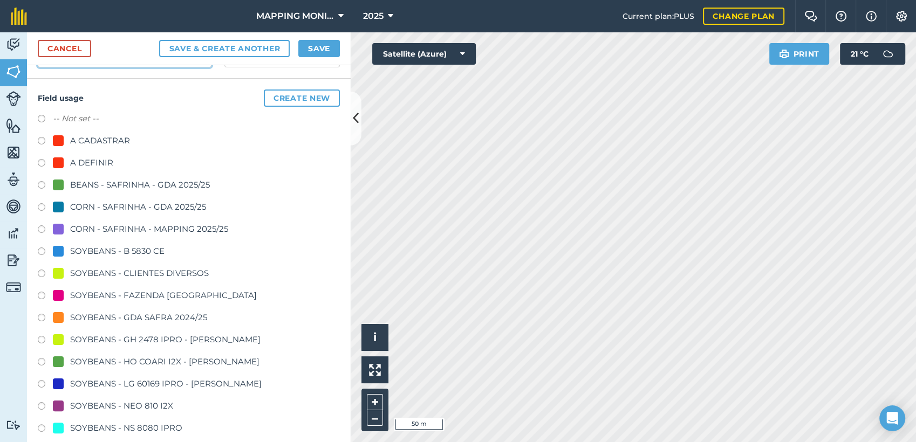
scroll to position [180, 0]
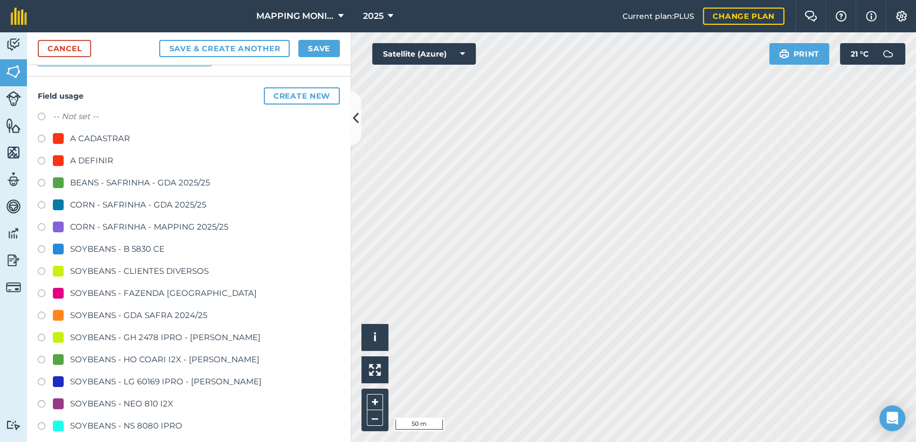
type input "PRIMAVERA DO LESTE/MT - [PERSON_NAME] - BURITI ALTO"
click at [145, 268] on div "SOYBEANS - CLIENTES DIVERSOS" at bounding box center [139, 271] width 139 height 13
radio input "true"
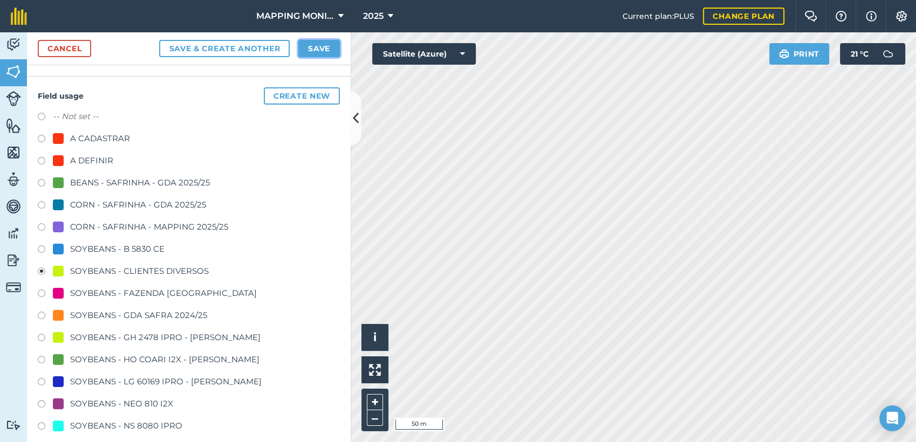
click at [321, 40] on button "Save" at bounding box center [319, 48] width 42 height 17
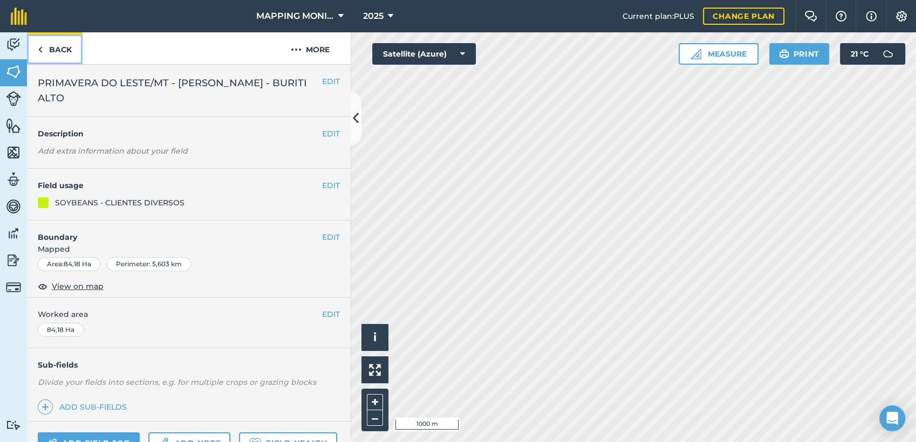
click at [70, 54] on link "Back" at bounding box center [55, 48] width 56 height 32
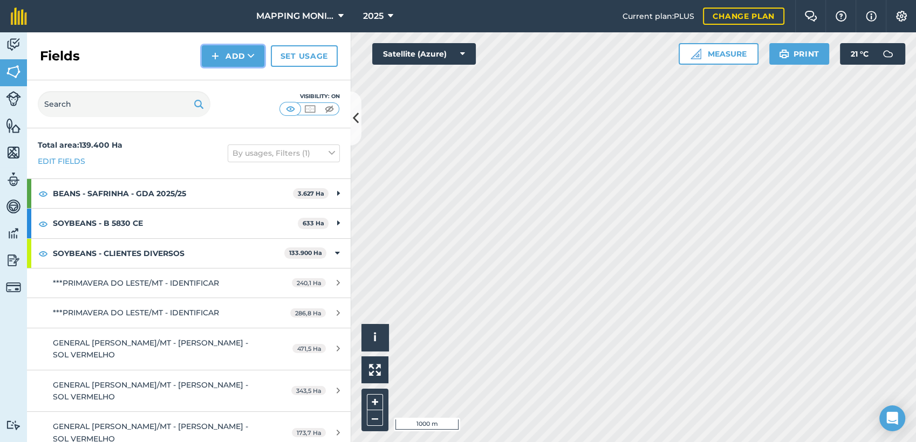
click at [226, 63] on button "Add" at bounding box center [233, 56] width 63 height 22
click at [237, 86] on link "Draw" at bounding box center [232, 81] width 59 height 24
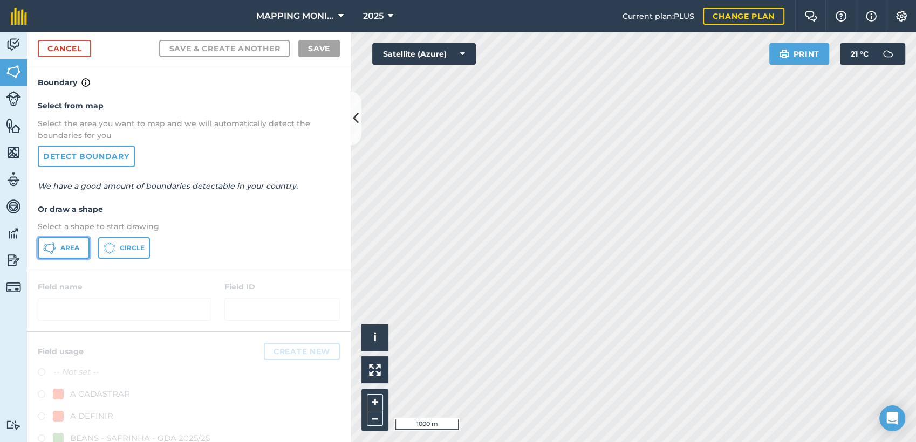
click at [47, 242] on icon at bounding box center [49, 248] width 13 height 13
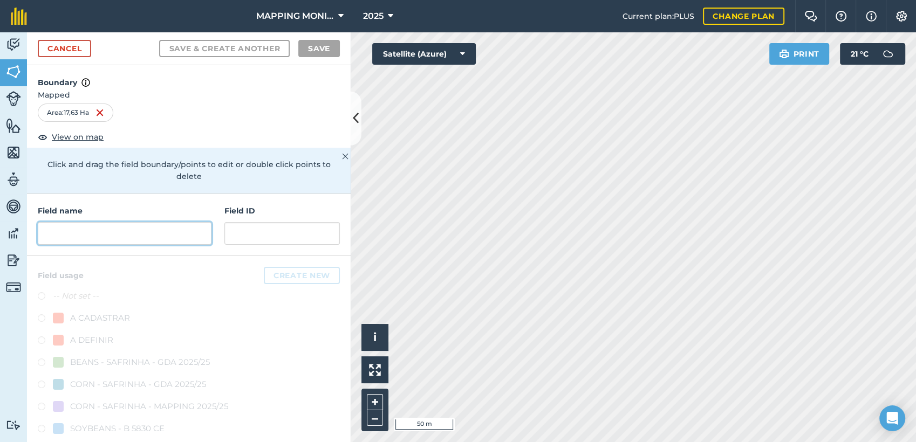
click at [121, 237] on input "text" at bounding box center [125, 233] width 174 height 23
paste input "PRIMAVERA DO LESTE/MT - [PERSON_NAME] - BURITI ALTO"
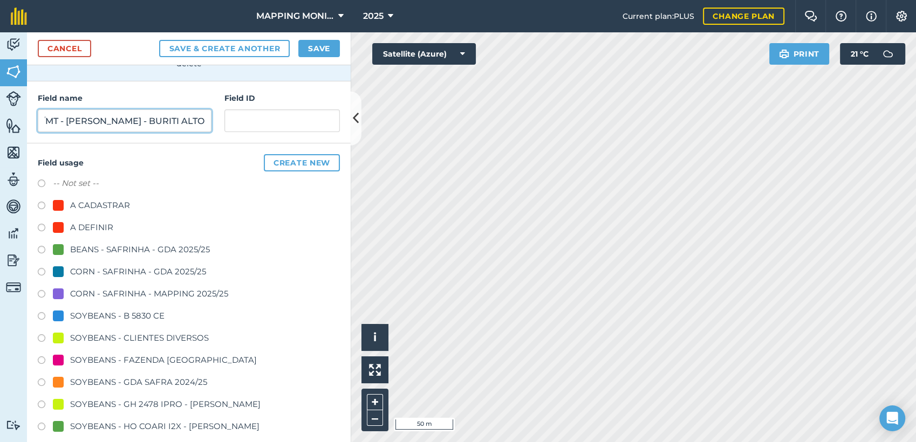
scroll to position [120, 0]
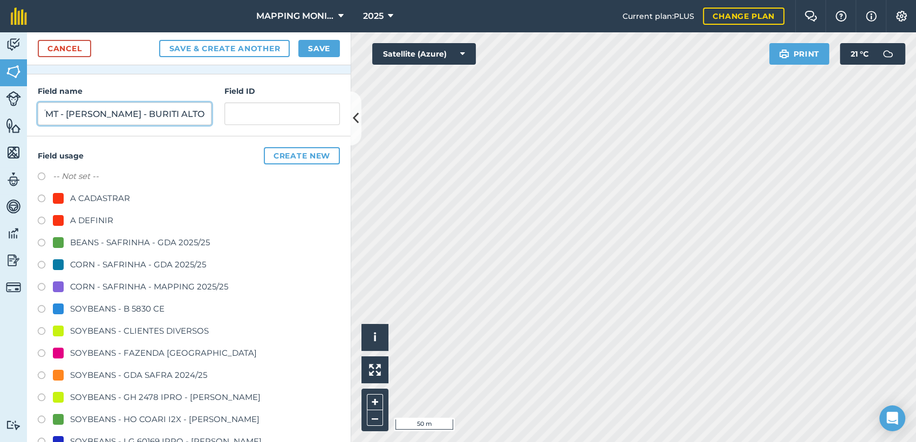
type input "PRIMAVERA DO LESTE/MT - [PERSON_NAME] - BURITI ALTO"
click at [149, 327] on div "SOYBEANS - CLIENTES DIVERSOS" at bounding box center [139, 331] width 139 height 13
radio input "true"
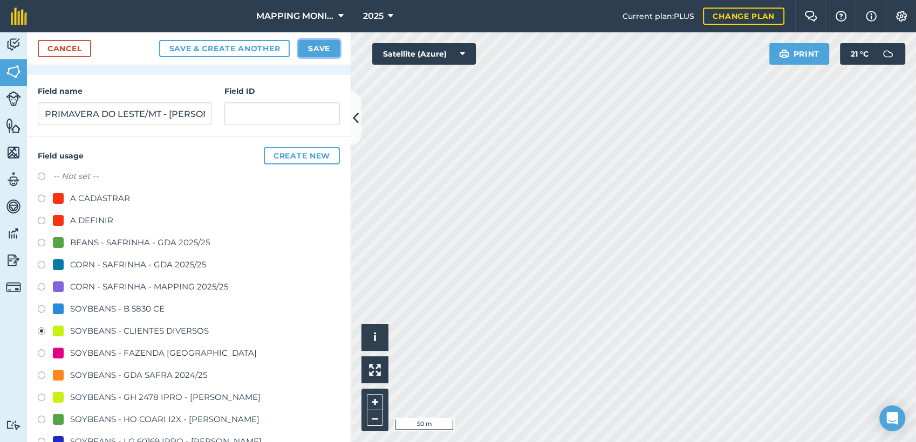
click at [332, 45] on button "Save" at bounding box center [319, 48] width 42 height 17
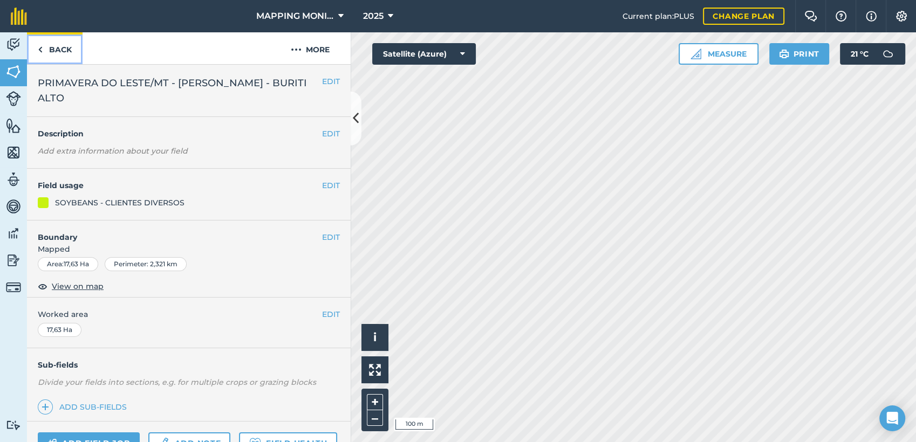
click at [56, 48] on link "Back" at bounding box center [55, 48] width 56 height 32
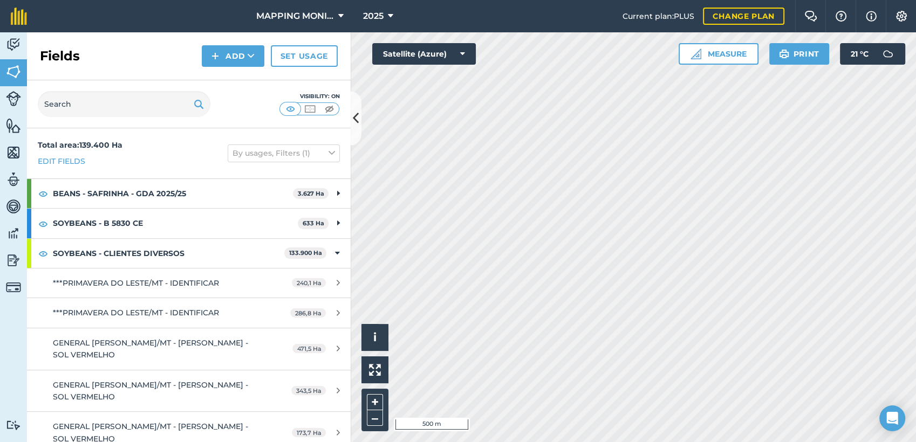
click at [601, 442] on html "MAPPING MONITORAMENTO AGRICOLA 2025 Current plan : PLUS Change plan Farm Chat H…" at bounding box center [458, 221] width 916 height 442
